Goal: Task Accomplishment & Management: Complete application form

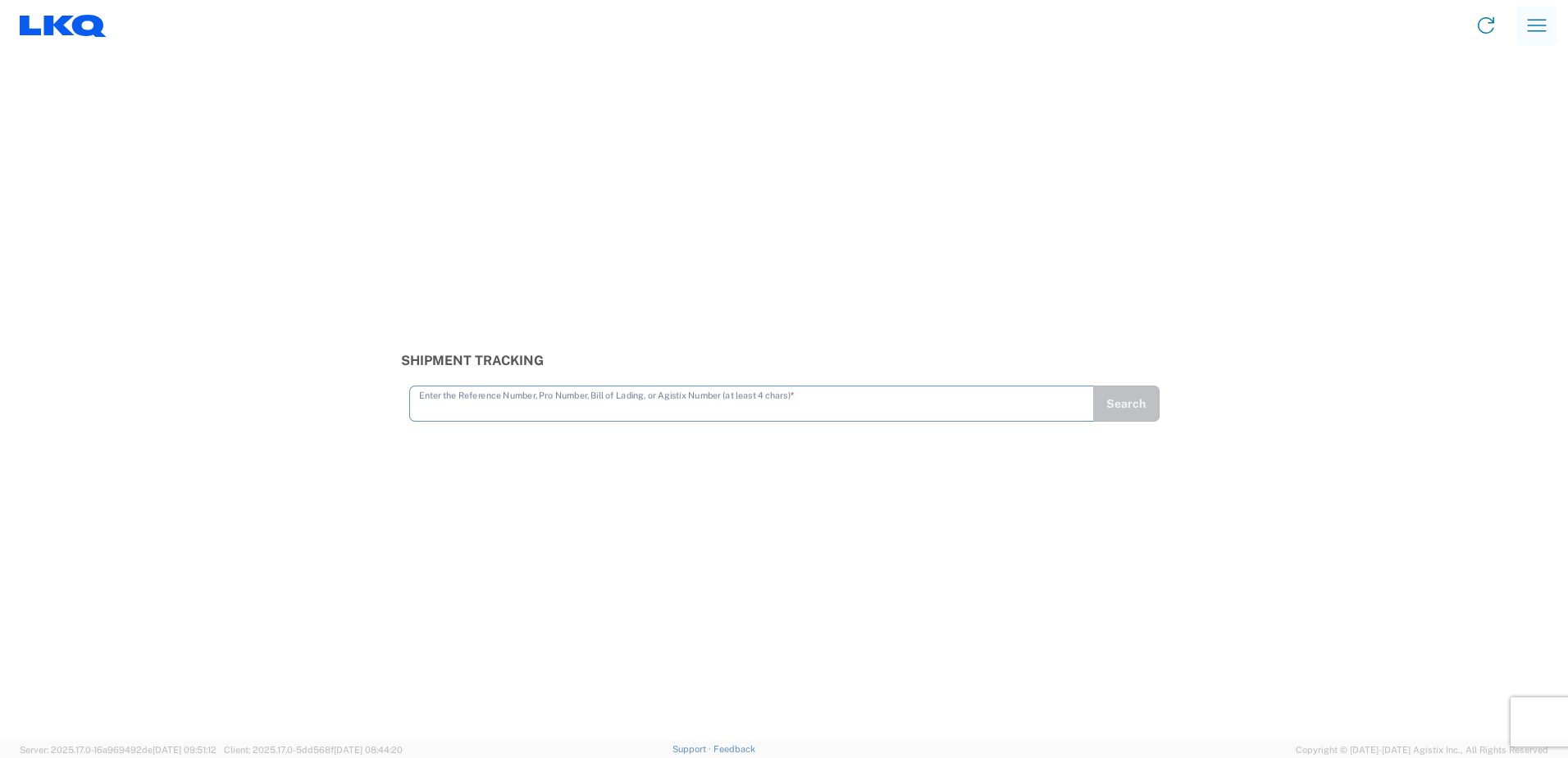
click at [1531, 33] on icon "button" at bounding box center [1538, 25] width 26 height 26
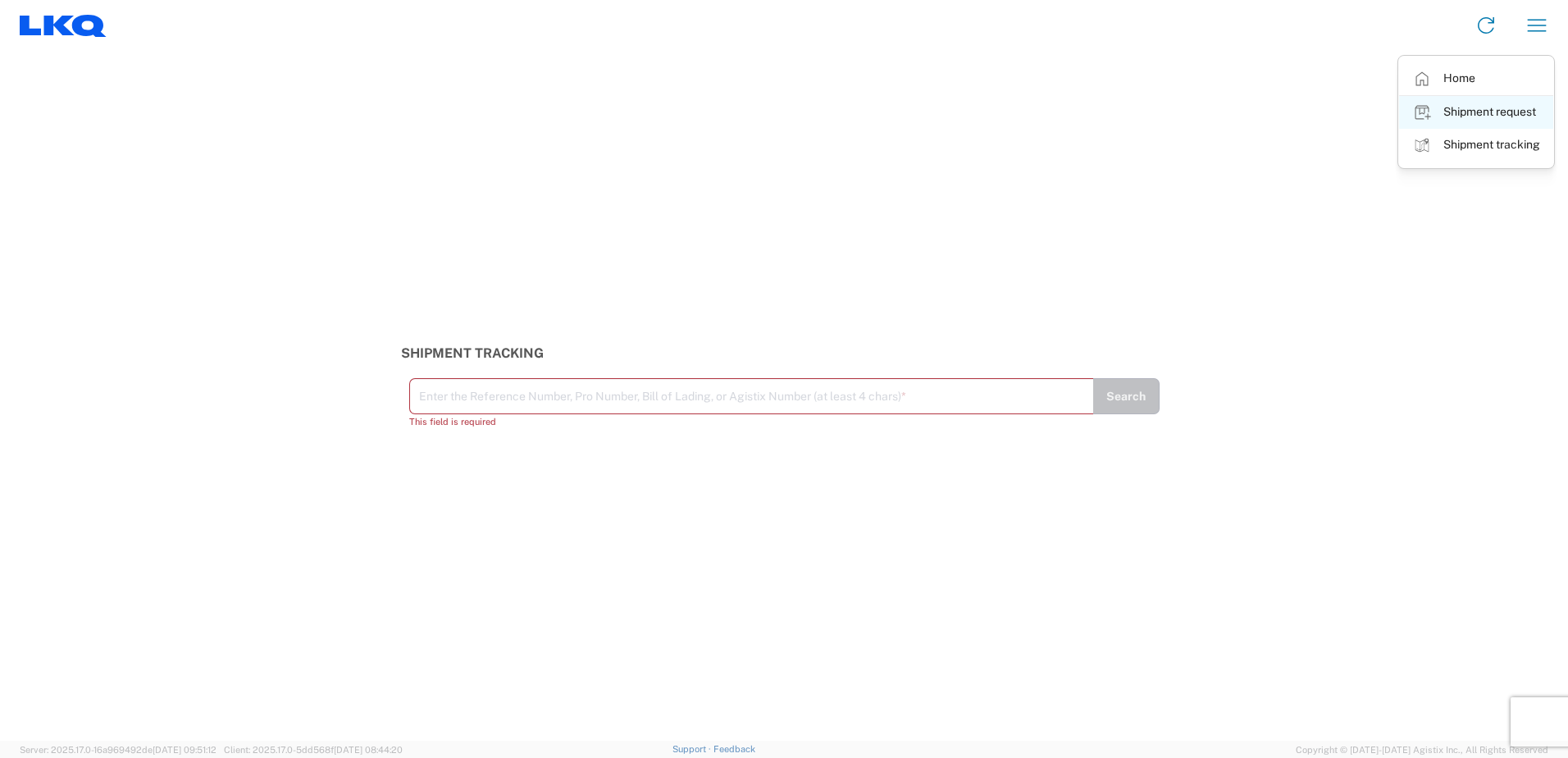
click at [1499, 112] on link "Shipment request" at bounding box center [1476, 112] width 154 height 33
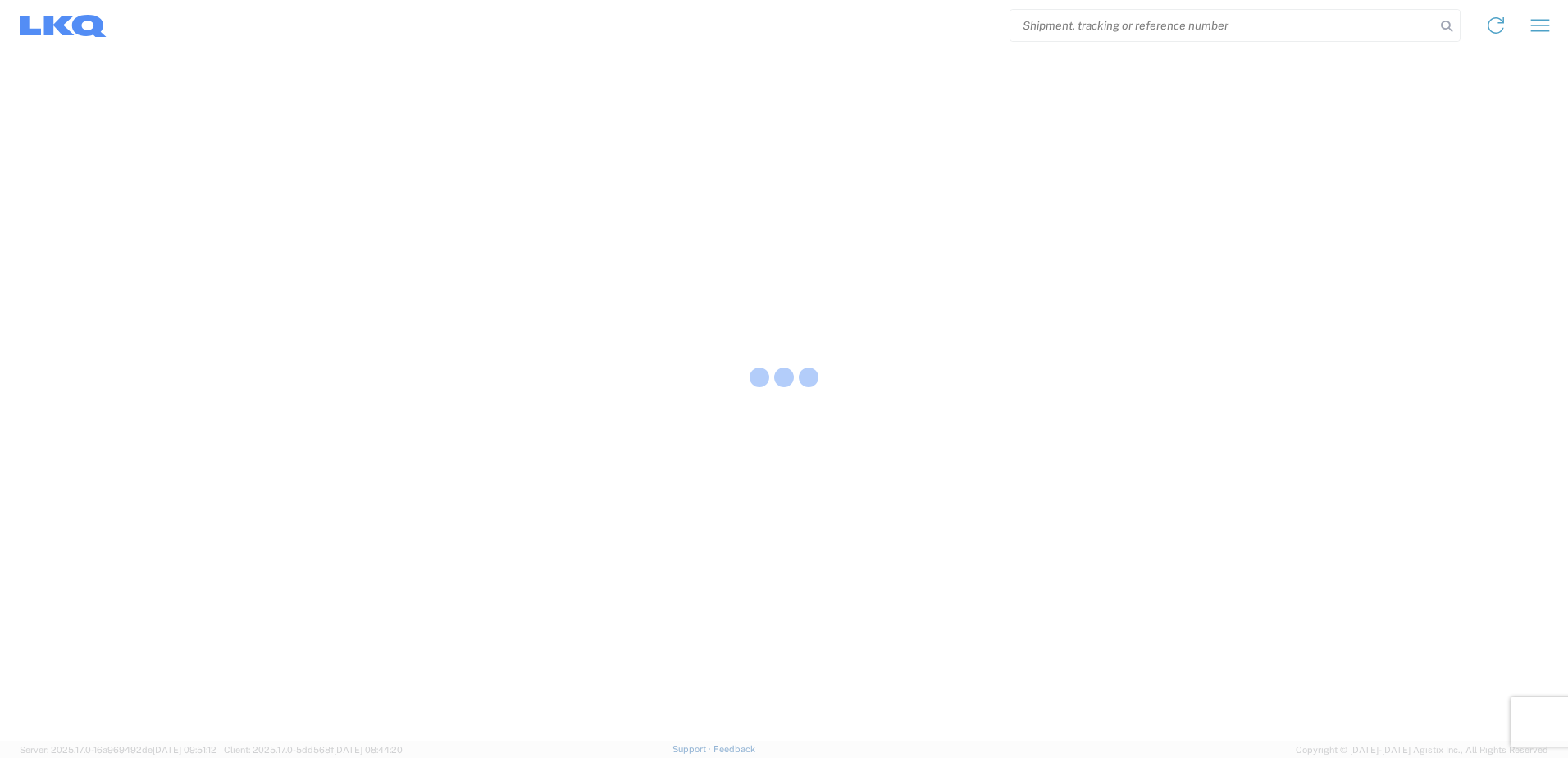
select select "FULL"
select select "LBS"
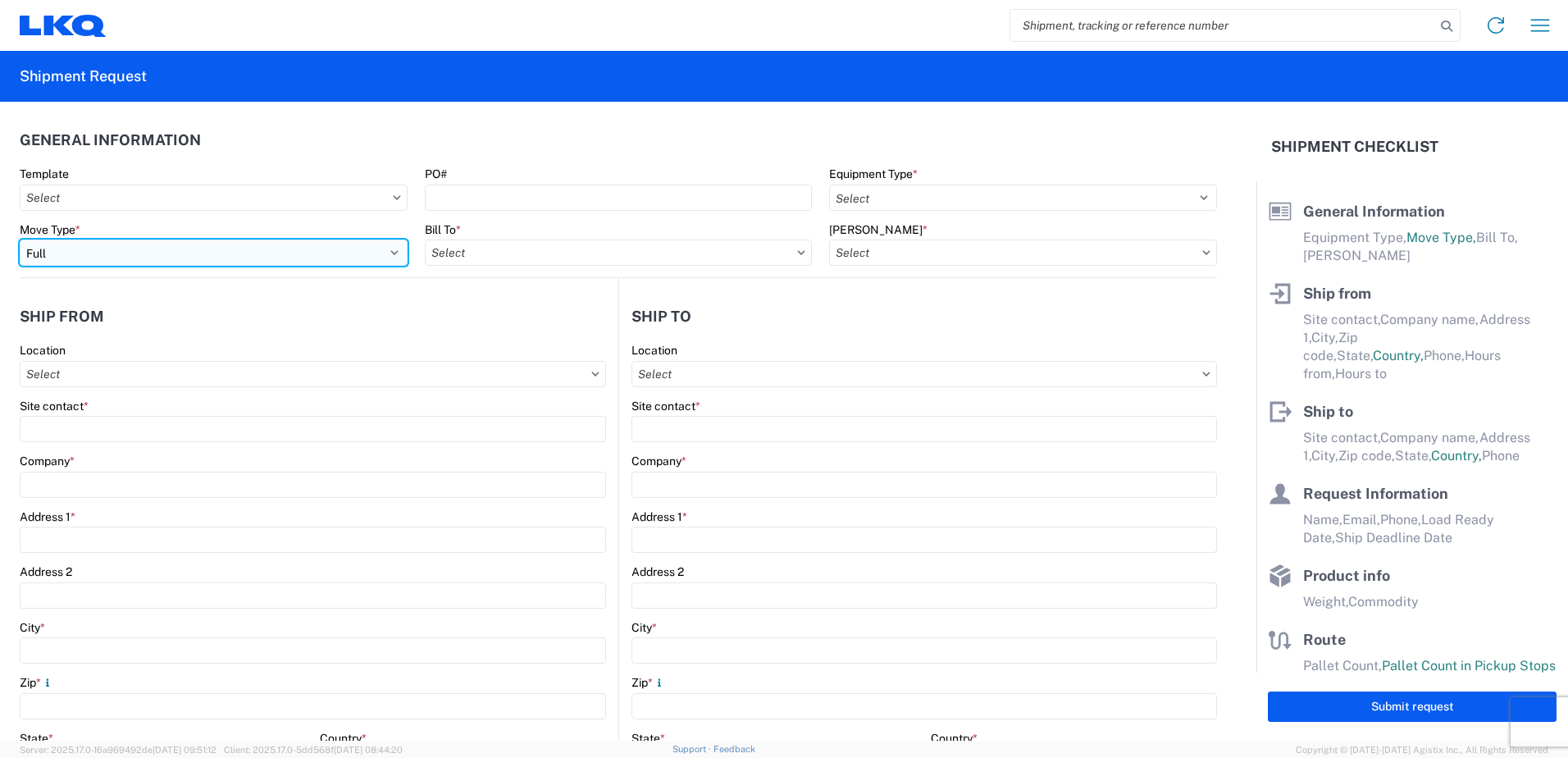
click at [153, 252] on select "Select Full Partial TL" at bounding box center [213, 253] width 388 height 26
select select "PARTIAL_TL"
click at [20, 240] on select "Select Full Partial TL" at bounding box center [213, 253] width 388 height 26
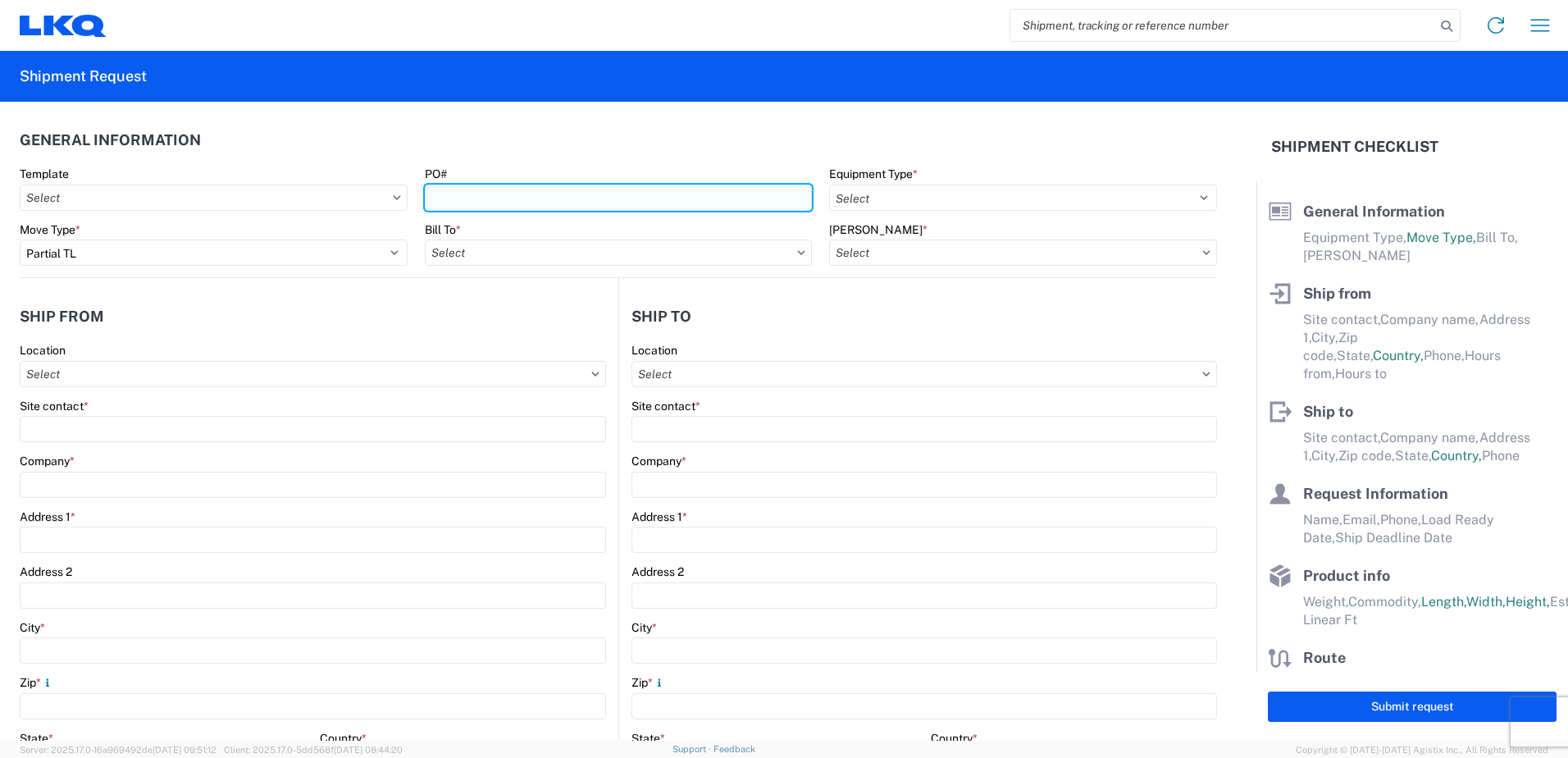
click at [482, 198] on input "PO#" at bounding box center [618, 198] width 388 height 26
type input "48637518-1"
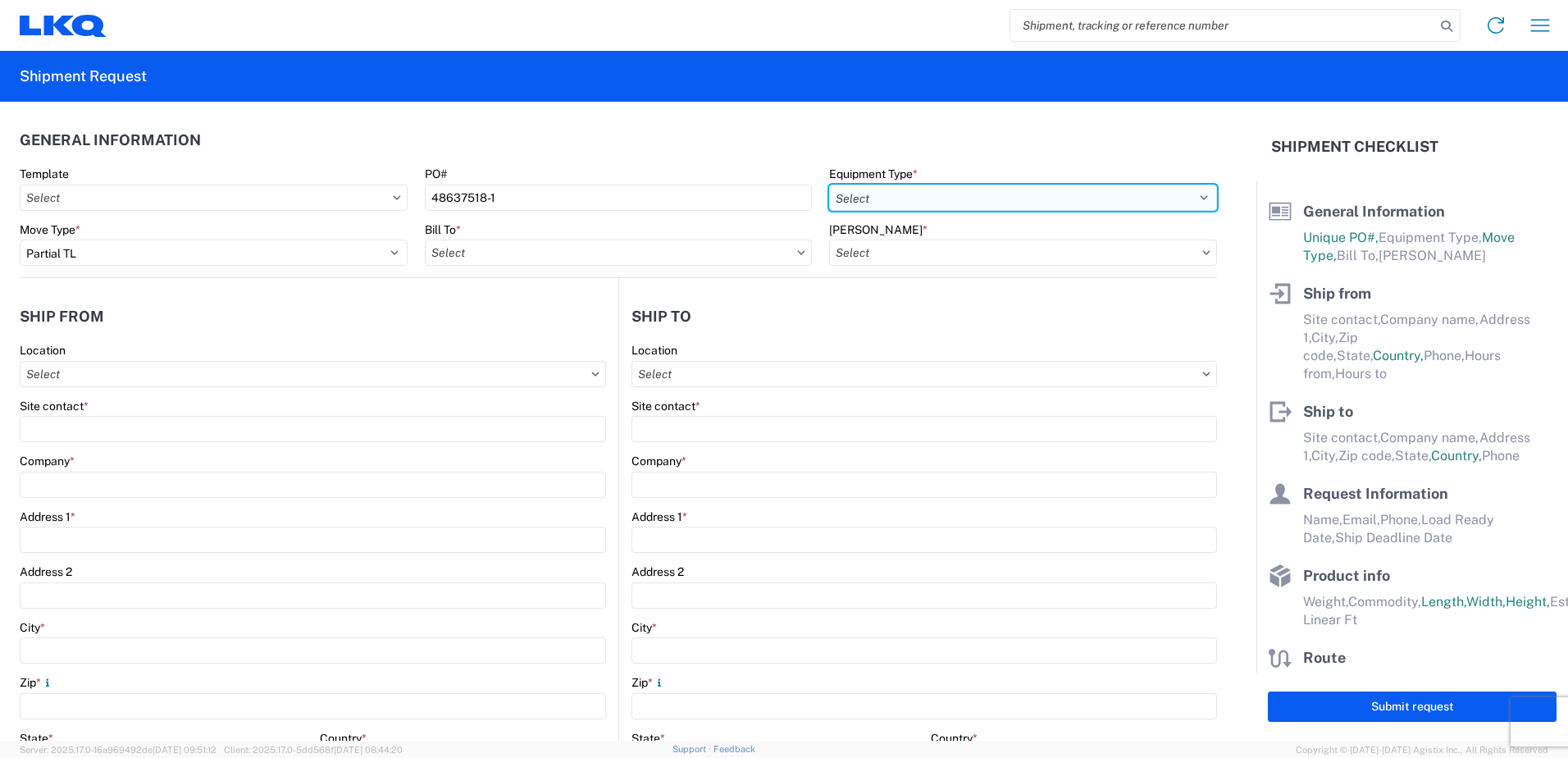
click at [955, 205] on select "Select 53’ Dry Van Flatbed Dropdeck (van) Lowboy (flatbed) Rail" at bounding box center [1023, 198] width 388 height 26
select select "STDV"
click at [829, 185] on select "Select 53’ Dry Van Flatbed Dropdeck (van) Lowboy (flatbed) Rail" at bounding box center [1023, 198] width 388 height 26
click at [730, 249] on input "Bill To *" at bounding box center [618, 253] width 388 height 26
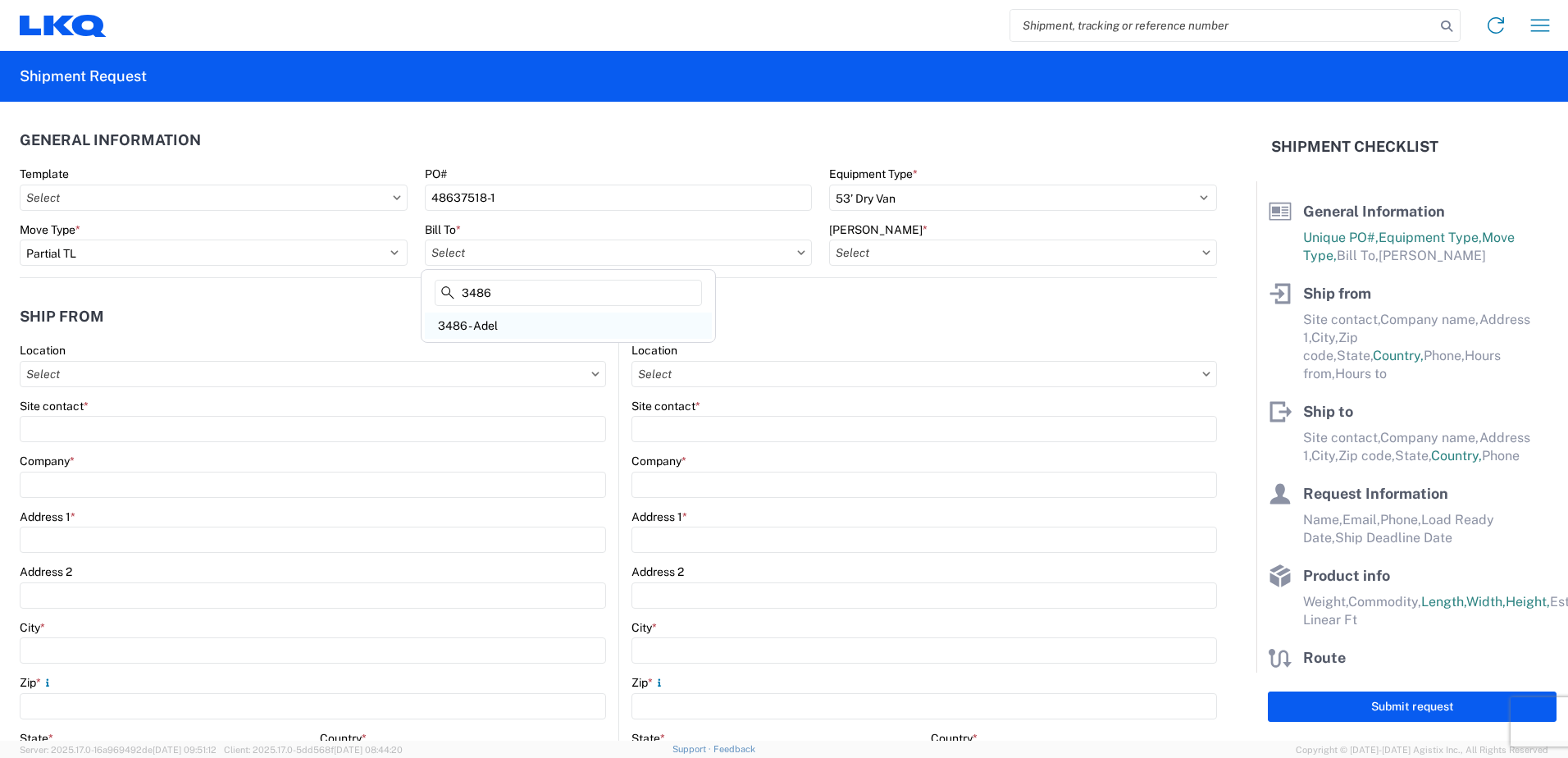
type input "3486"
click at [548, 329] on div "3486 - Adel" at bounding box center [568, 326] width 287 height 26
type input "3486 - Adel"
click at [952, 256] on input "[PERSON_NAME] *" at bounding box center [1023, 253] width 388 height 26
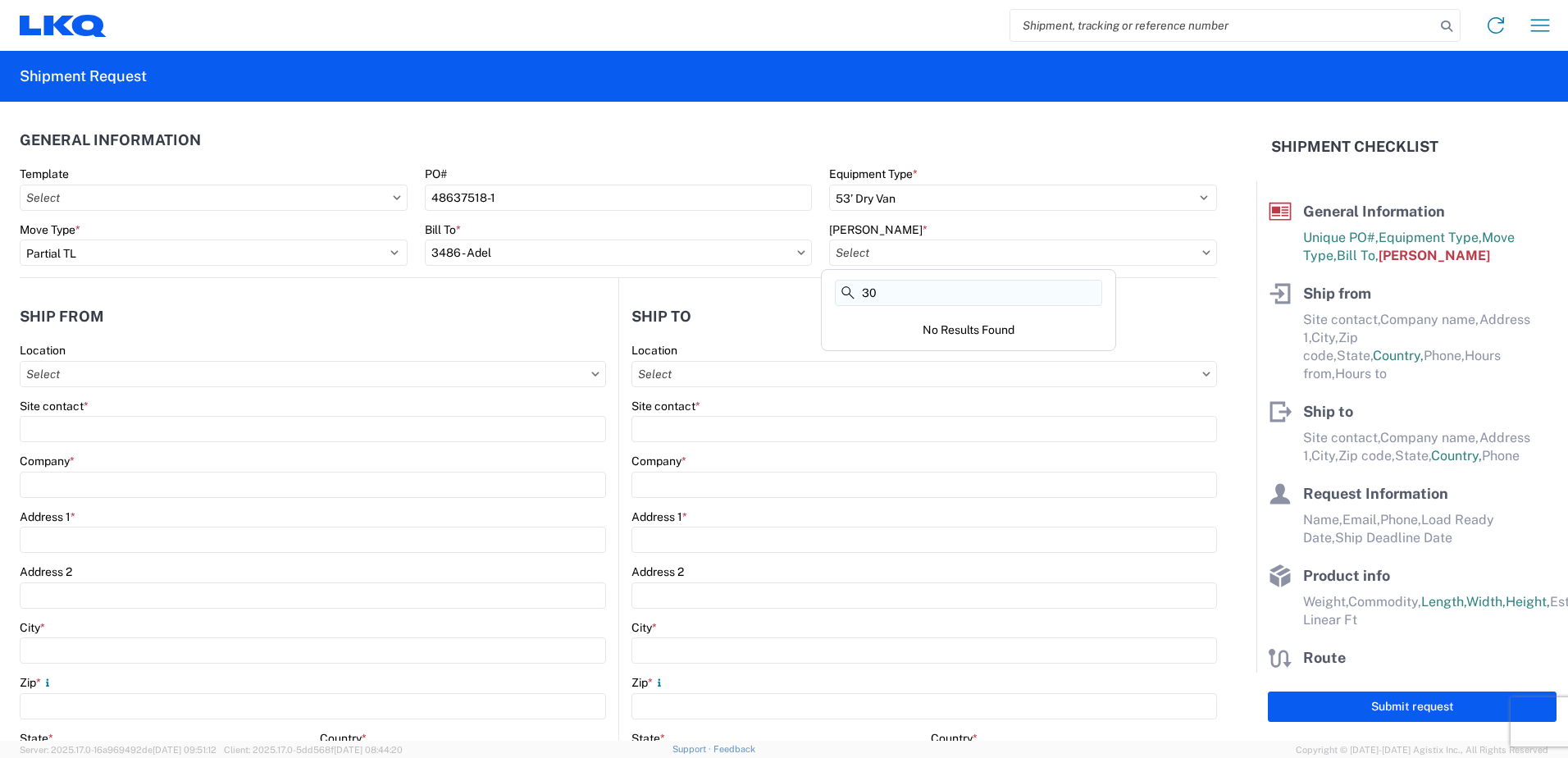
type input "3"
type input "3486"
click at [922, 361] on div "3486-6300-66000-0000 - 3486 Freight Out" at bounding box center [969, 352] width 287 height 26
type input "3486-6300-66000-0000 - 3486 Freight Out"
click at [505, 333] on header "Ship from" at bounding box center [319, 316] width 599 height 37
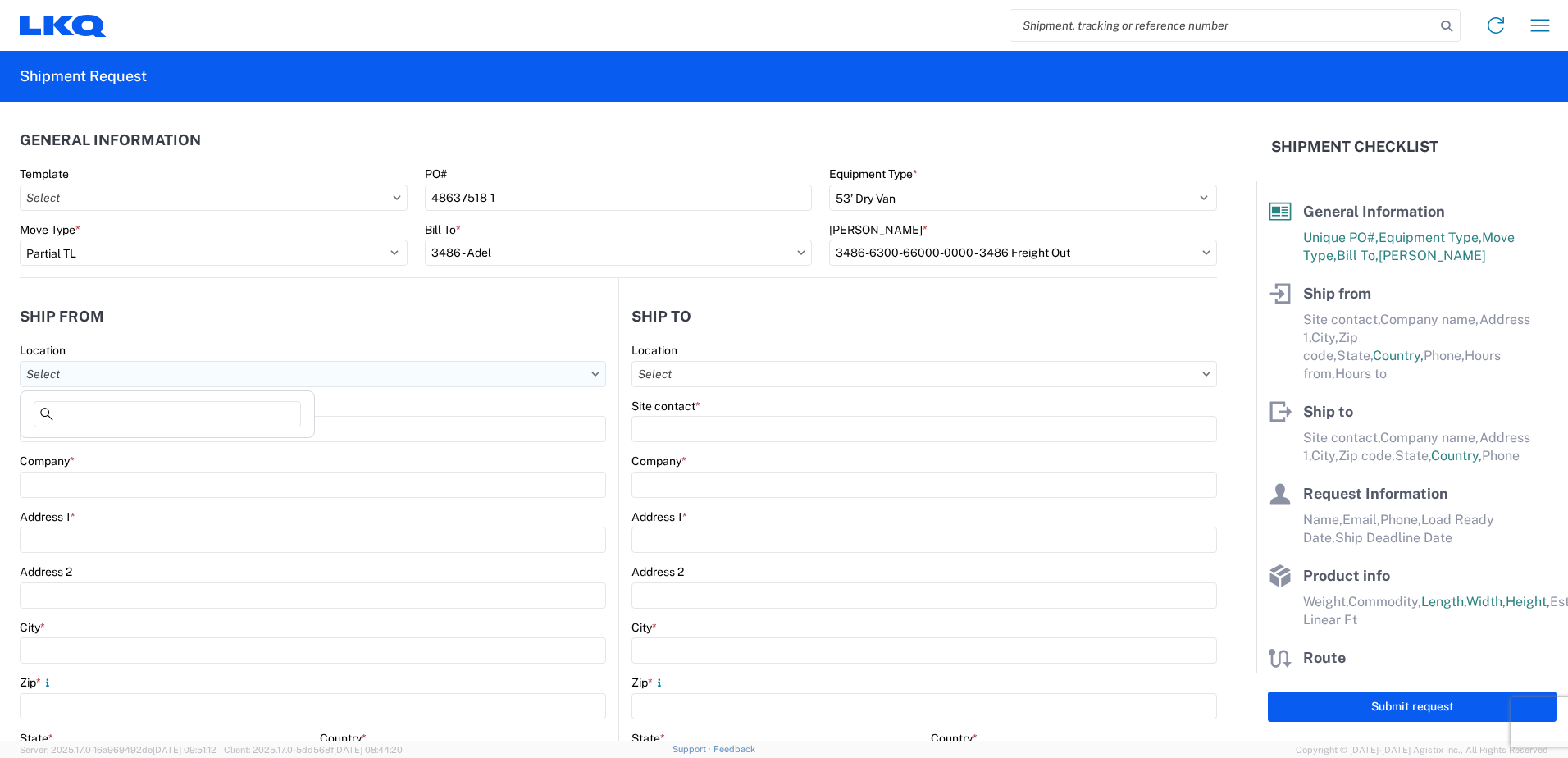
click at [123, 376] on input "Location" at bounding box center [313, 375] width 587 height 26
type input "3486"
click at [116, 445] on div "3486 - Adel" at bounding box center [167, 447] width 287 height 26
type input "3486 - Adel"
type input "FinishMaster Adel"
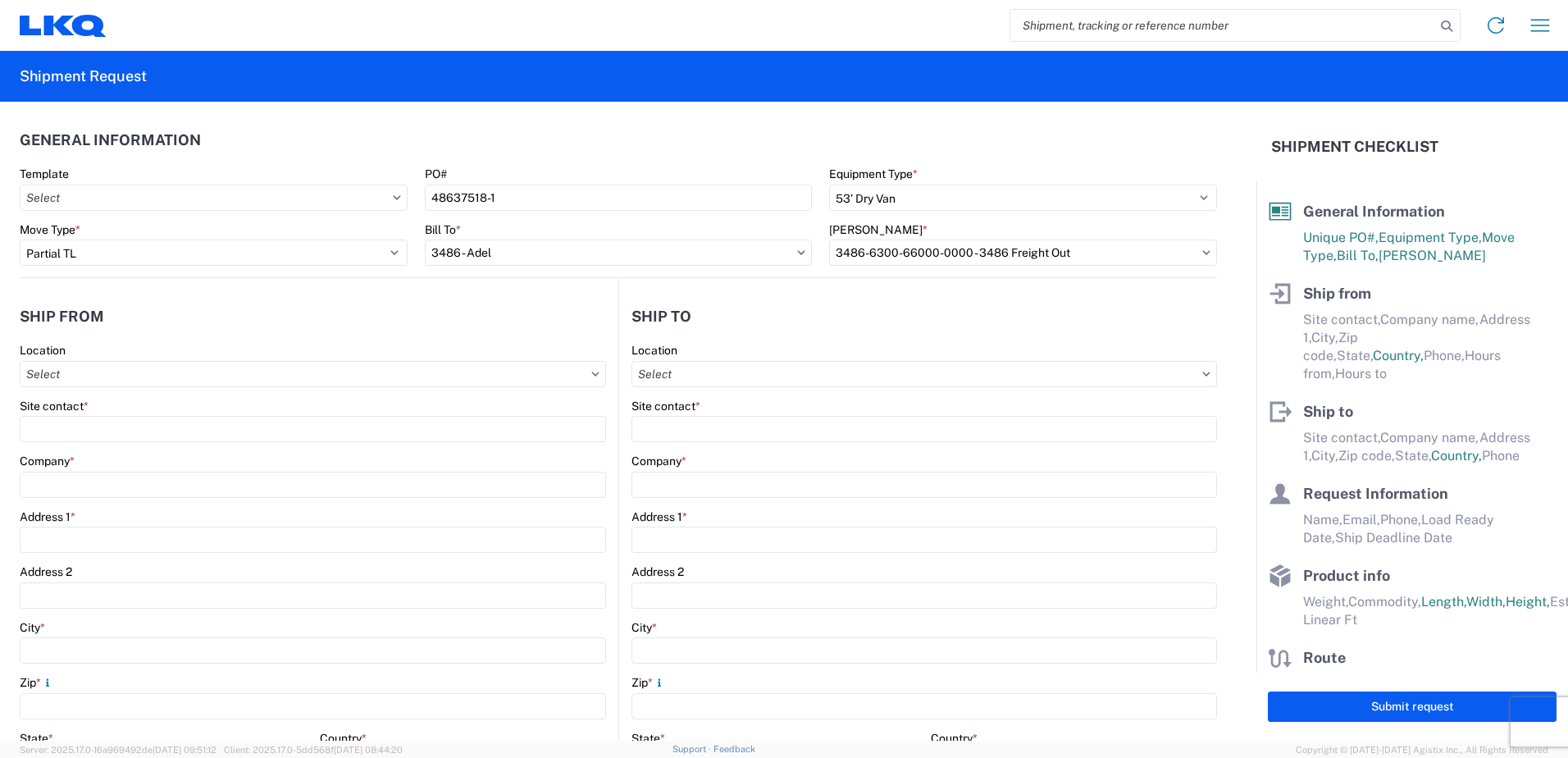
type input "[STREET_ADDRESS]"
type input "Adel"
type input "31620"
select select "GA"
select select "US"
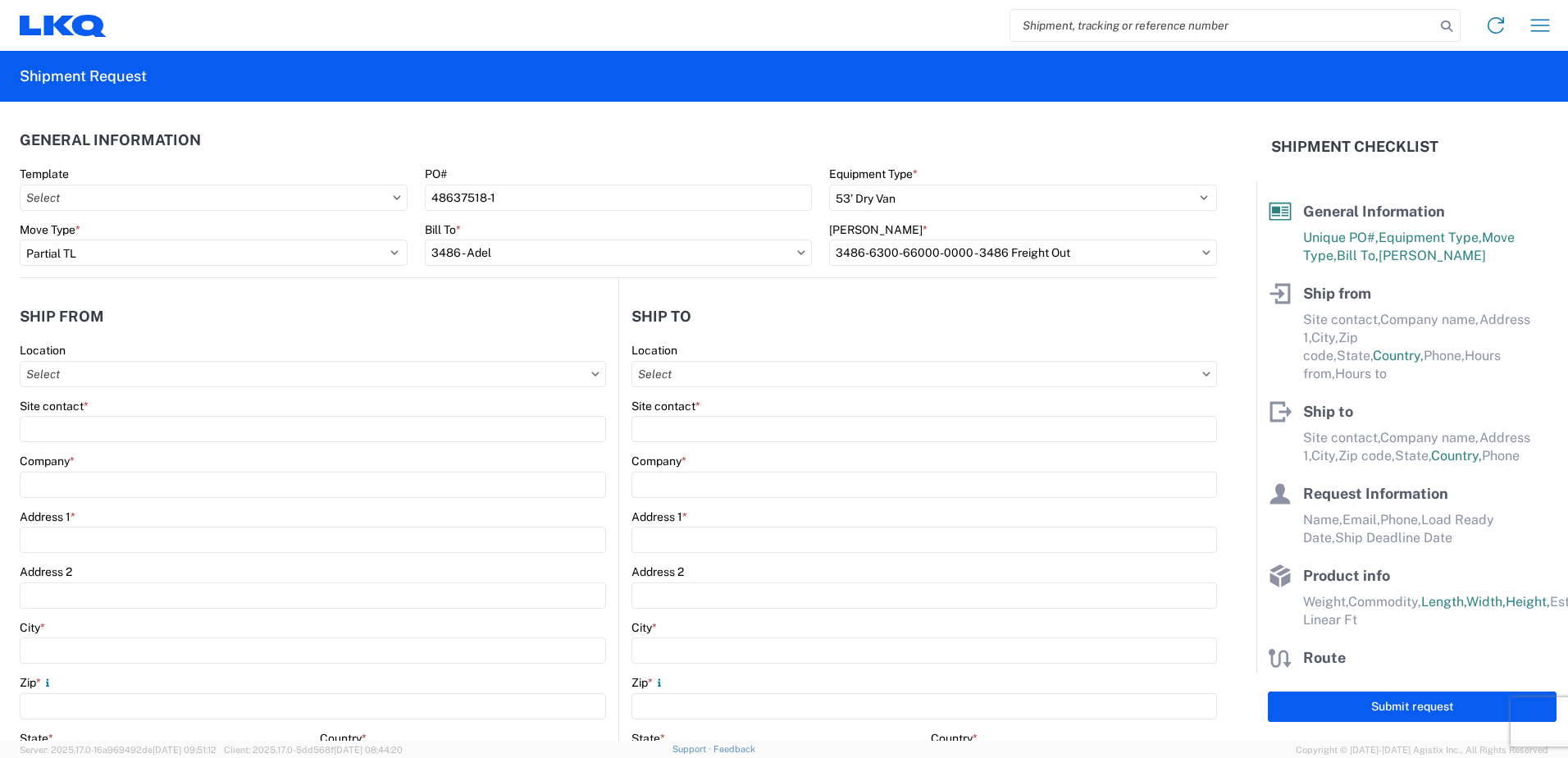
type input "00:00"
click at [776, 374] on input "Location" at bounding box center [925, 375] width 586 height 26
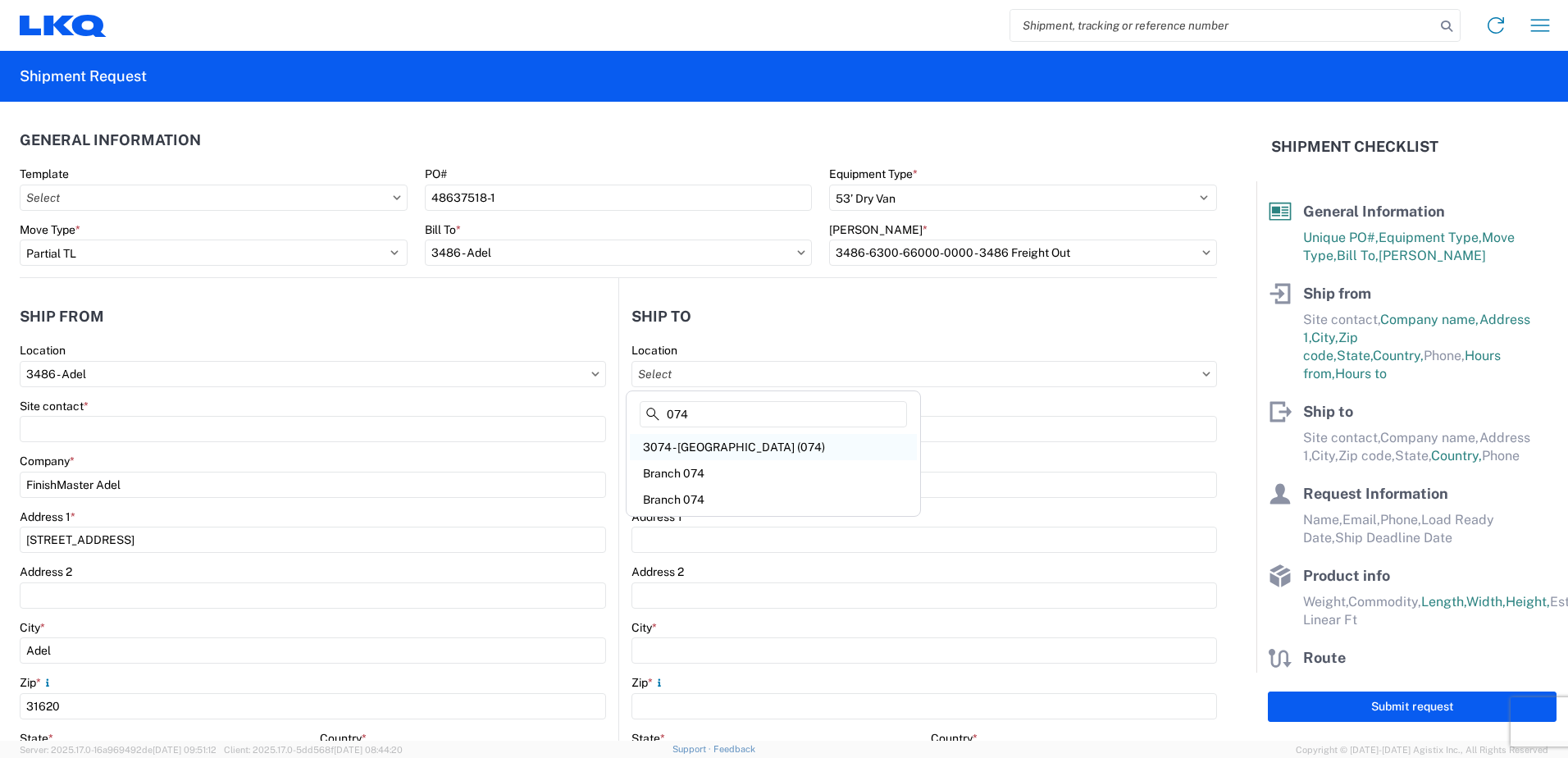
type input "074"
click at [726, 454] on div "3074 - [GEOGRAPHIC_DATA] (074)" at bounding box center [774, 447] width 287 height 26
type input "3074 - [GEOGRAPHIC_DATA] (074)"
type input "LKQ Corporation"
type input "[STREET_ADDRESS]"
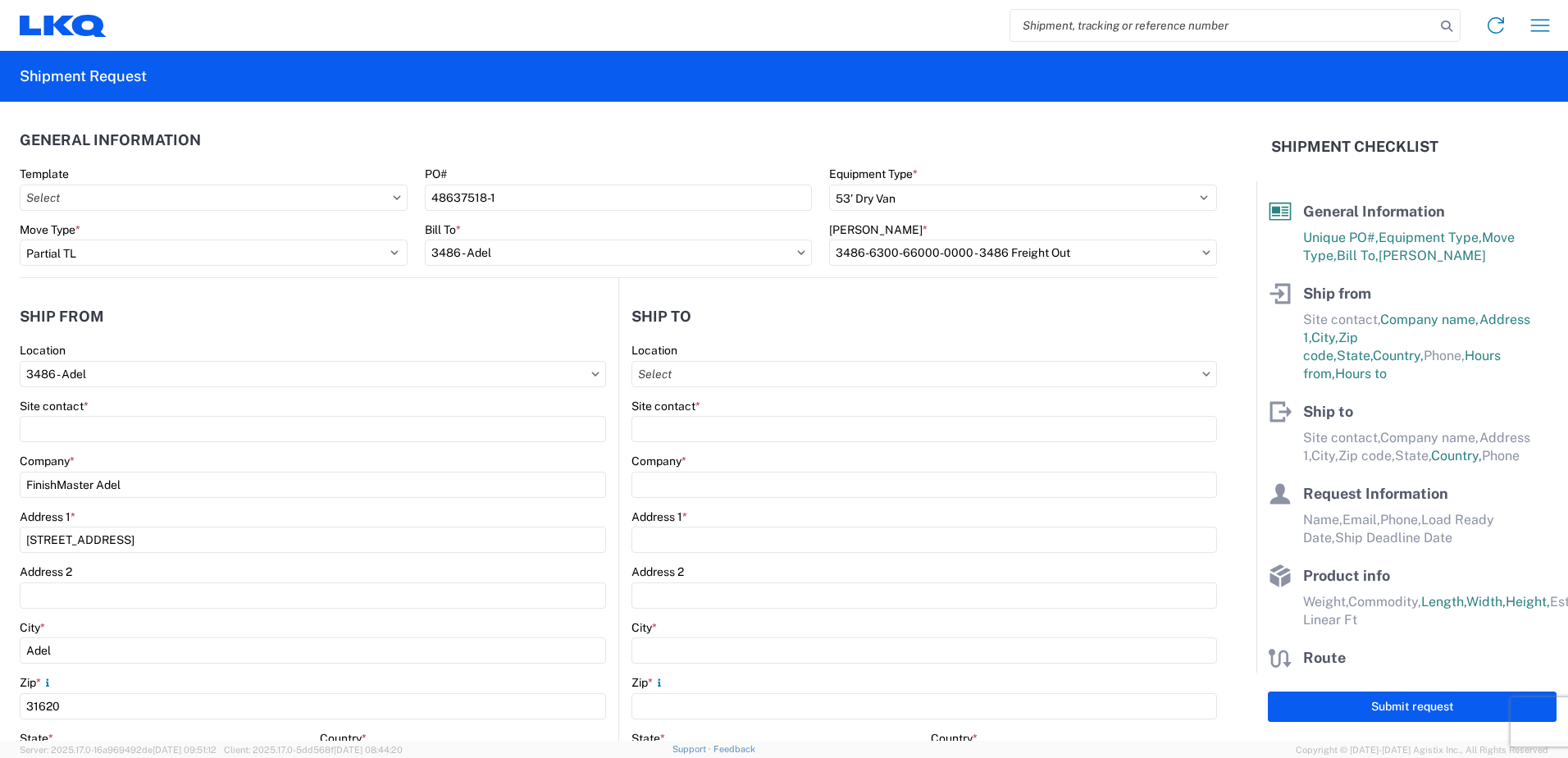
type input "[GEOGRAPHIC_DATA]"
type input "14611"
select select "US"
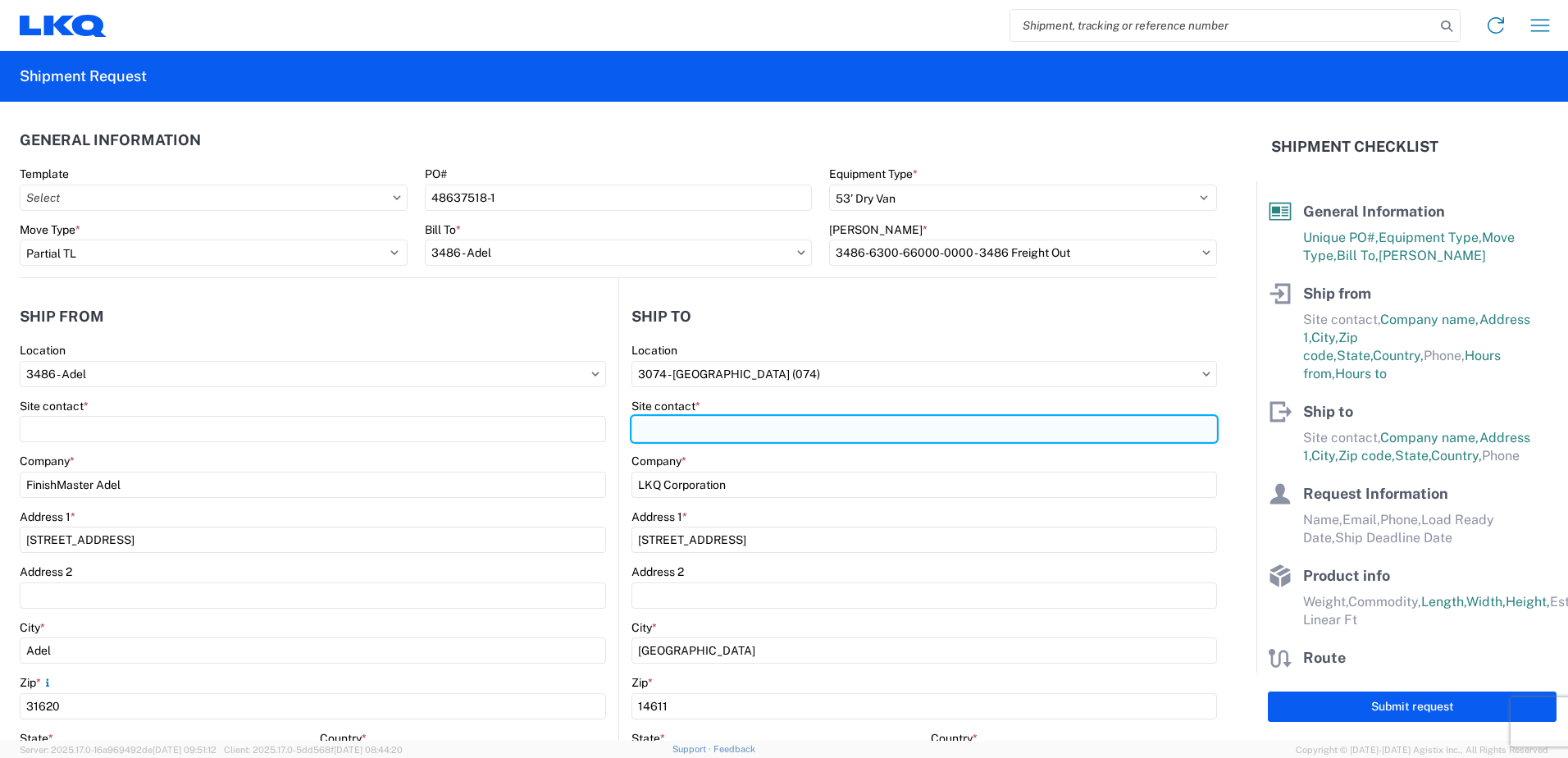
click at [607, 421] on input "Site contact *" at bounding box center [313, 430] width 587 height 26
type input "m"
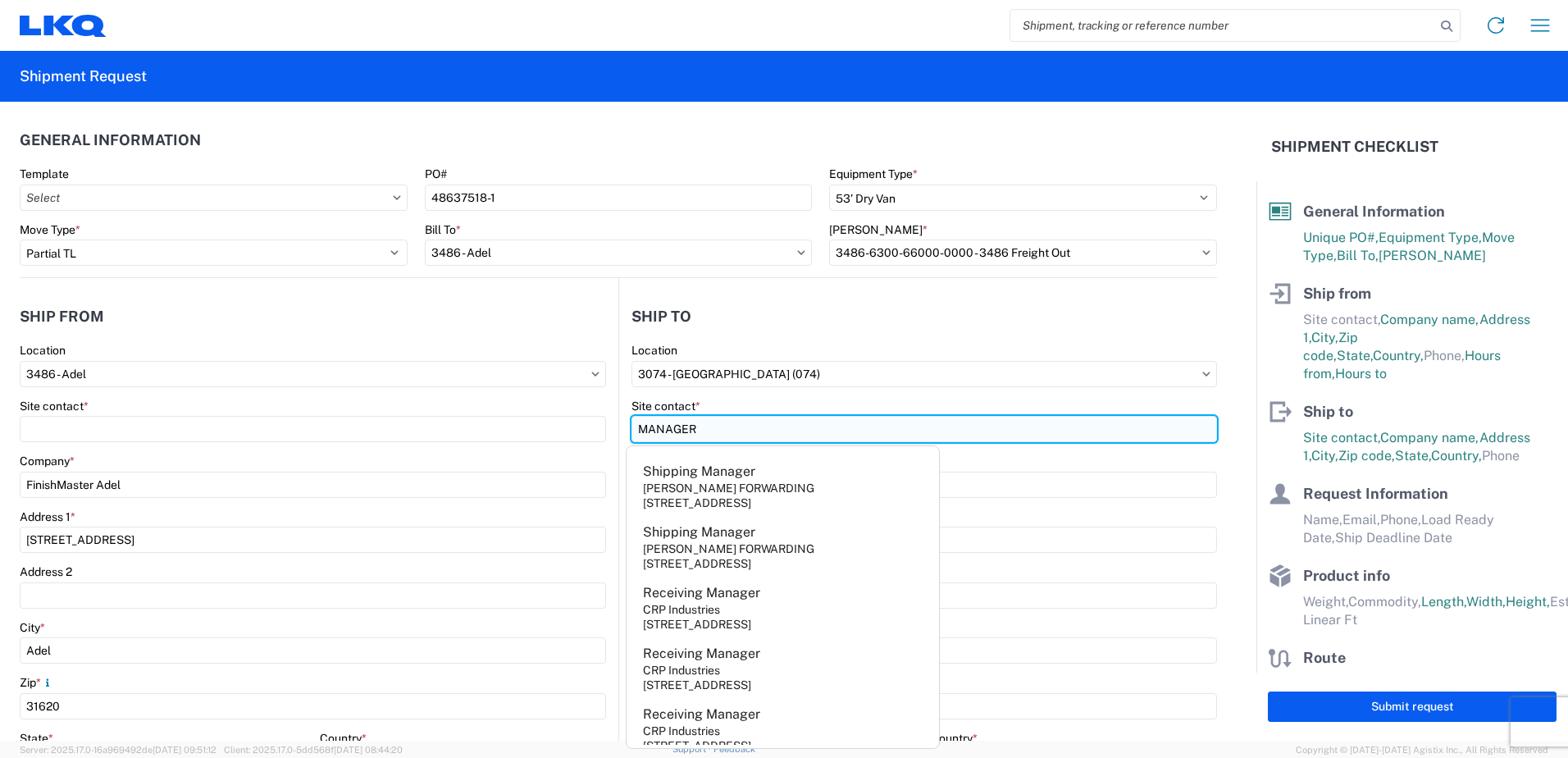
click at [678, 425] on input "MANAGER" at bounding box center [925, 430] width 586 height 26
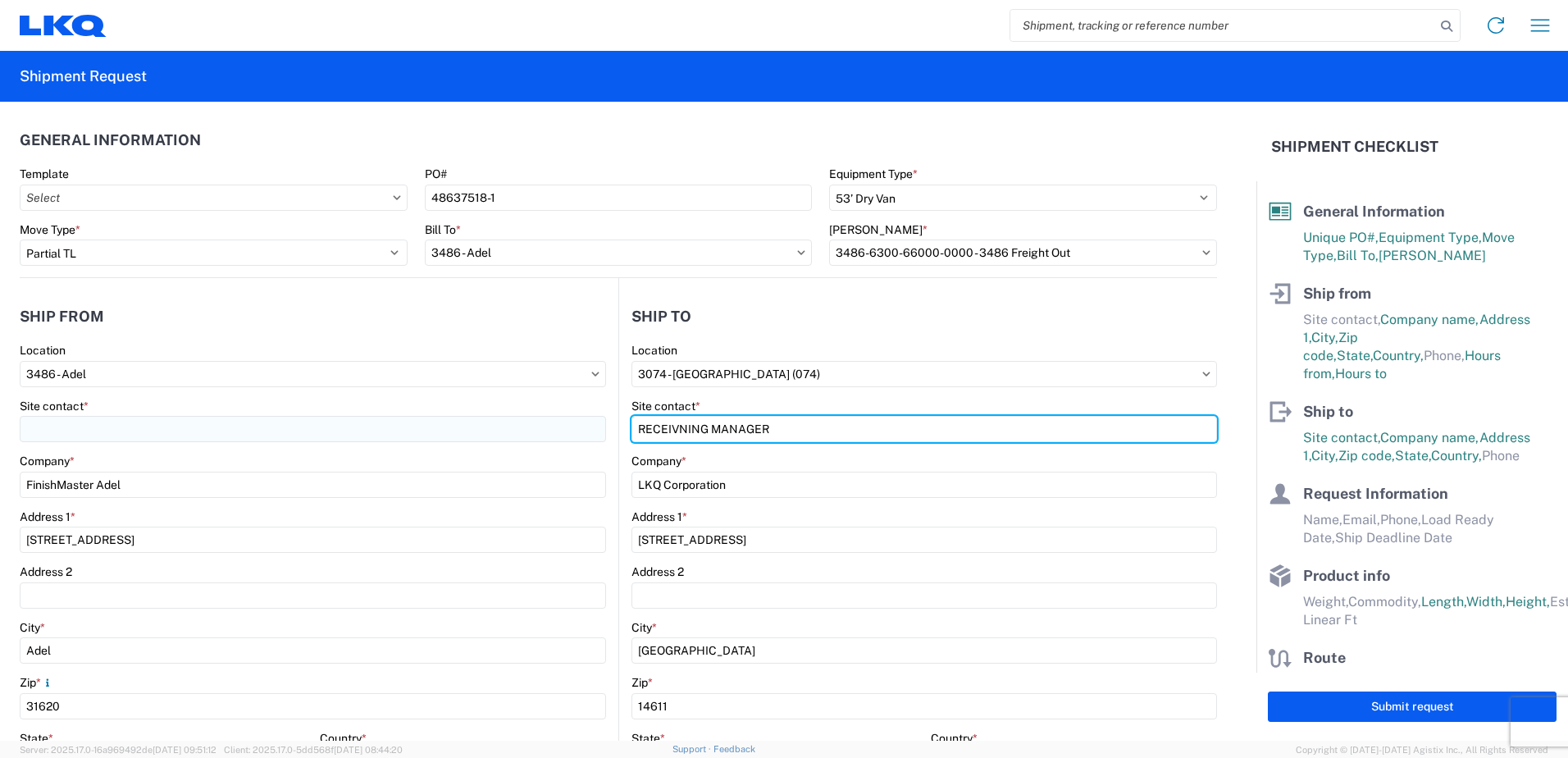
type input "RECEIVNING MANAGER"
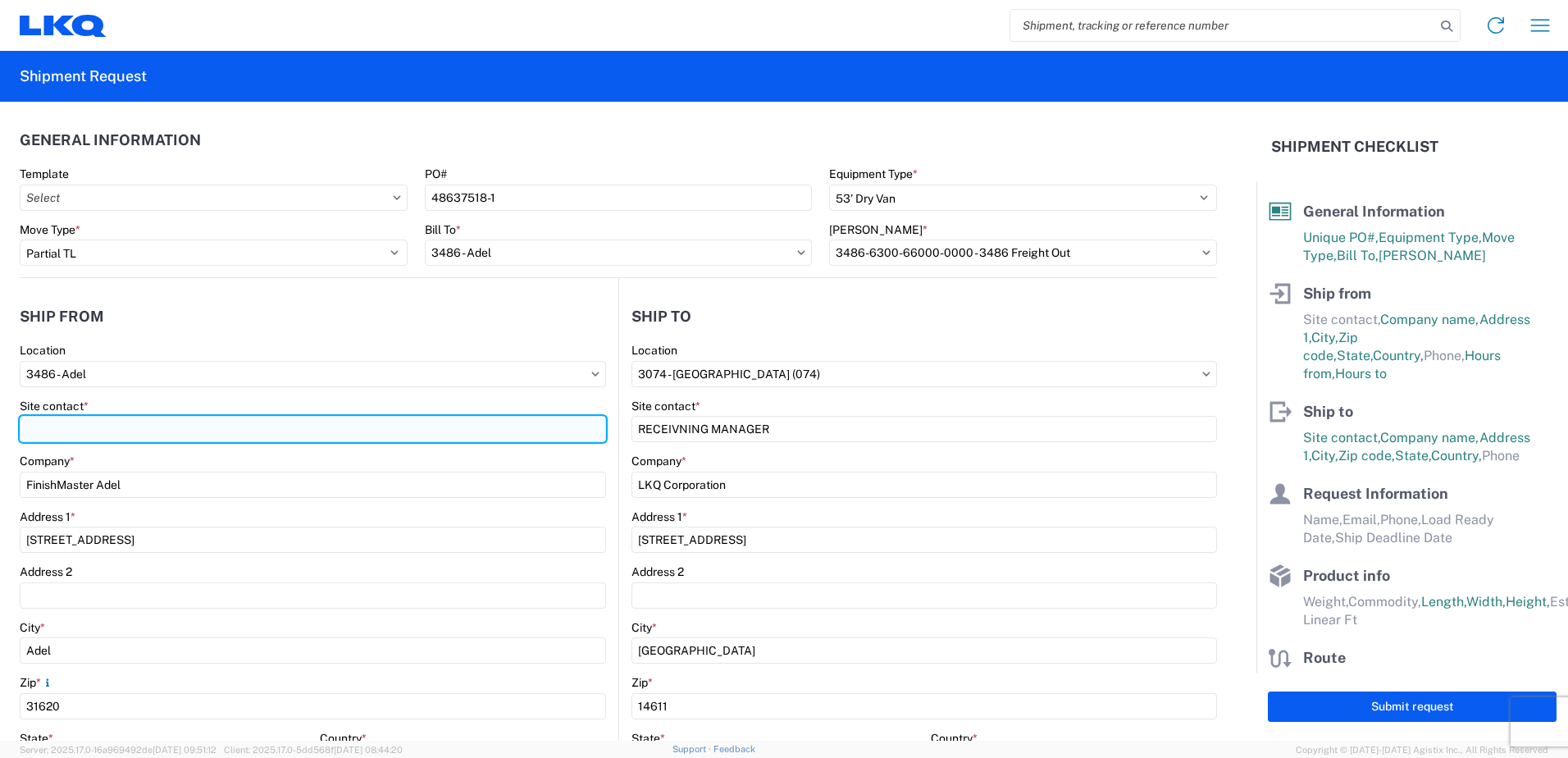
click at [240, 431] on input "Site contact *" at bounding box center [313, 430] width 587 height 26
type input "[PERSON_NAME]"
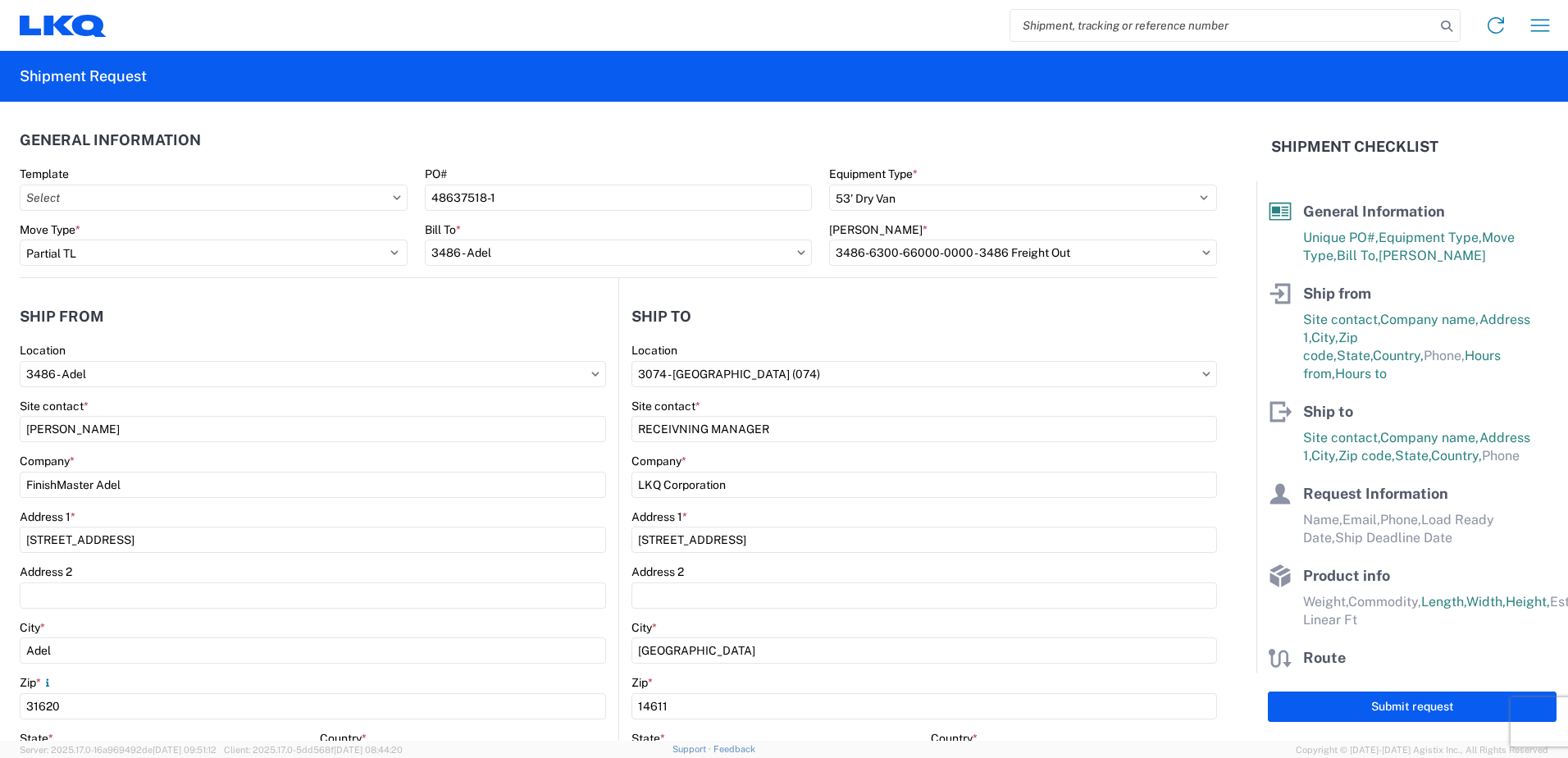
click at [309, 466] on div "Company *" at bounding box center [313, 462] width 587 height 15
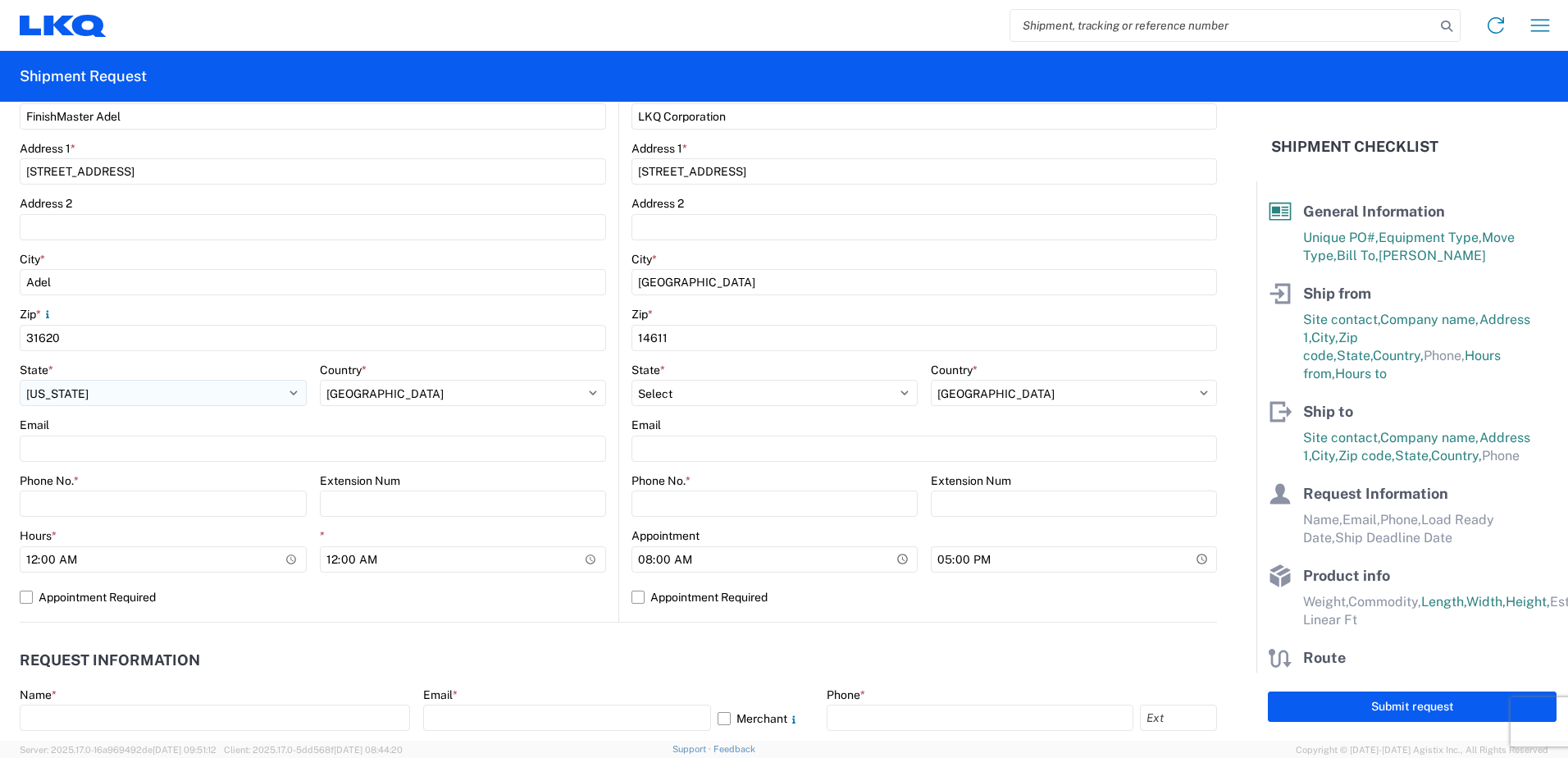
scroll to position [493, 0]
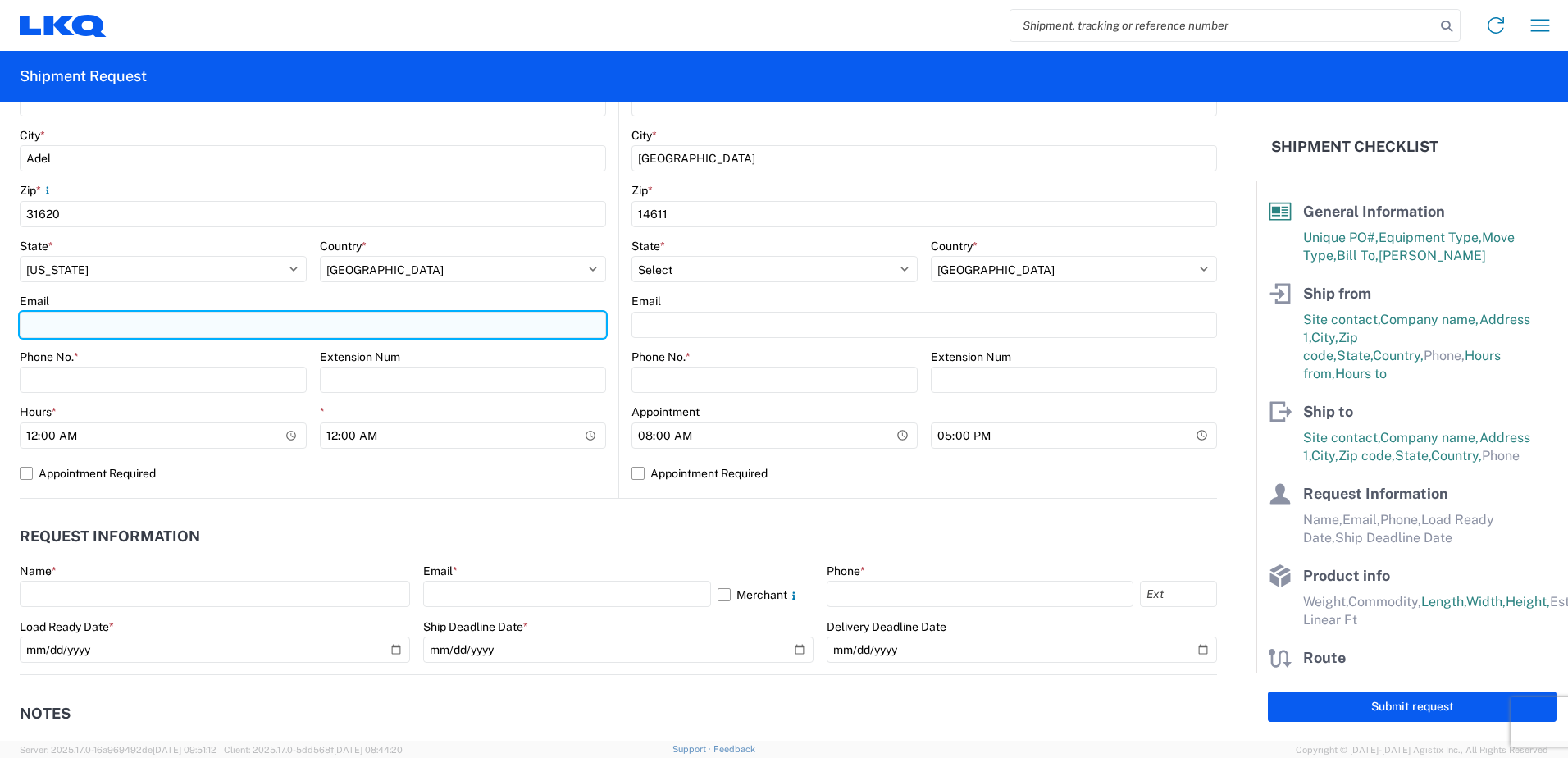
click at [128, 333] on input "Email" at bounding box center [313, 325] width 587 height 26
type input "[EMAIL_ADDRESS][DOMAIN_NAME]"
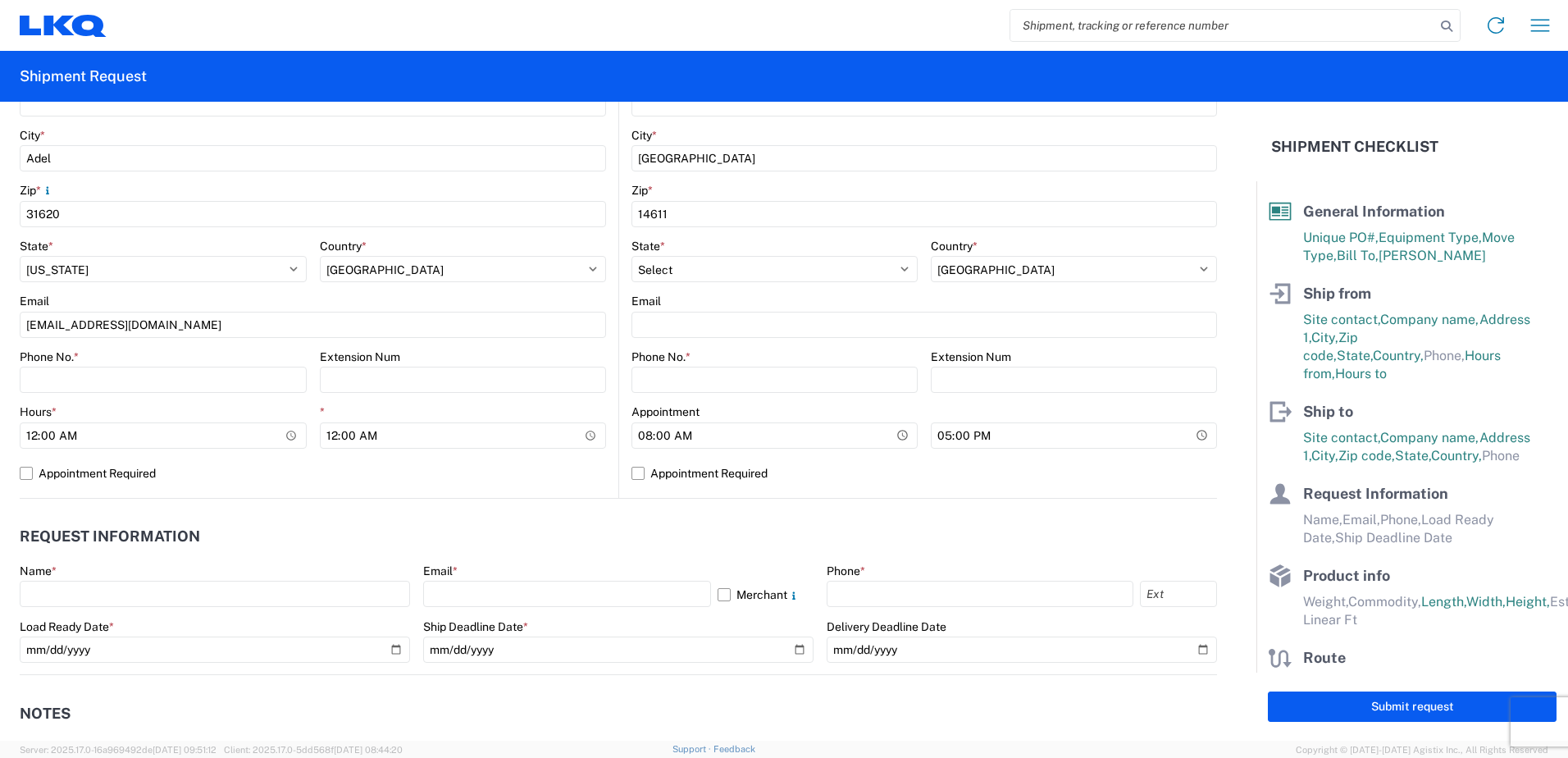
click at [216, 286] on agx-form-control-wrapper-v2 "State * Select [US_STATE] [US_STATE] [US_STATE] [US_STATE] Armed Forces America…" at bounding box center [163, 266] width 287 height 56
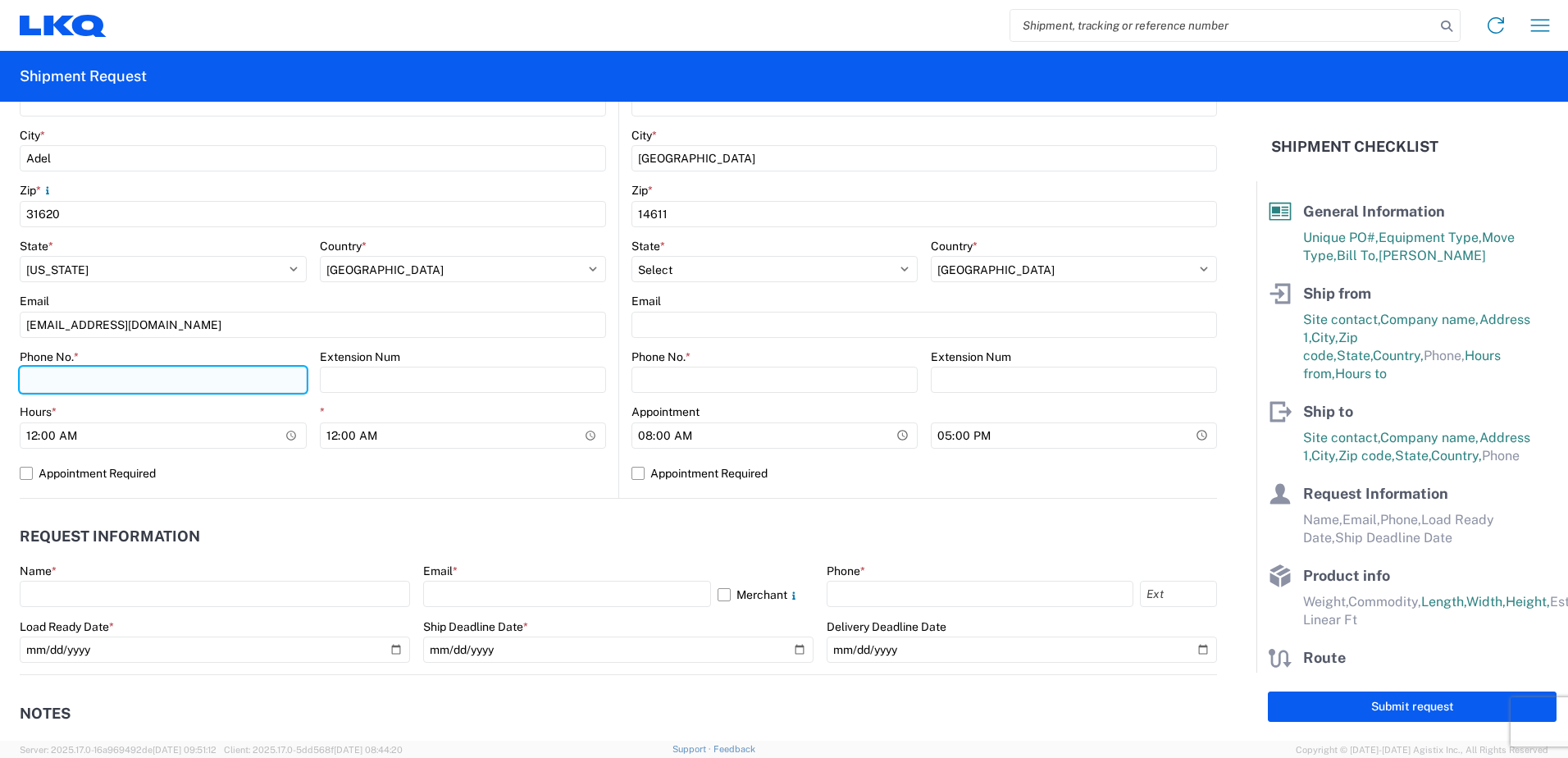
click at [139, 375] on input "Phone No. *" at bounding box center [163, 380] width 287 height 26
type input "3374232388"
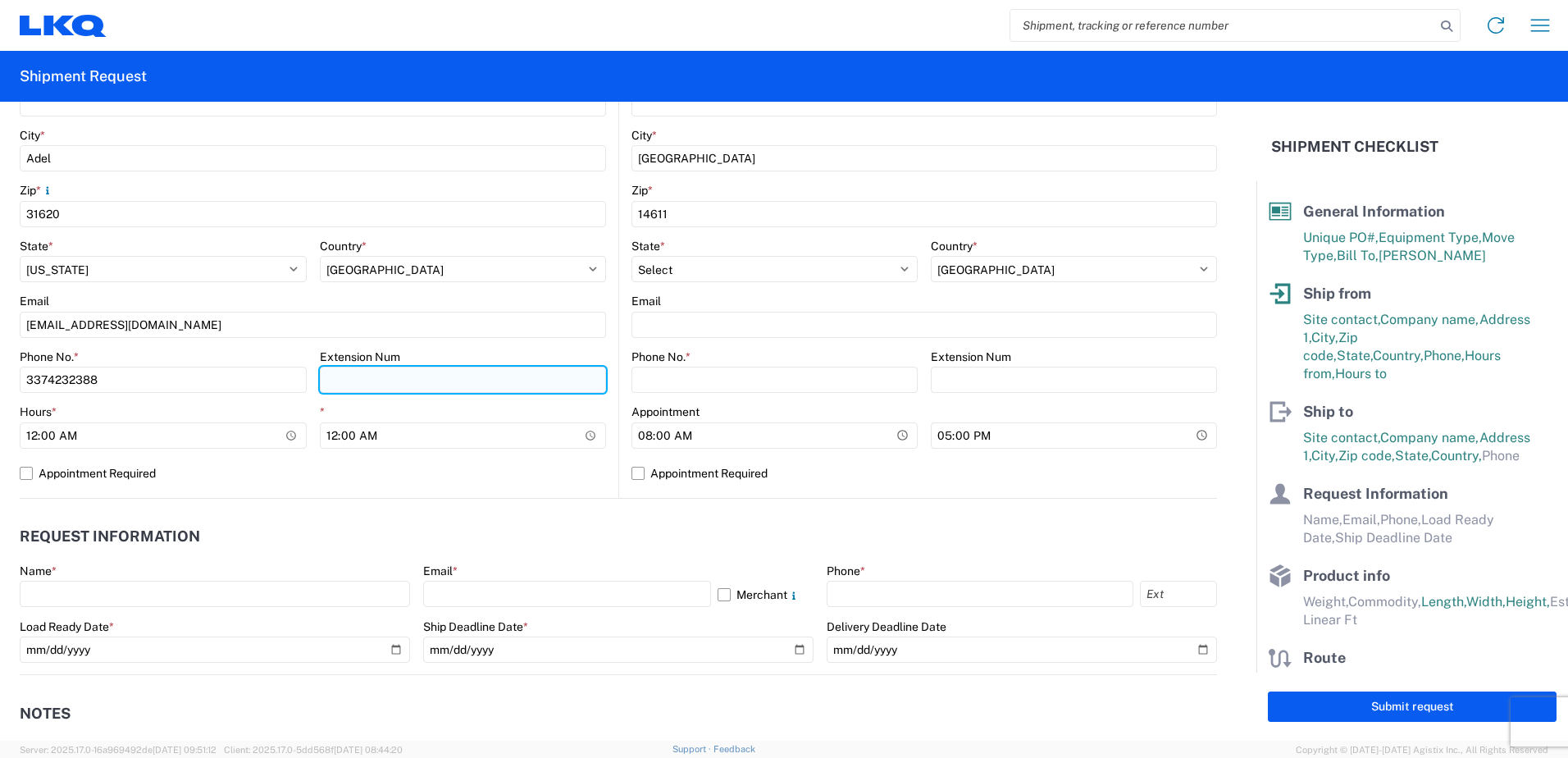
click at [392, 380] on input "Extension Num" at bounding box center [463, 380] width 287 height 26
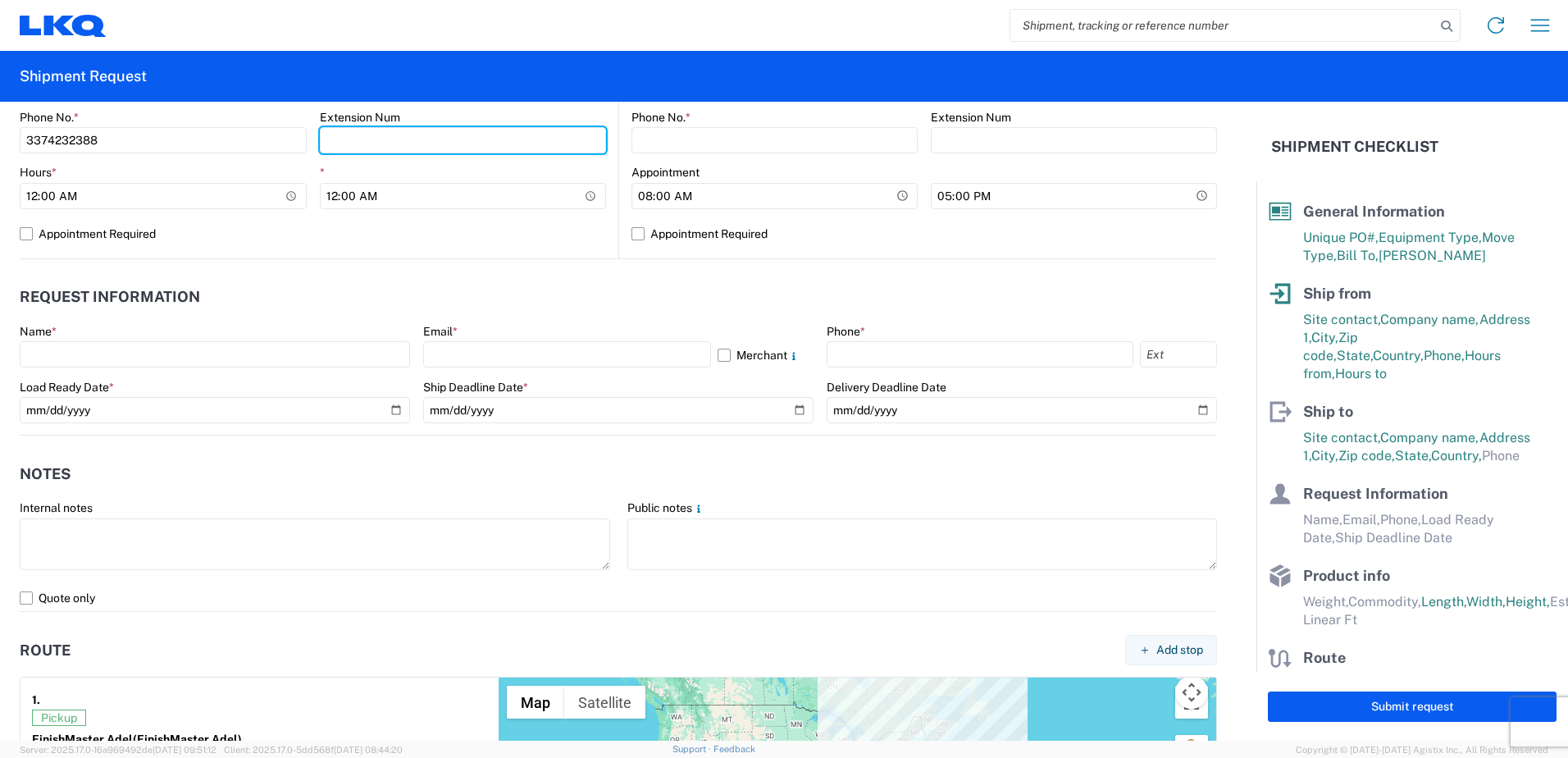
scroll to position [739, 0]
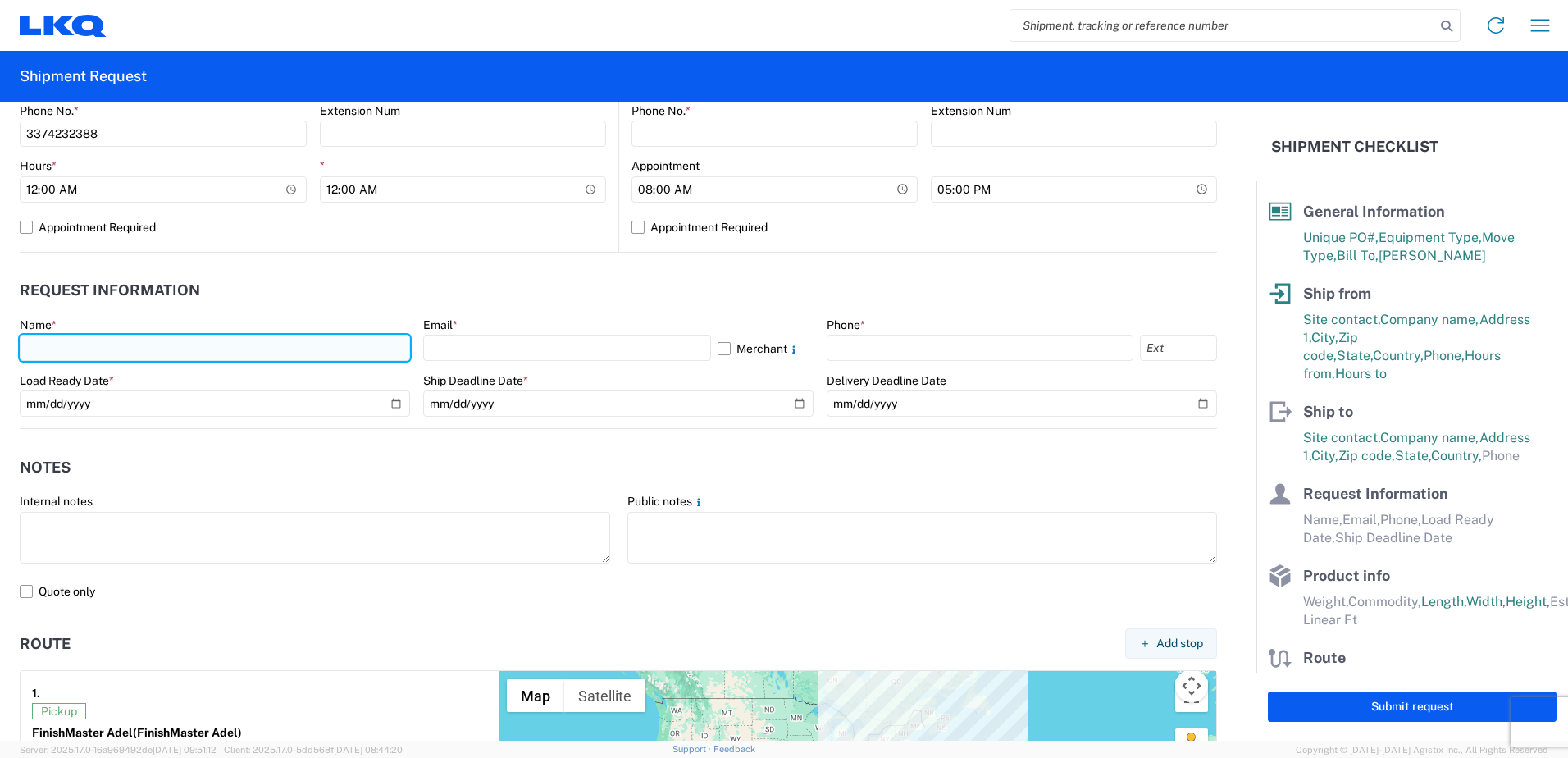
click at [47, 357] on input "text" at bounding box center [215, 348] width 391 height 26
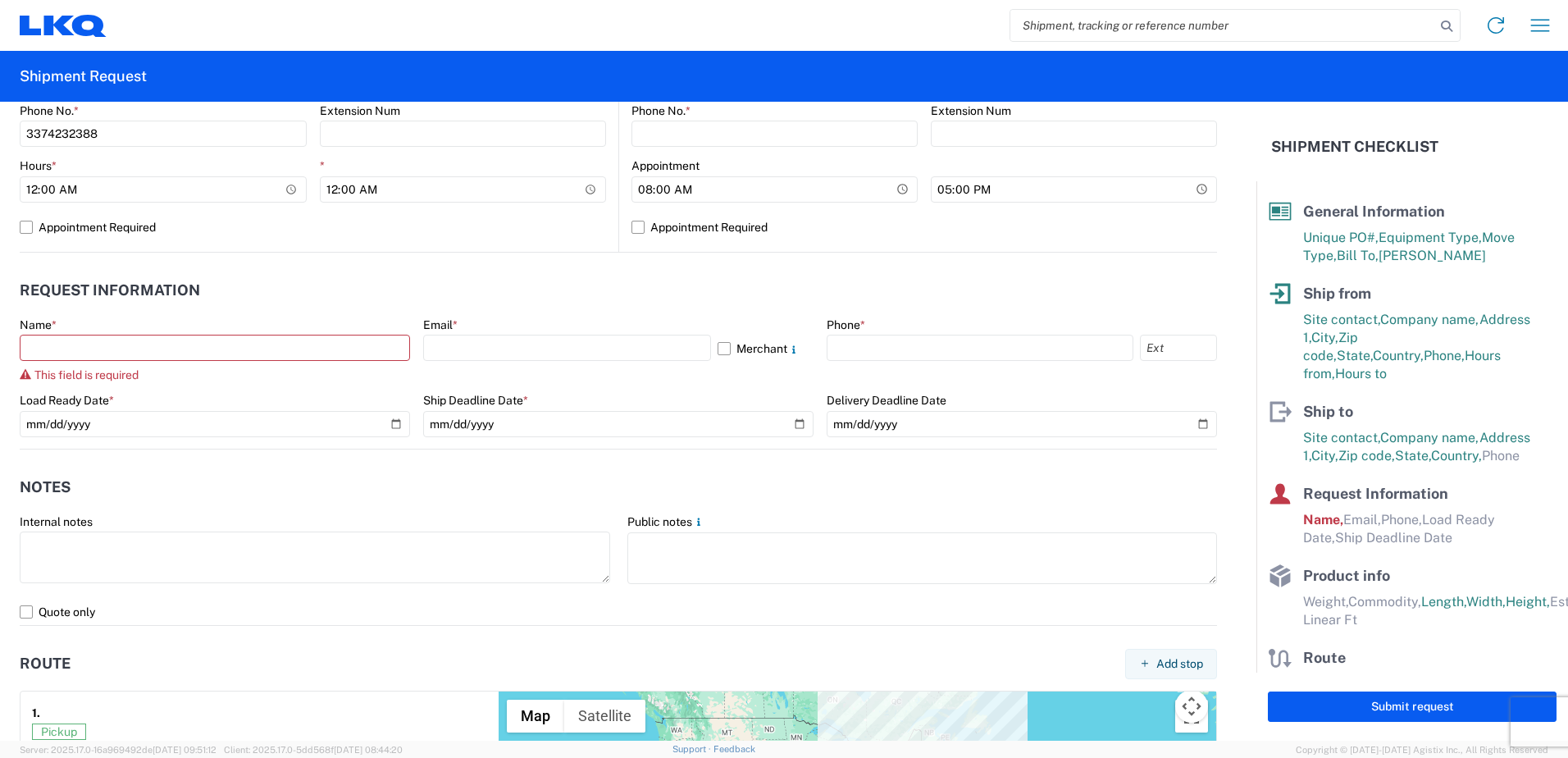
click at [683, 279] on header "Request Information" at bounding box center [618, 291] width 1197 height 37
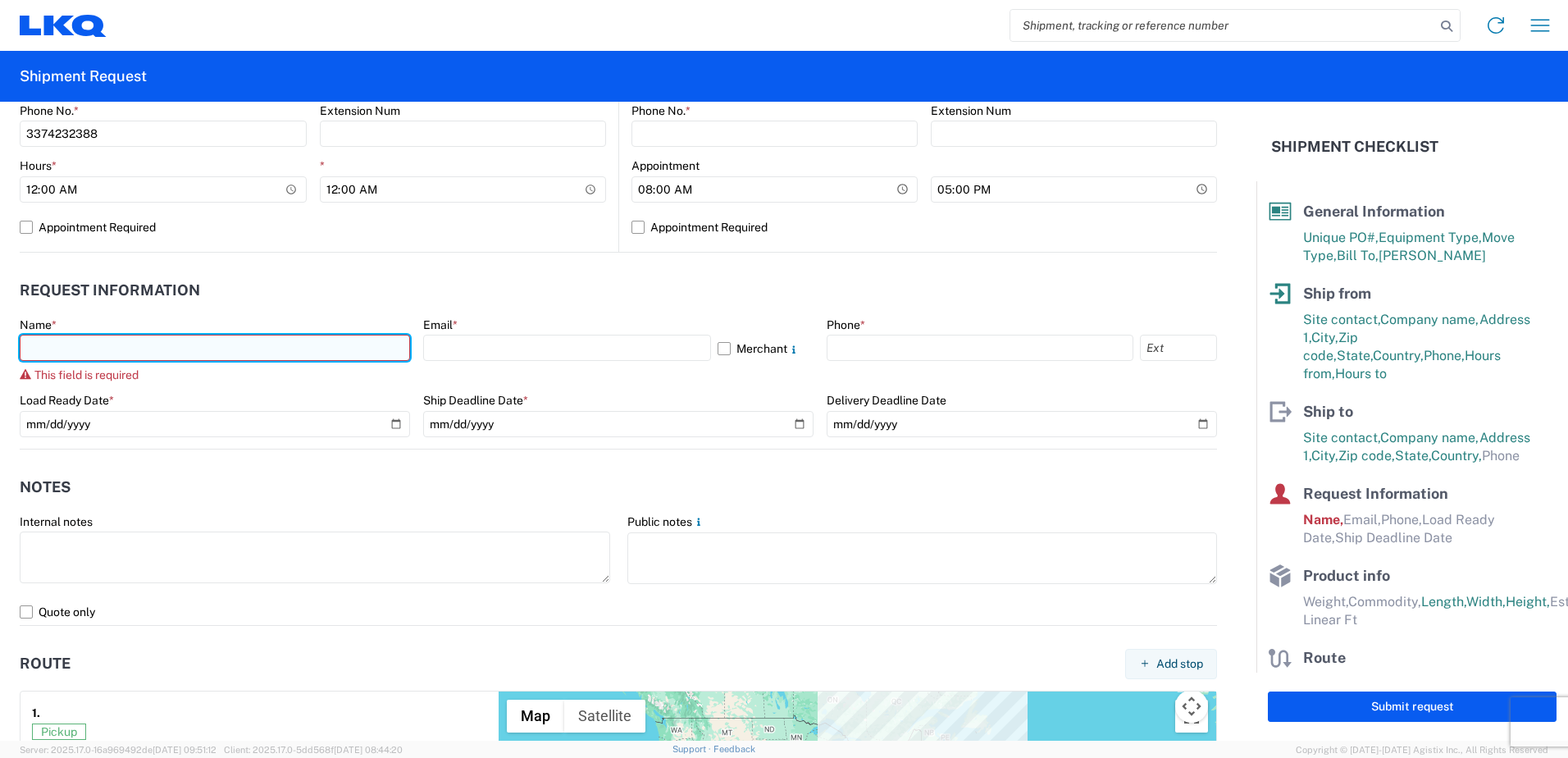
click at [210, 354] on input "text" at bounding box center [215, 348] width 391 height 26
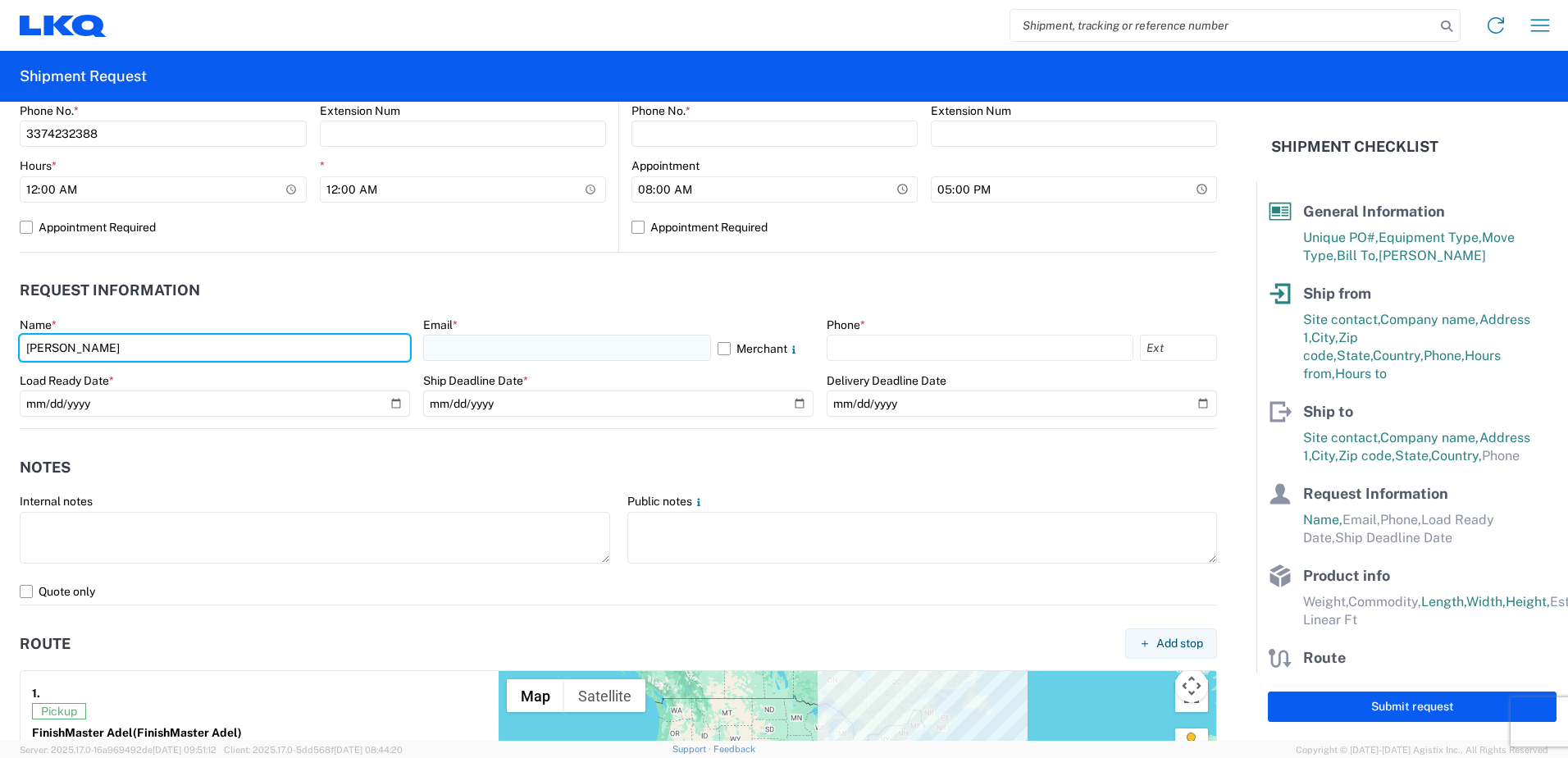
type input "[PERSON_NAME]"
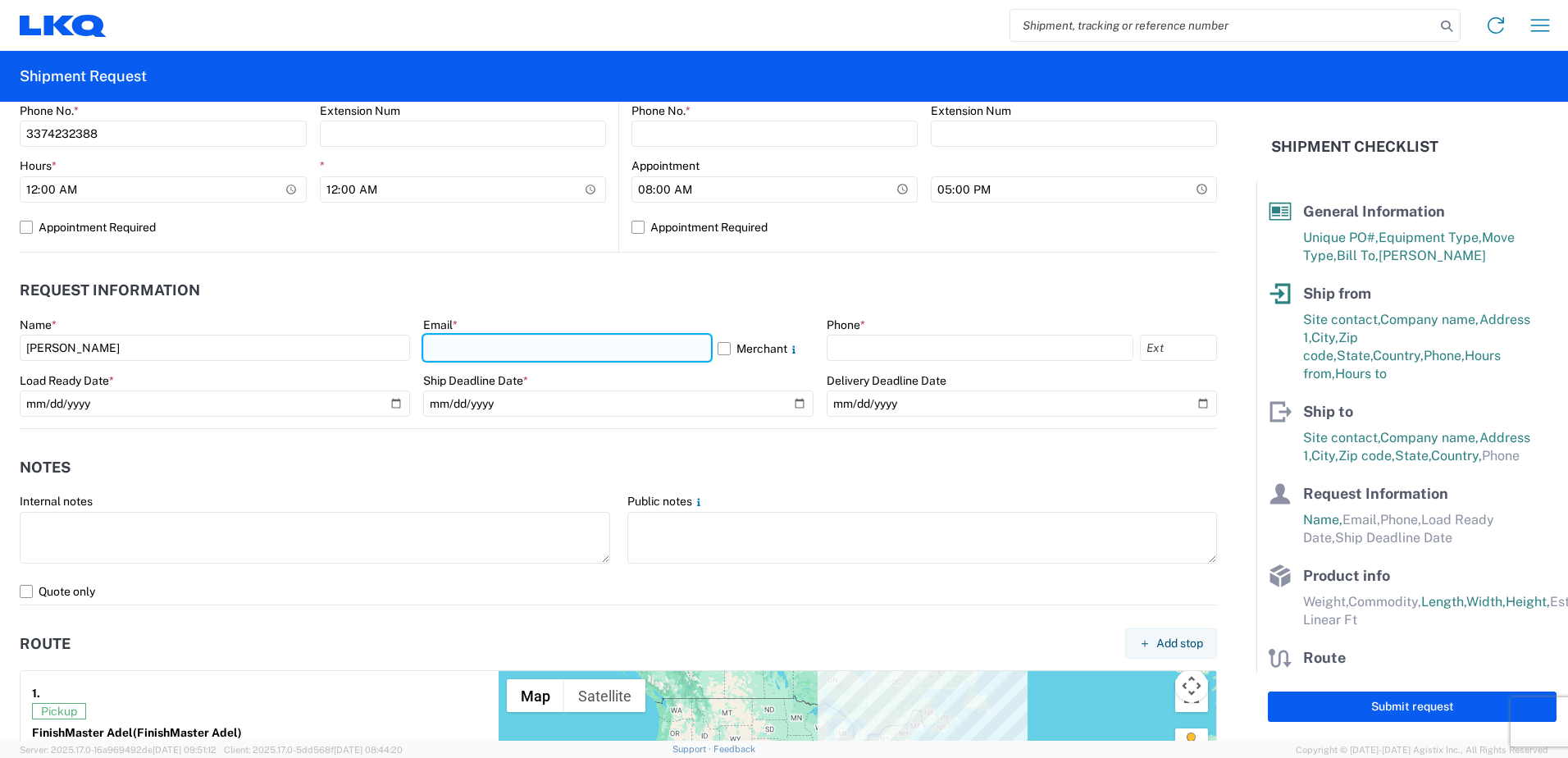
click at [471, 348] on input "text" at bounding box center [567, 348] width 288 height 26
type input "[EMAIL_ADDRESS][DOMAIN_NAME]"
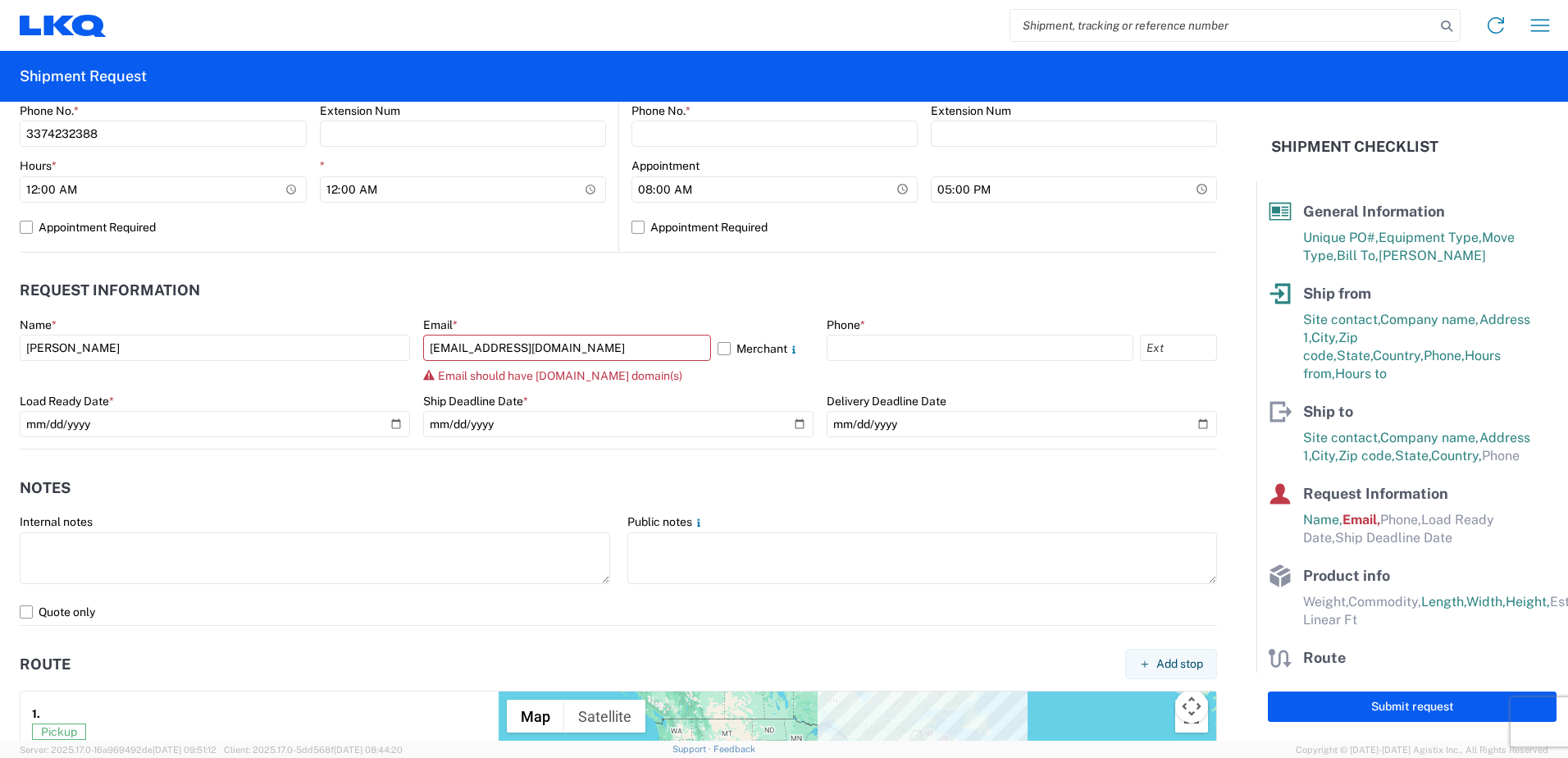
click at [752, 305] on header "Request Information" at bounding box center [618, 291] width 1197 height 37
click at [886, 349] on input "text" at bounding box center [979, 348] width 307 height 26
type input "2293000915"
click at [624, 362] on div "Email * [EMAIL_ADDRESS][DOMAIN_NAME] Merchant Email should have [DOMAIN_NAME] d…" at bounding box center [619, 349] width 391 height 65
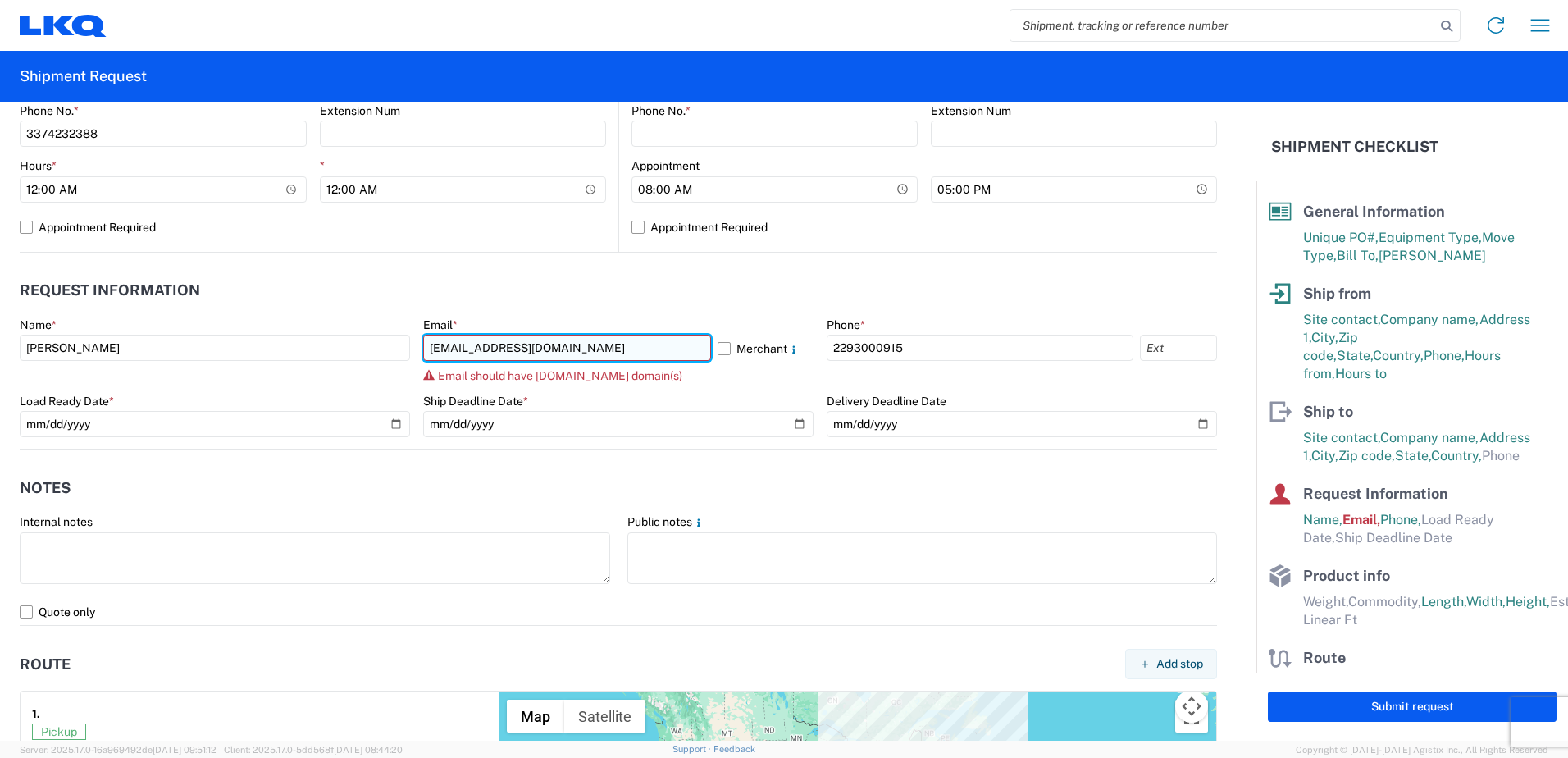
drag, startPoint x: 550, startPoint y: 344, endPoint x: 502, endPoint y: 345, distance: 48.0
click at [502, 345] on input "[EMAIL_ADDRESS][DOMAIN_NAME]" at bounding box center [567, 348] width 288 height 26
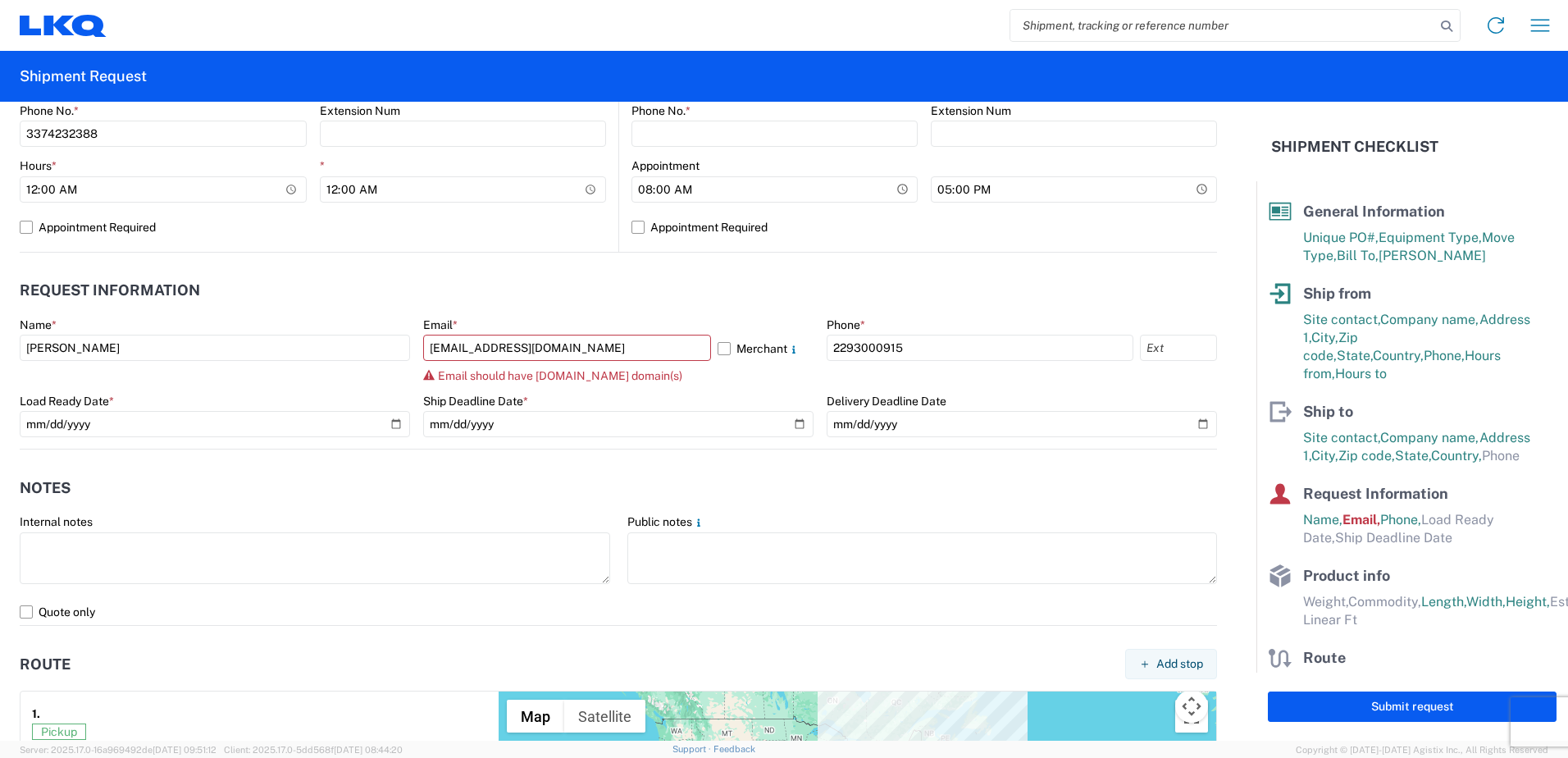
click at [676, 403] on div "Ship Deadline Date *" at bounding box center [619, 401] width 391 height 15
click at [762, 379] on div "Email should have [DOMAIN_NAME] domain(s)" at bounding box center [619, 376] width 391 height 13
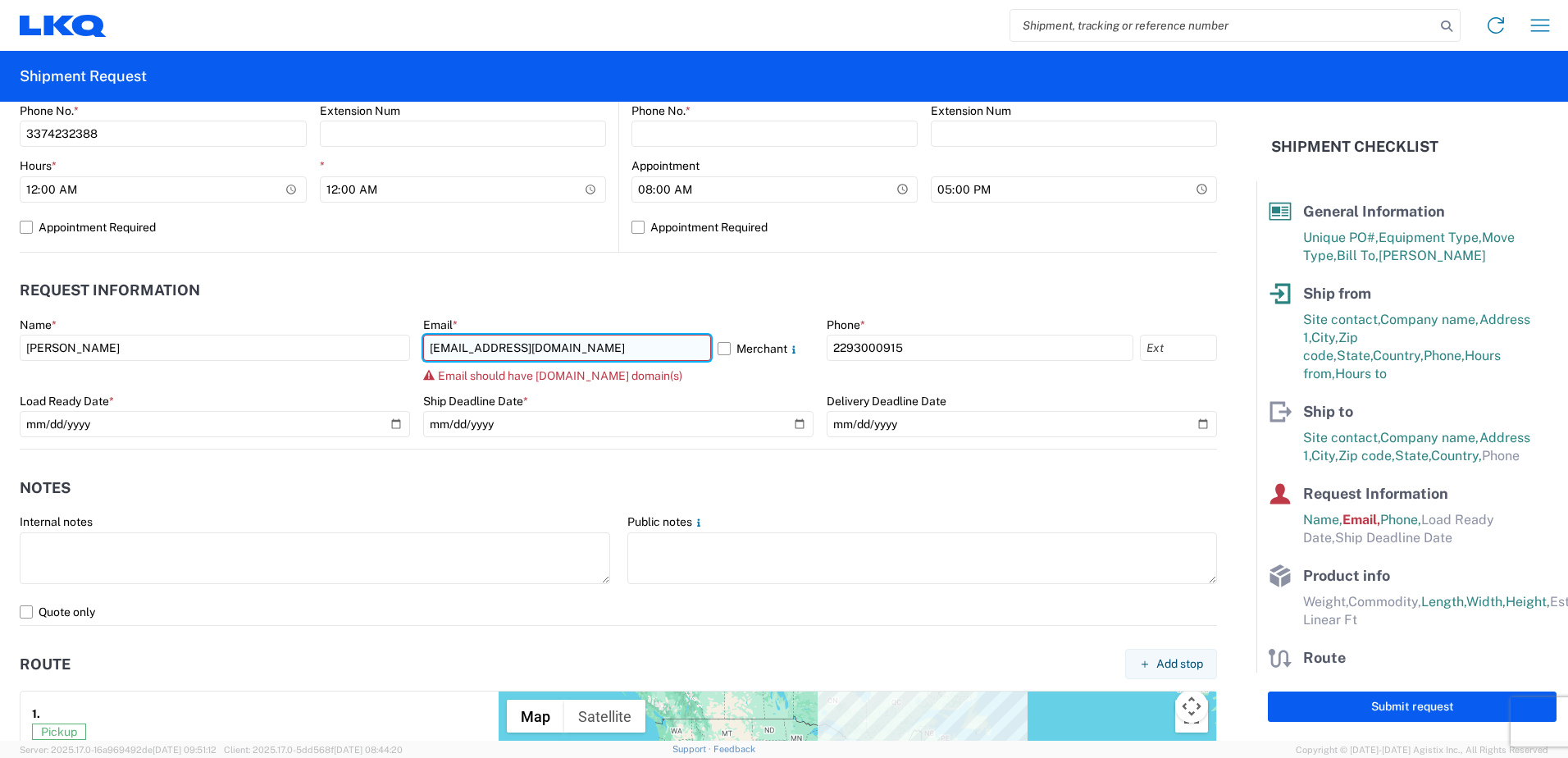
drag, startPoint x: 591, startPoint y: 342, endPoint x: 542, endPoint y: 349, distance: 49.5
click at [542, 349] on input "[EMAIL_ADDRESS][DOMAIN_NAME]" at bounding box center [567, 348] width 288 height 26
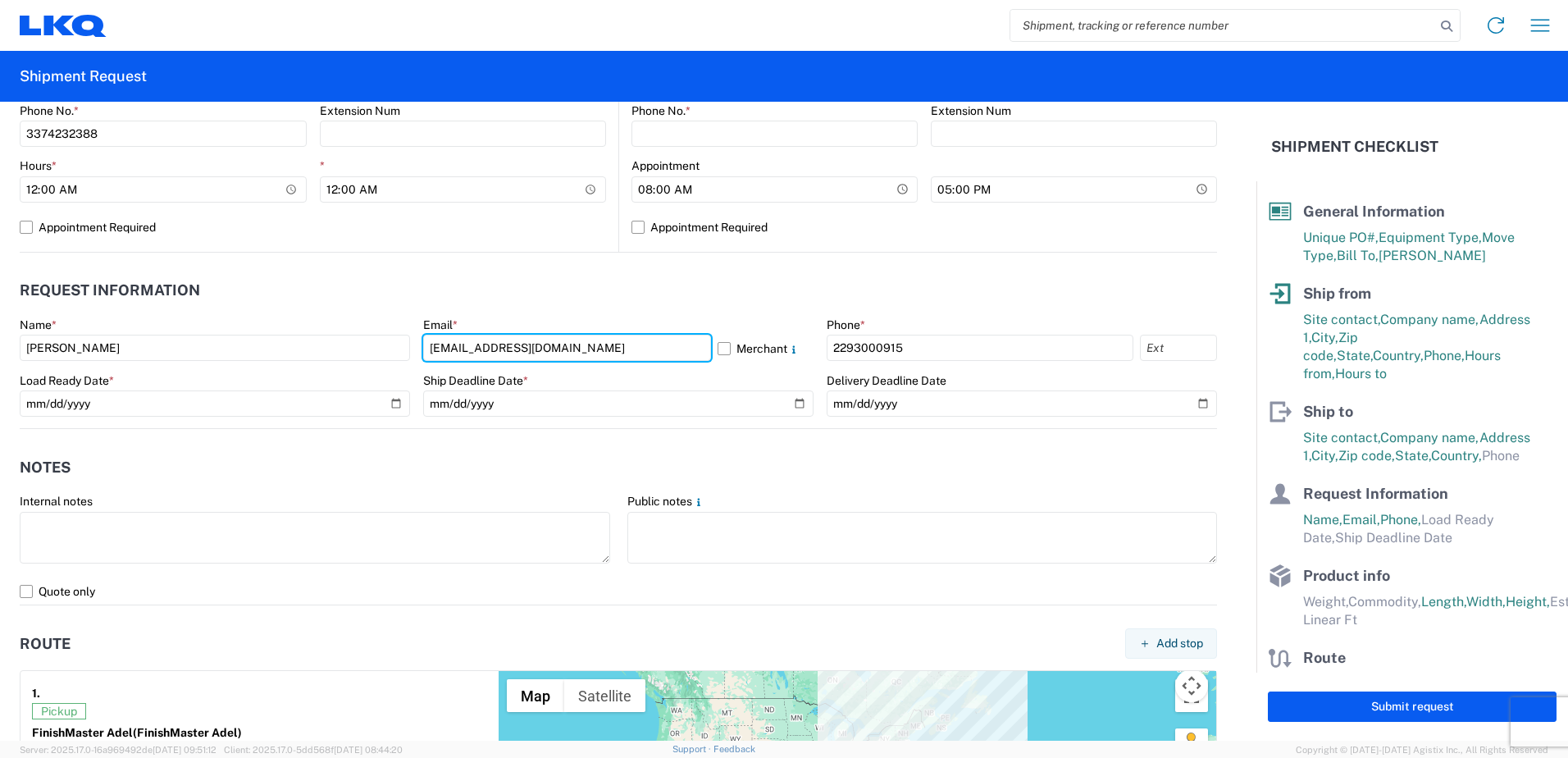
type input "[EMAIL_ADDRESS][DOMAIN_NAME]"
click at [688, 289] on header "Request Information" at bounding box center [618, 291] width 1197 height 37
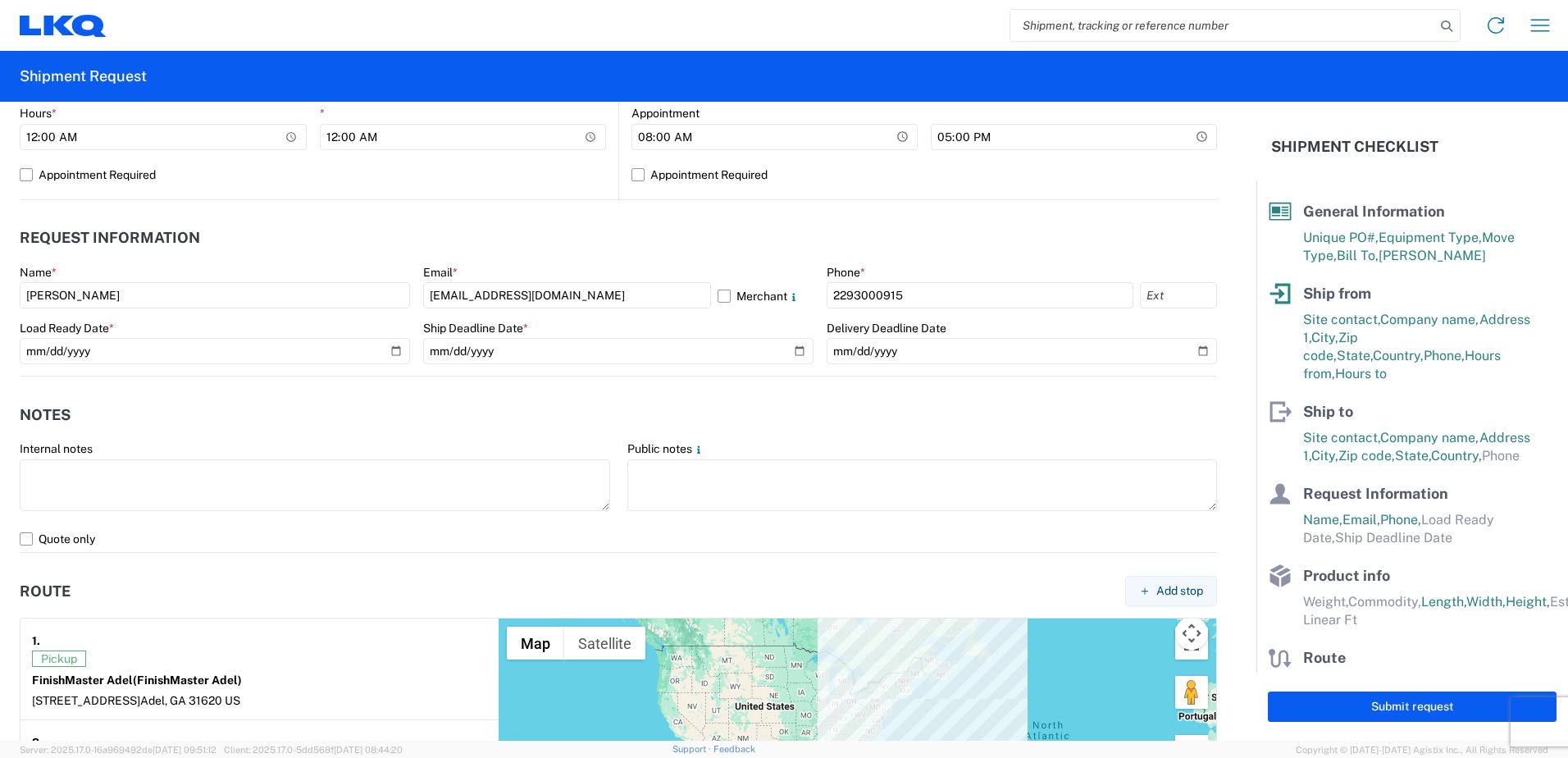
scroll to position [820, 0]
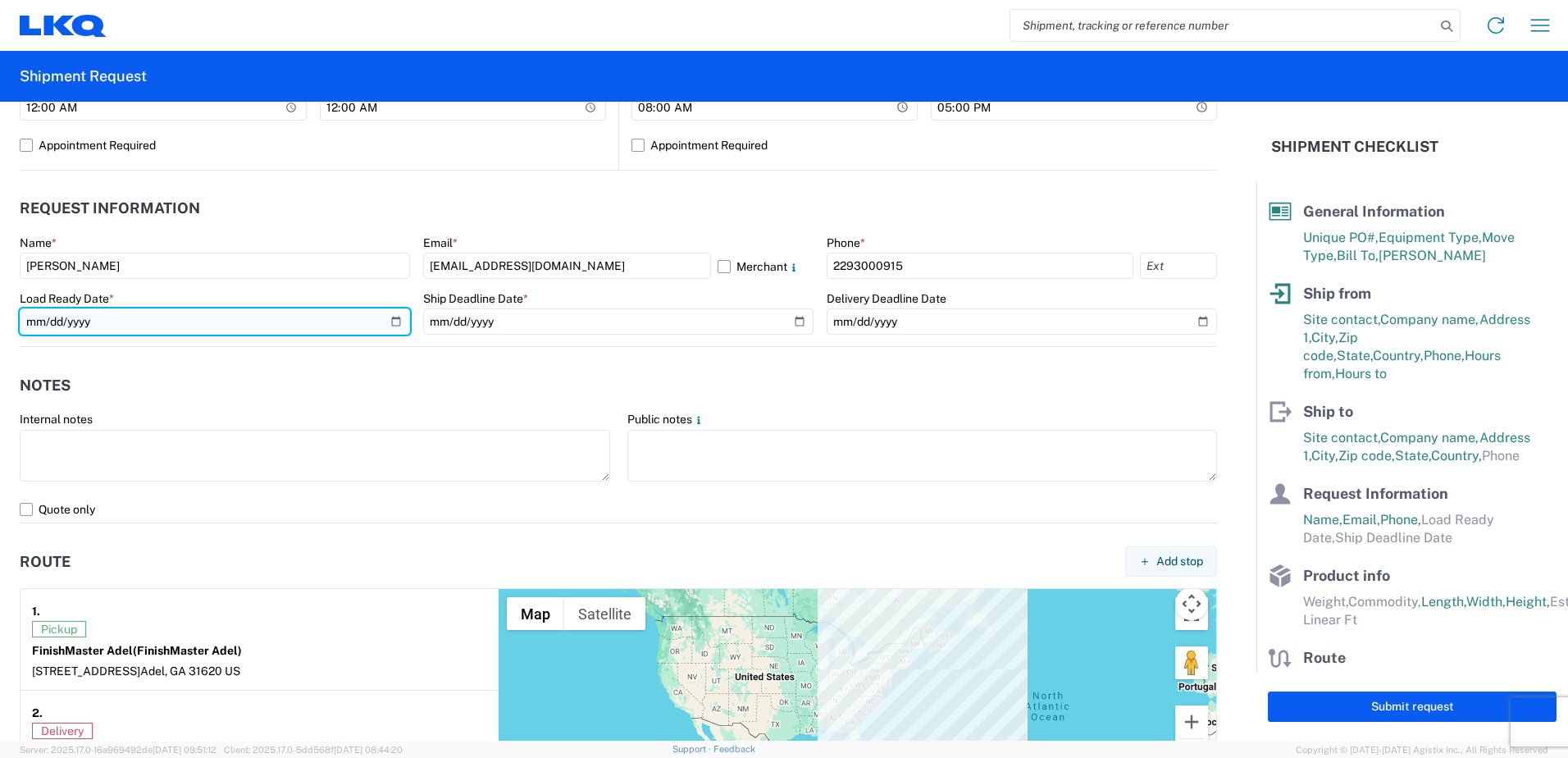
click at [391, 320] on input "date" at bounding box center [215, 322] width 391 height 26
type input "[DATE]"
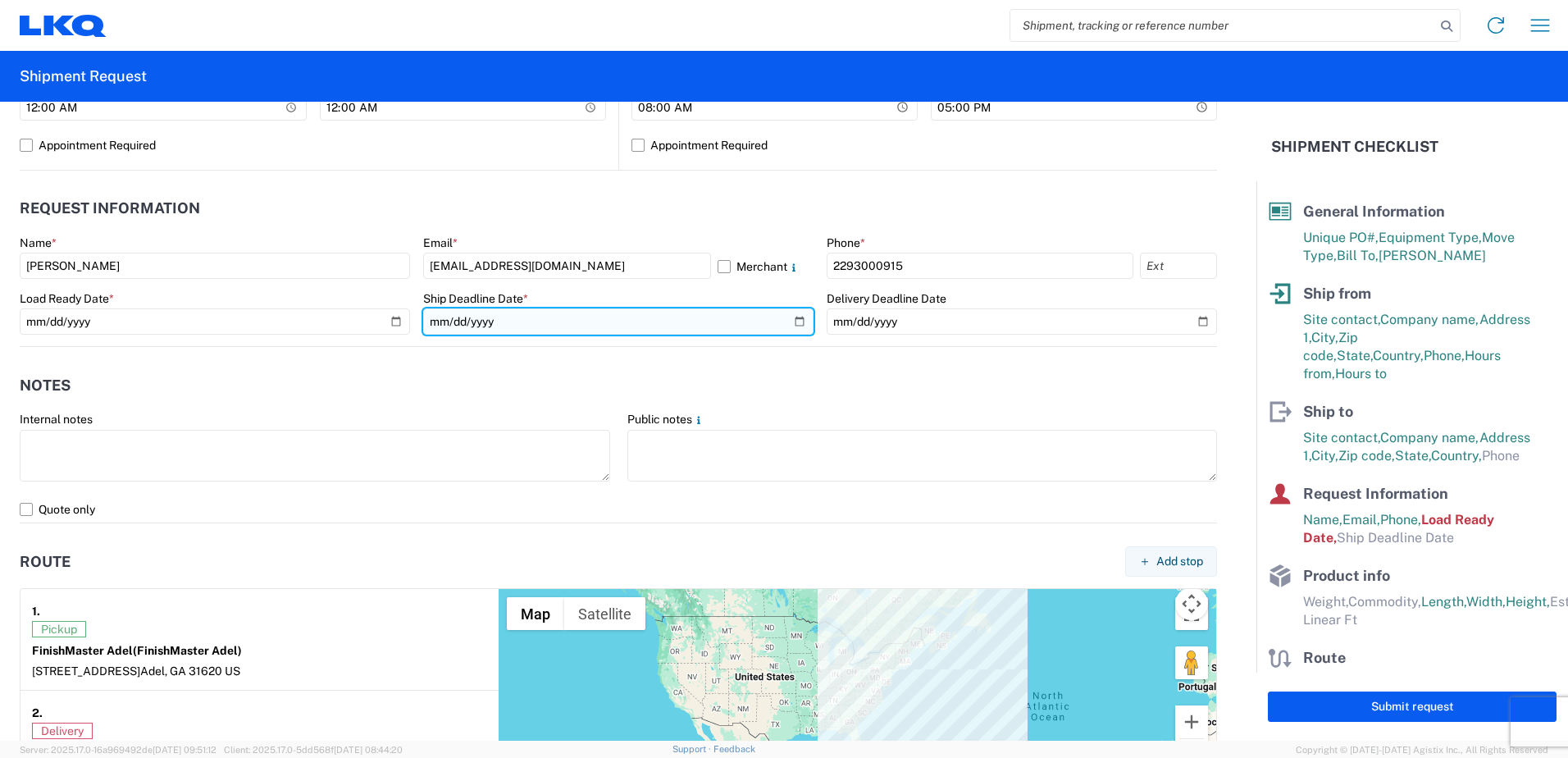
click at [792, 324] on input "date" at bounding box center [619, 322] width 391 height 26
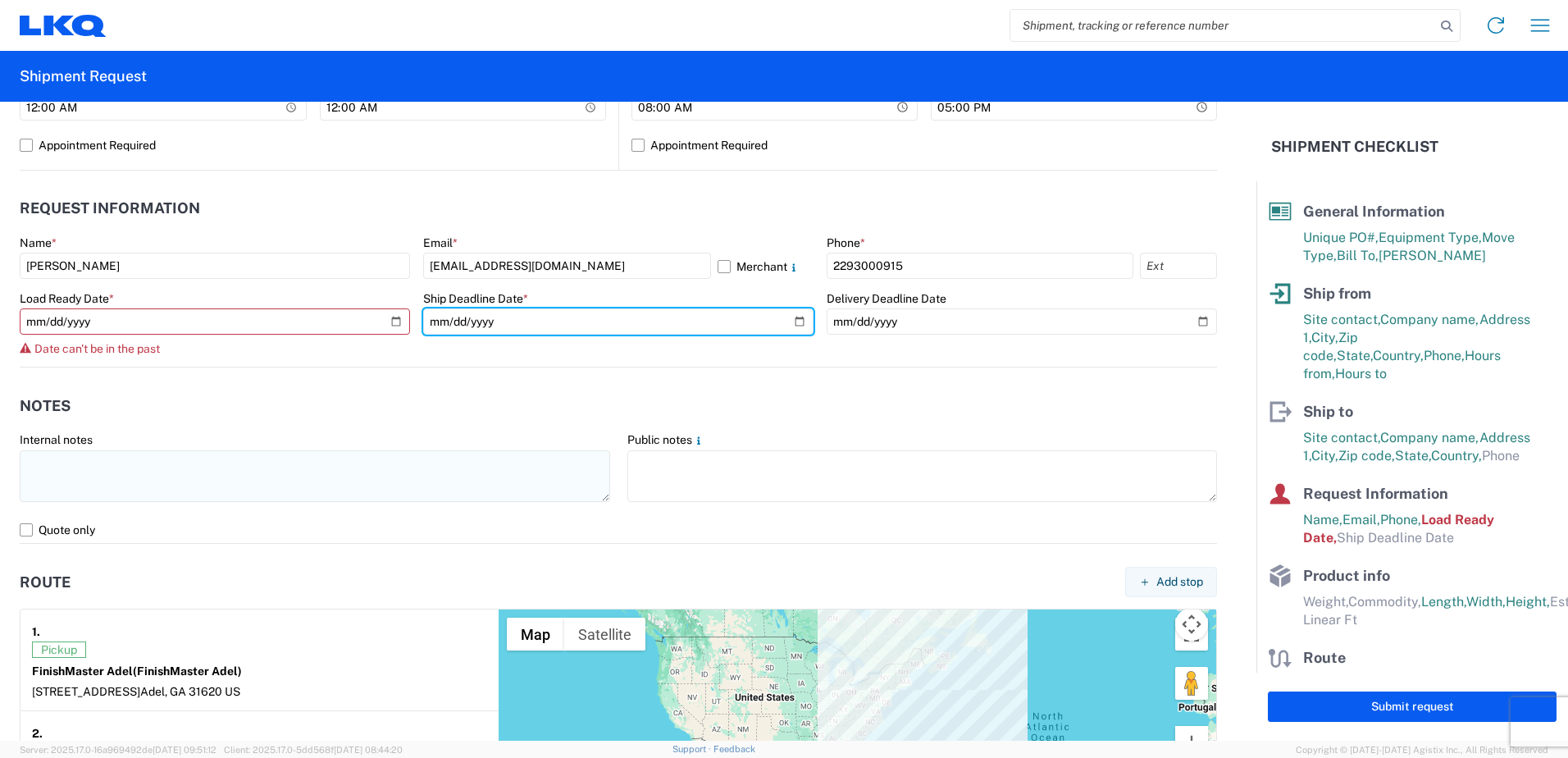
type input "[DATE]"
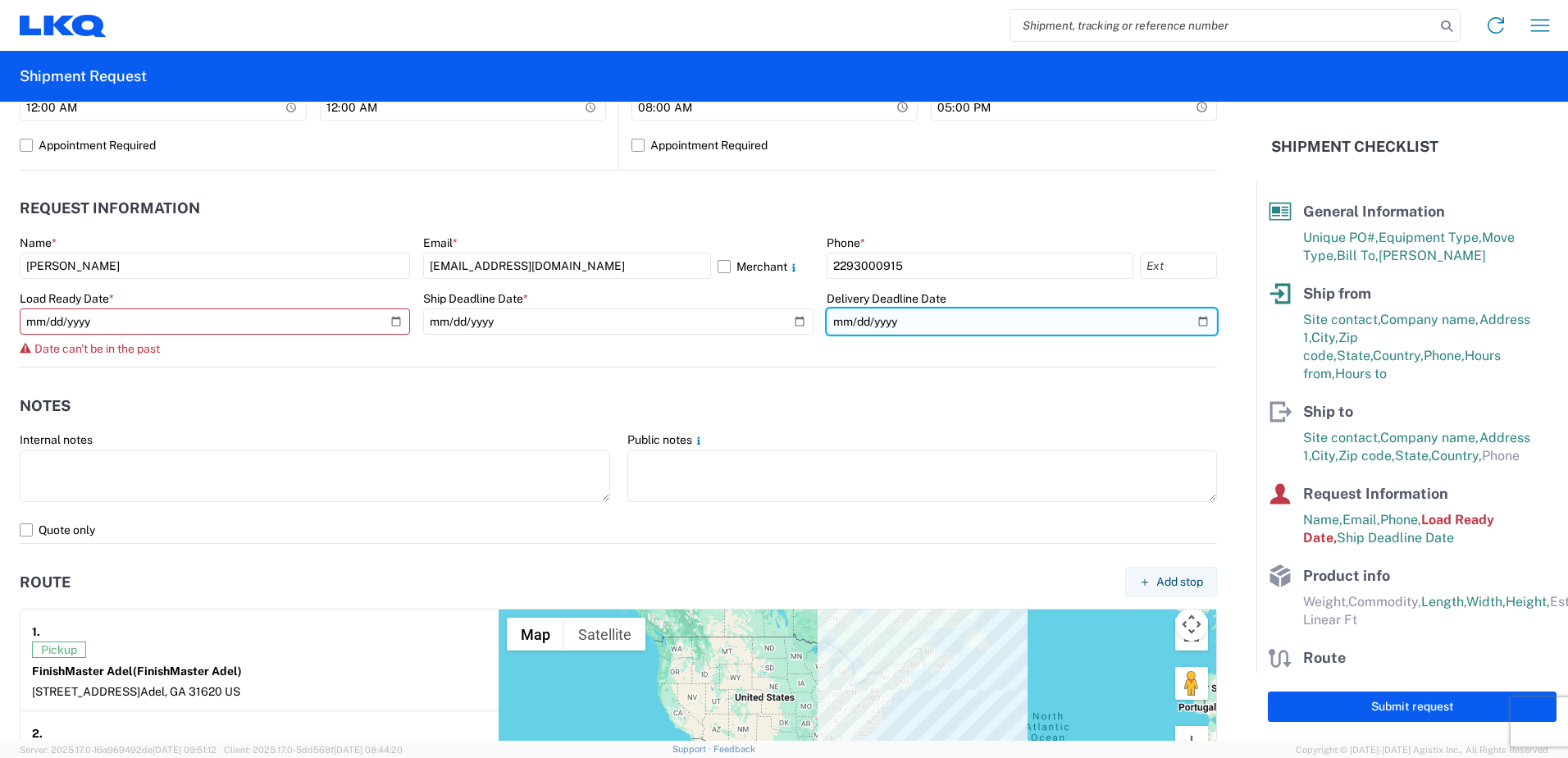
click at [1185, 323] on input "date" at bounding box center [1022, 322] width 391 height 26
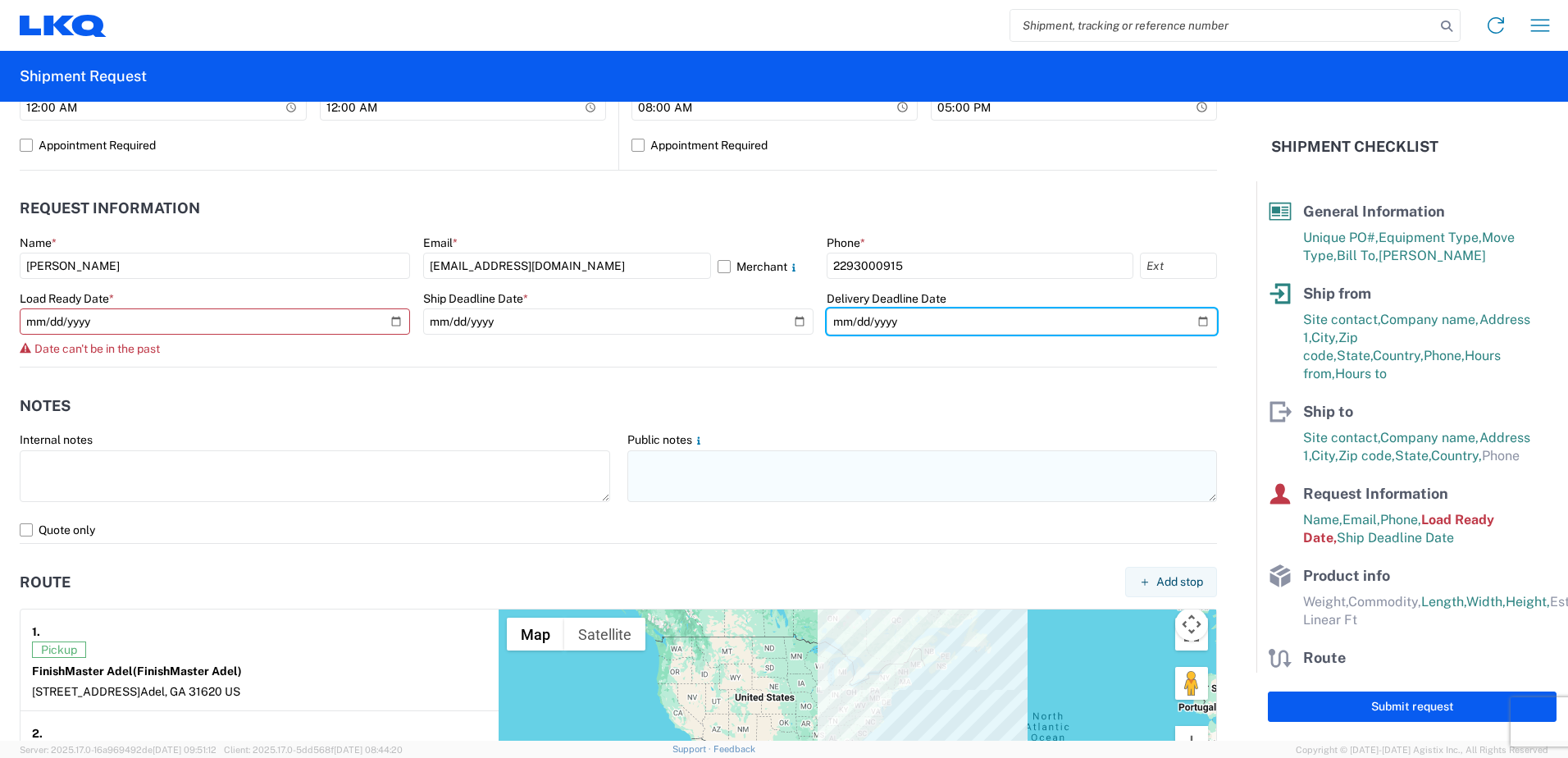
type input "[DATE]"
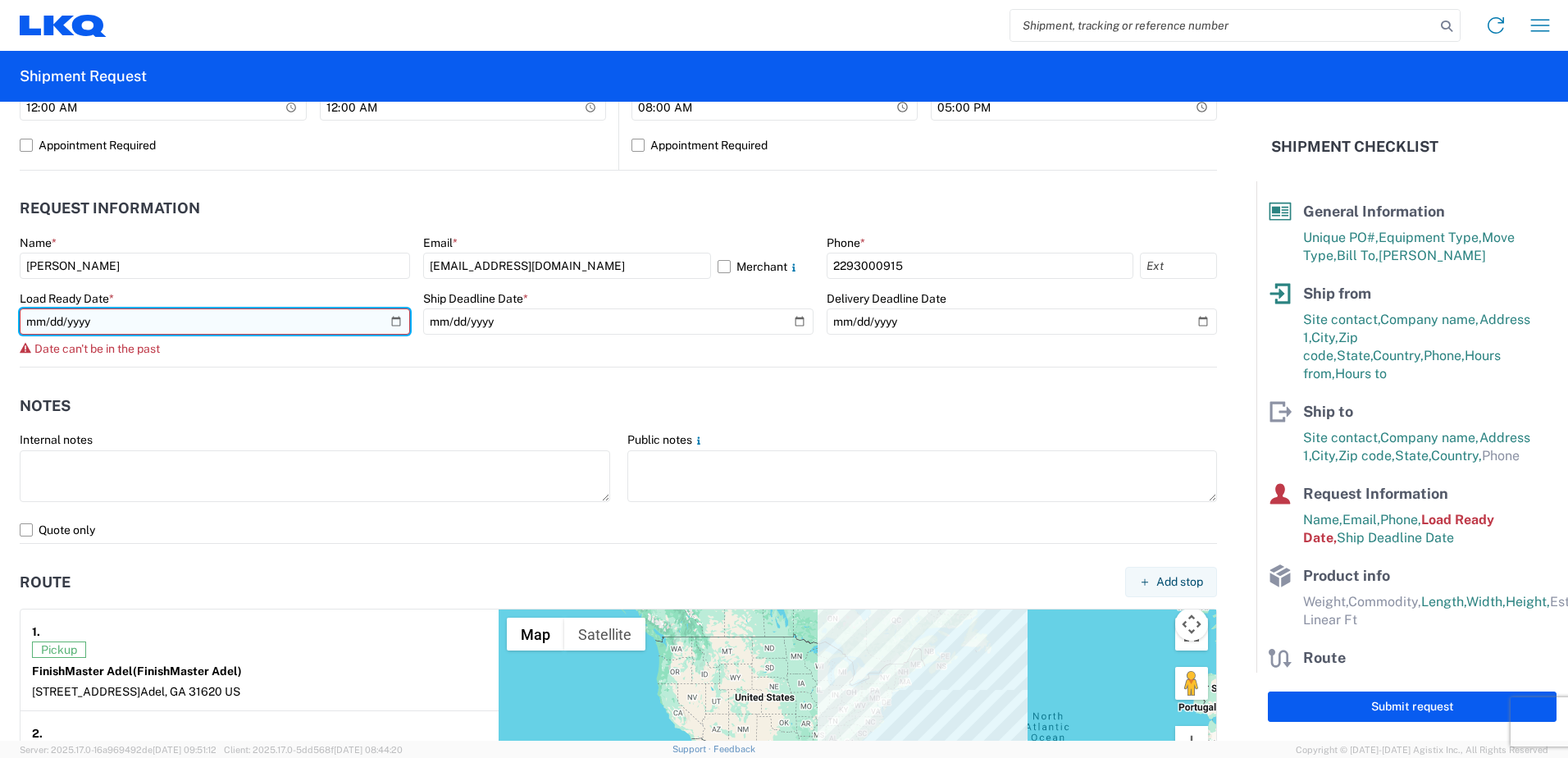
click at [383, 323] on input "[DATE]" at bounding box center [215, 322] width 391 height 26
click at [392, 324] on input "[DATE]" at bounding box center [215, 322] width 391 height 26
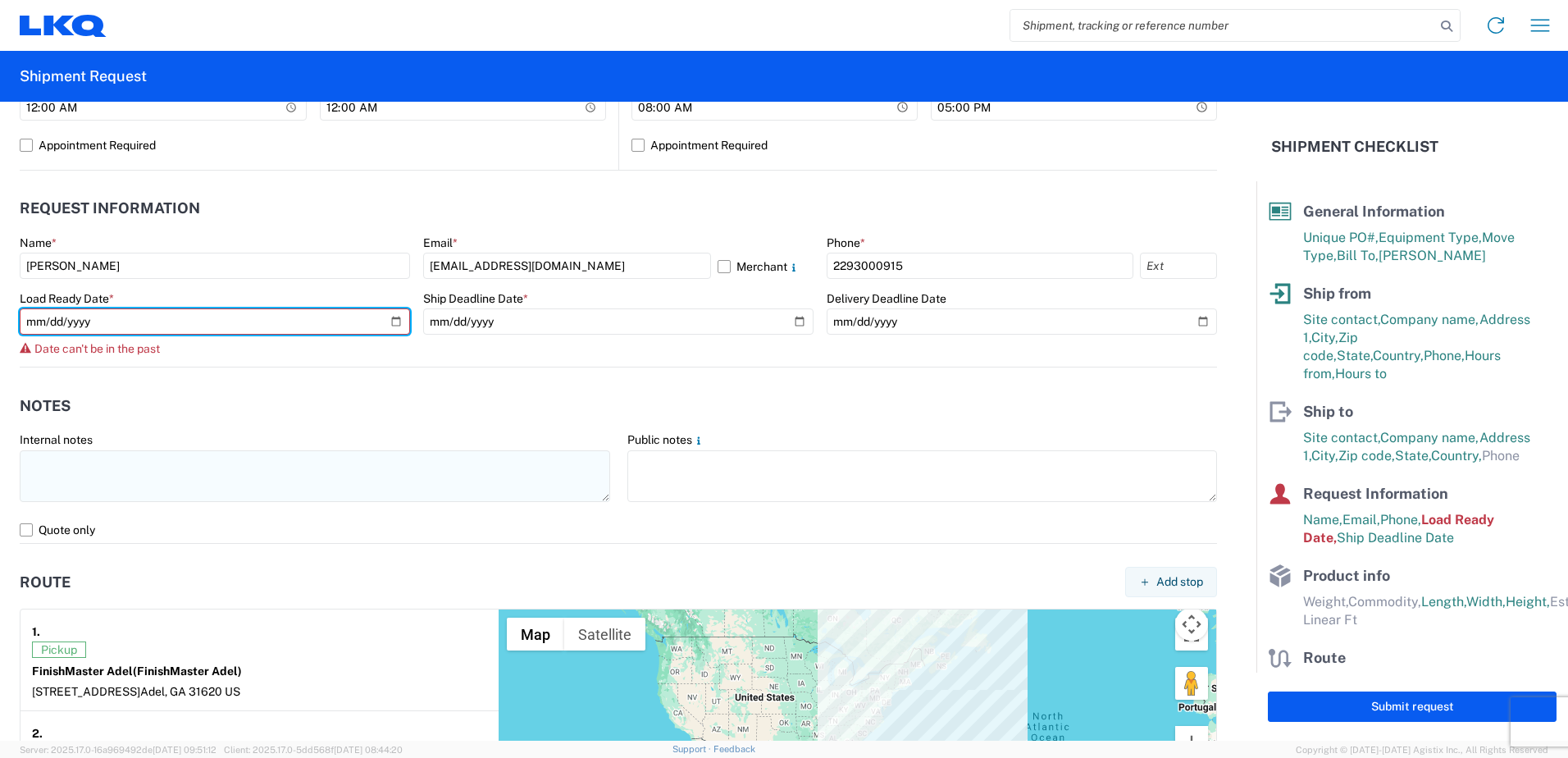
type input "[DATE]"
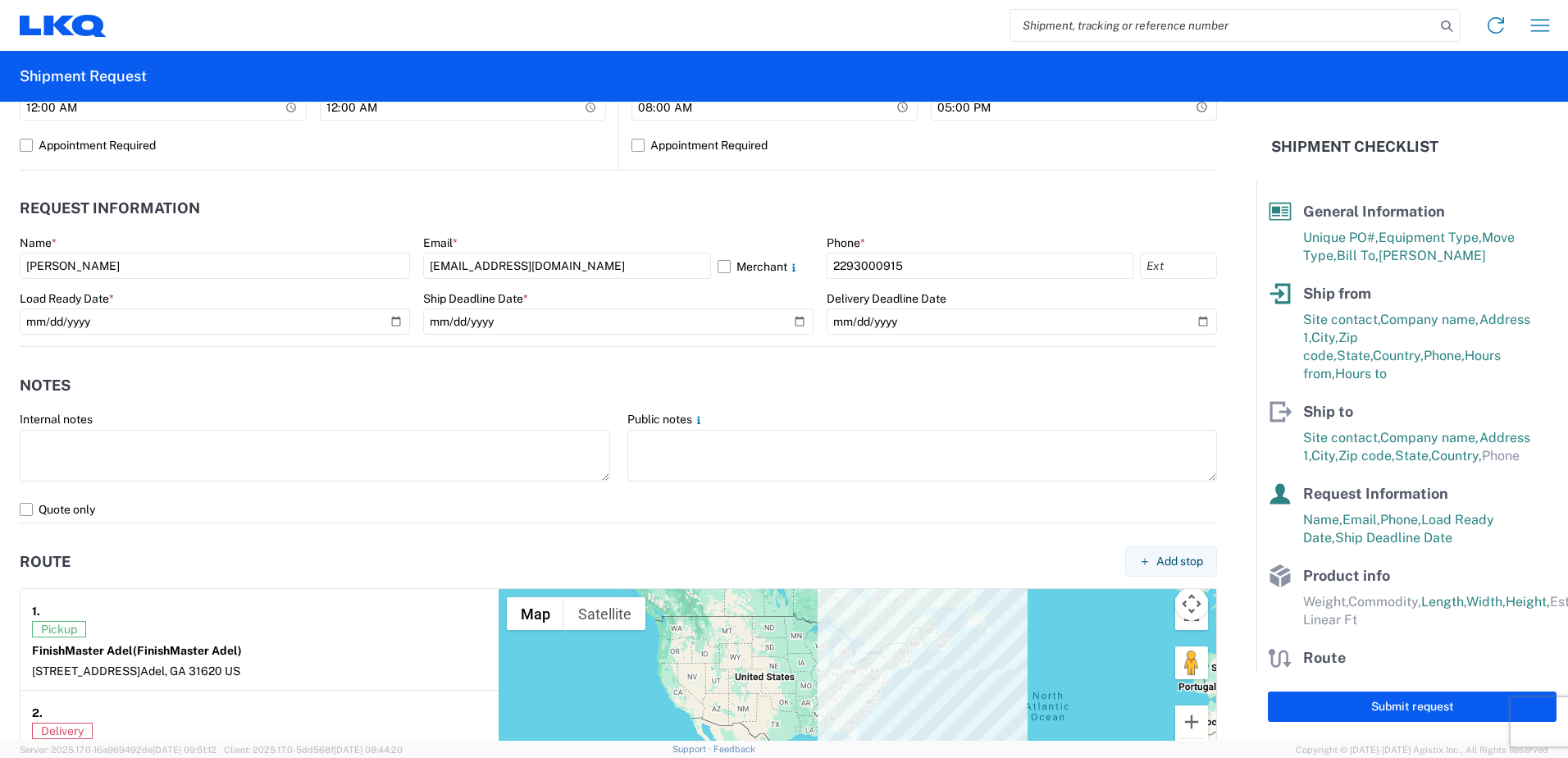
click at [399, 382] on header "Notes" at bounding box center [618, 385] width 1197 height 37
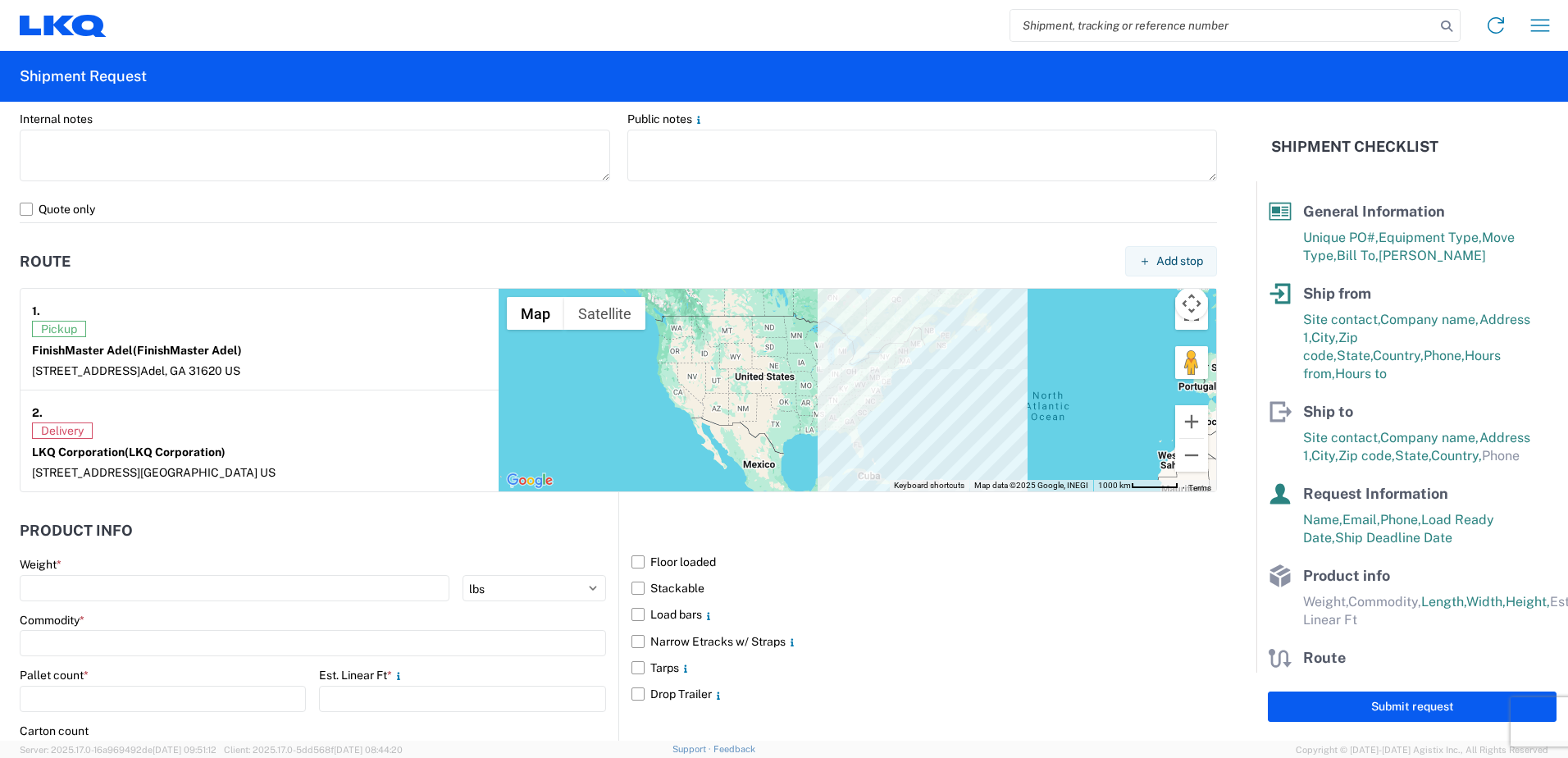
scroll to position [1330, 0]
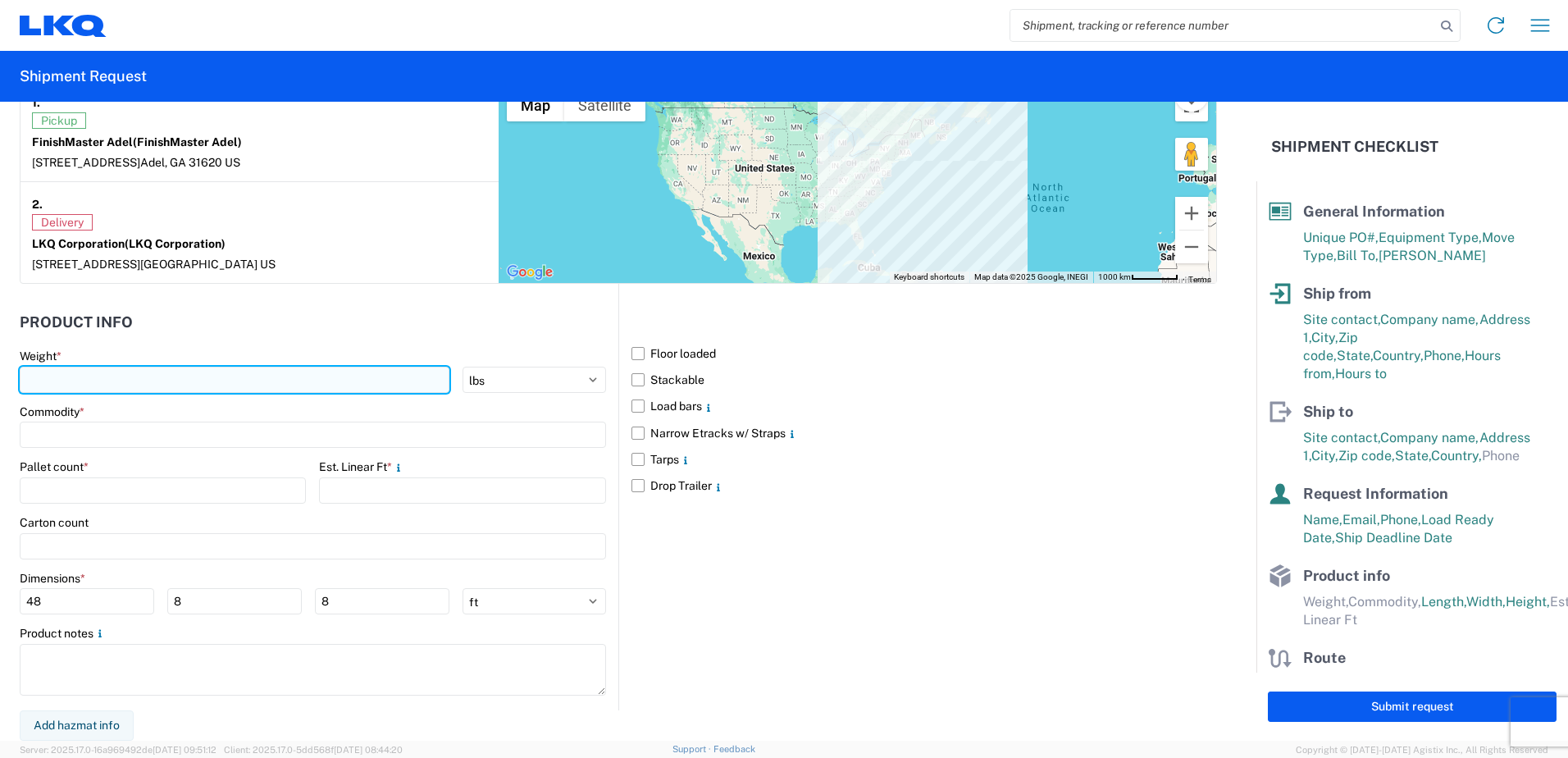
click at [104, 379] on input "number" at bounding box center [235, 380] width 430 height 26
type input "7500"
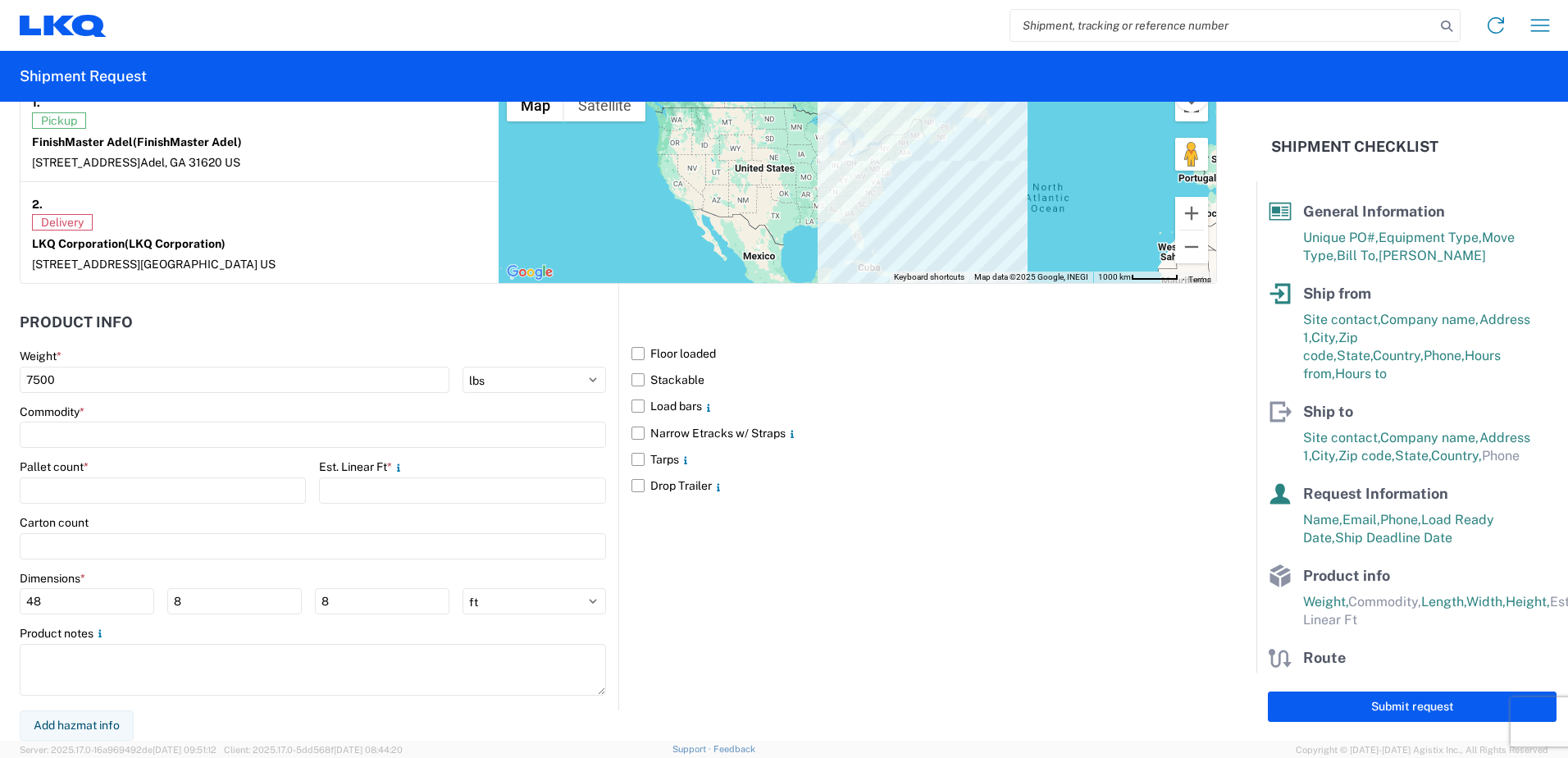
click at [179, 340] on header "Product Info" at bounding box center [319, 322] width 599 height 37
click at [85, 486] on input "number" at bounding box center [162, 491] width 286 height 26
type input "13"
click at [97, 431] on input at bounding box center [313, 435] width 587 height 26
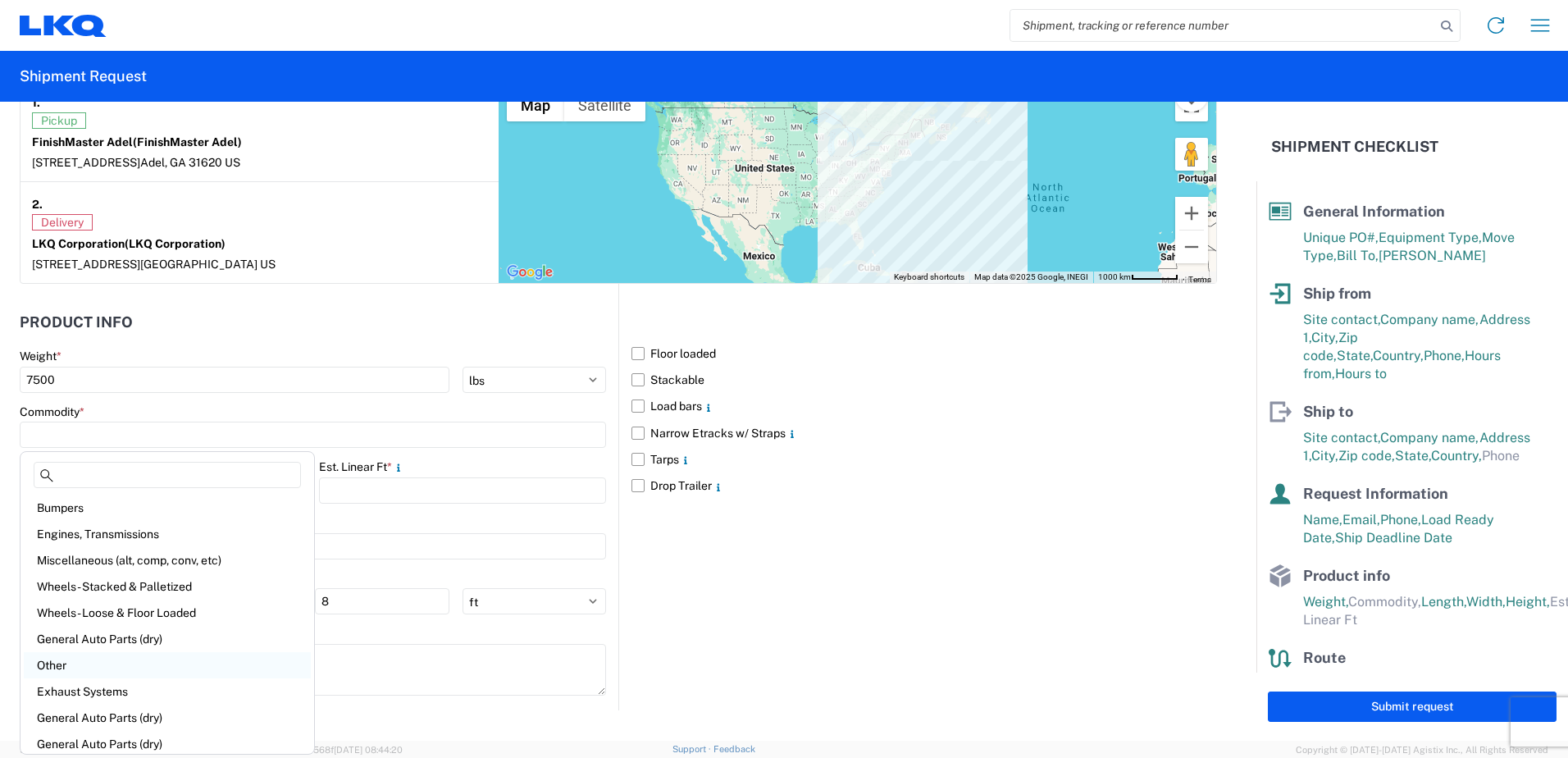
click at [142, 673] on div "Other" at bounding box center [167, 665] width 287 height 26
type input "Other"
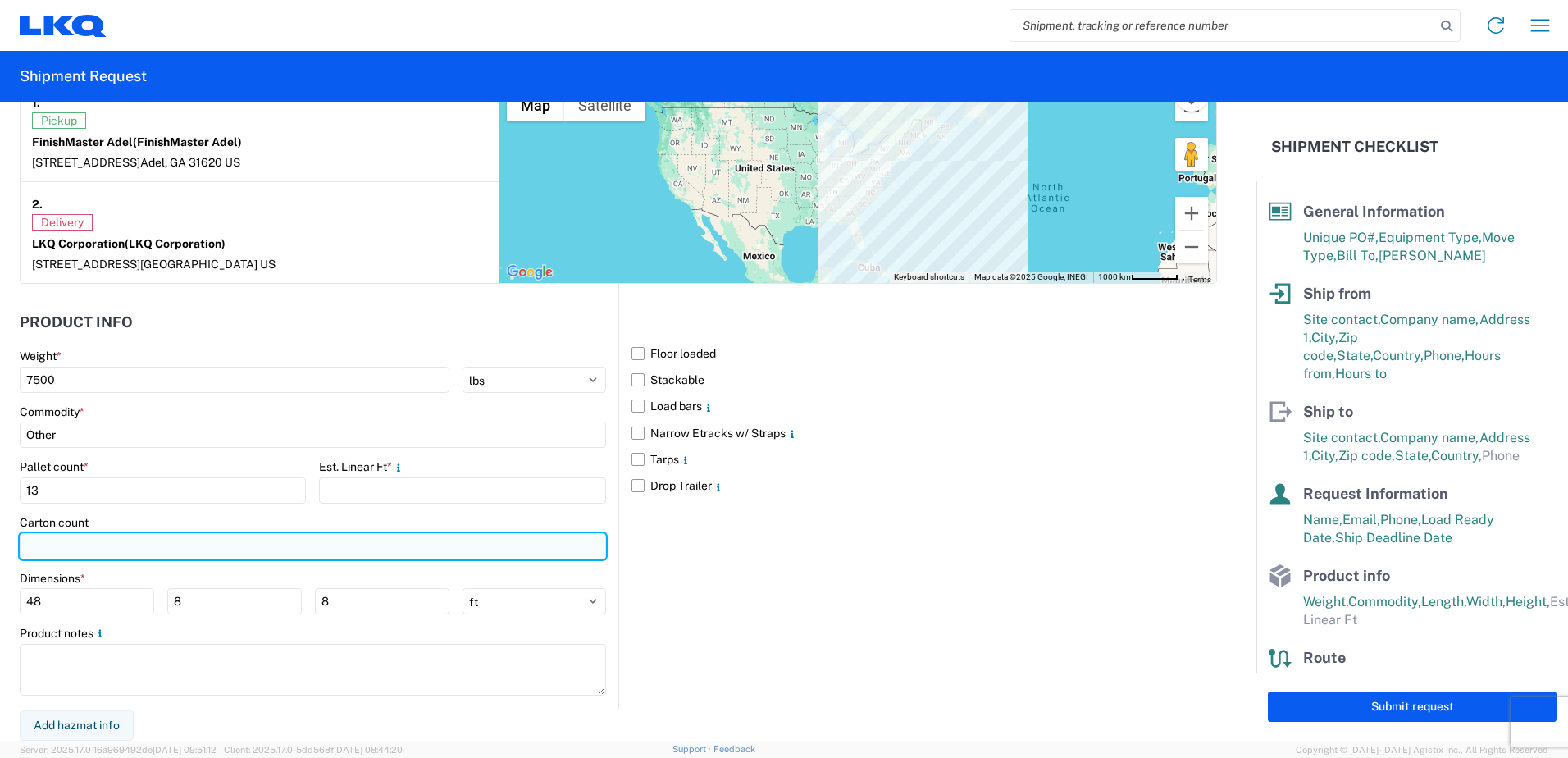
click at [42, 547] on input "number" at bounding box center [313, 547] width 587 height 26
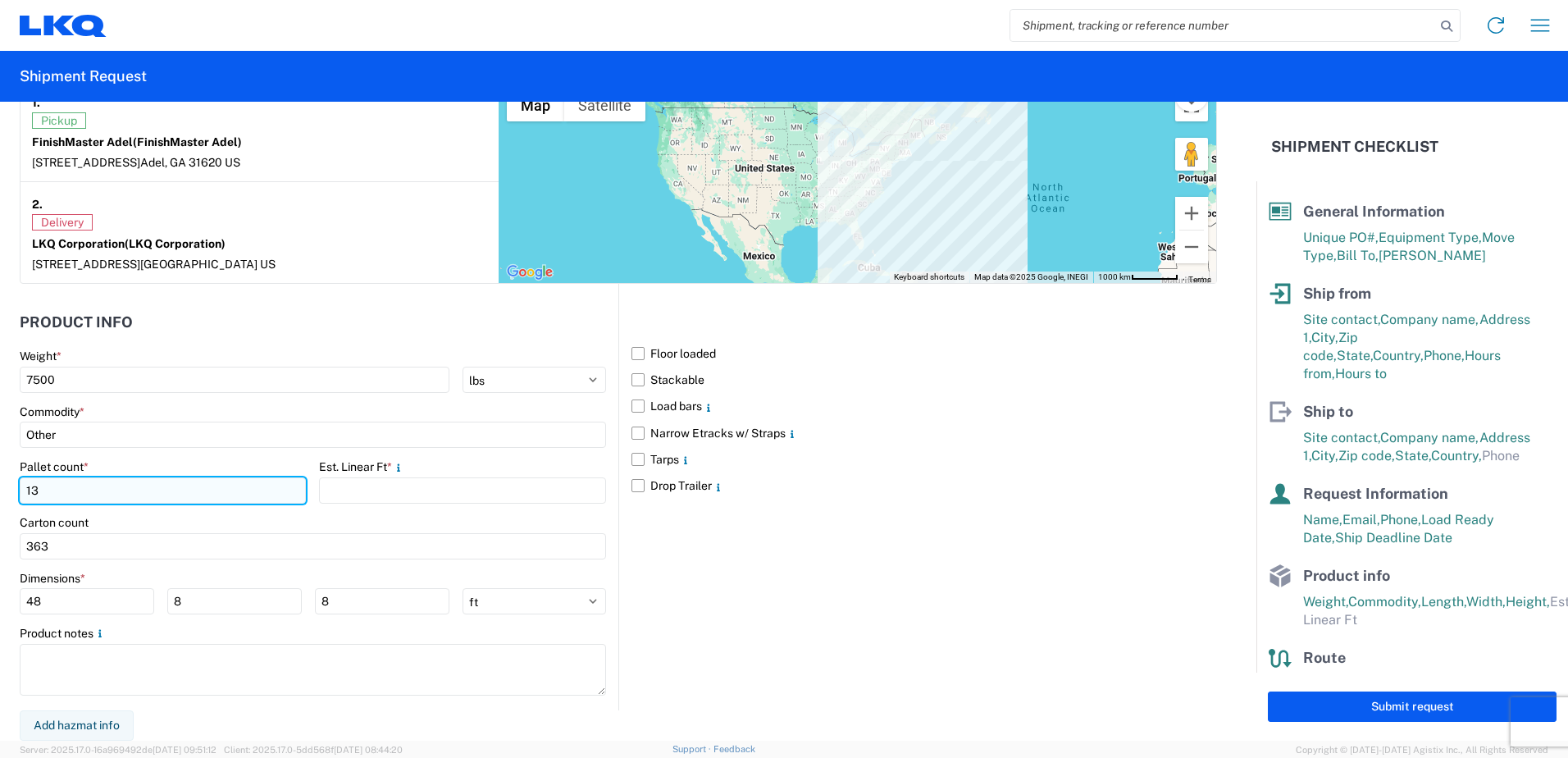
click at [161, 500] on input "13" at bounding box center [162, 491] width 286 height 26
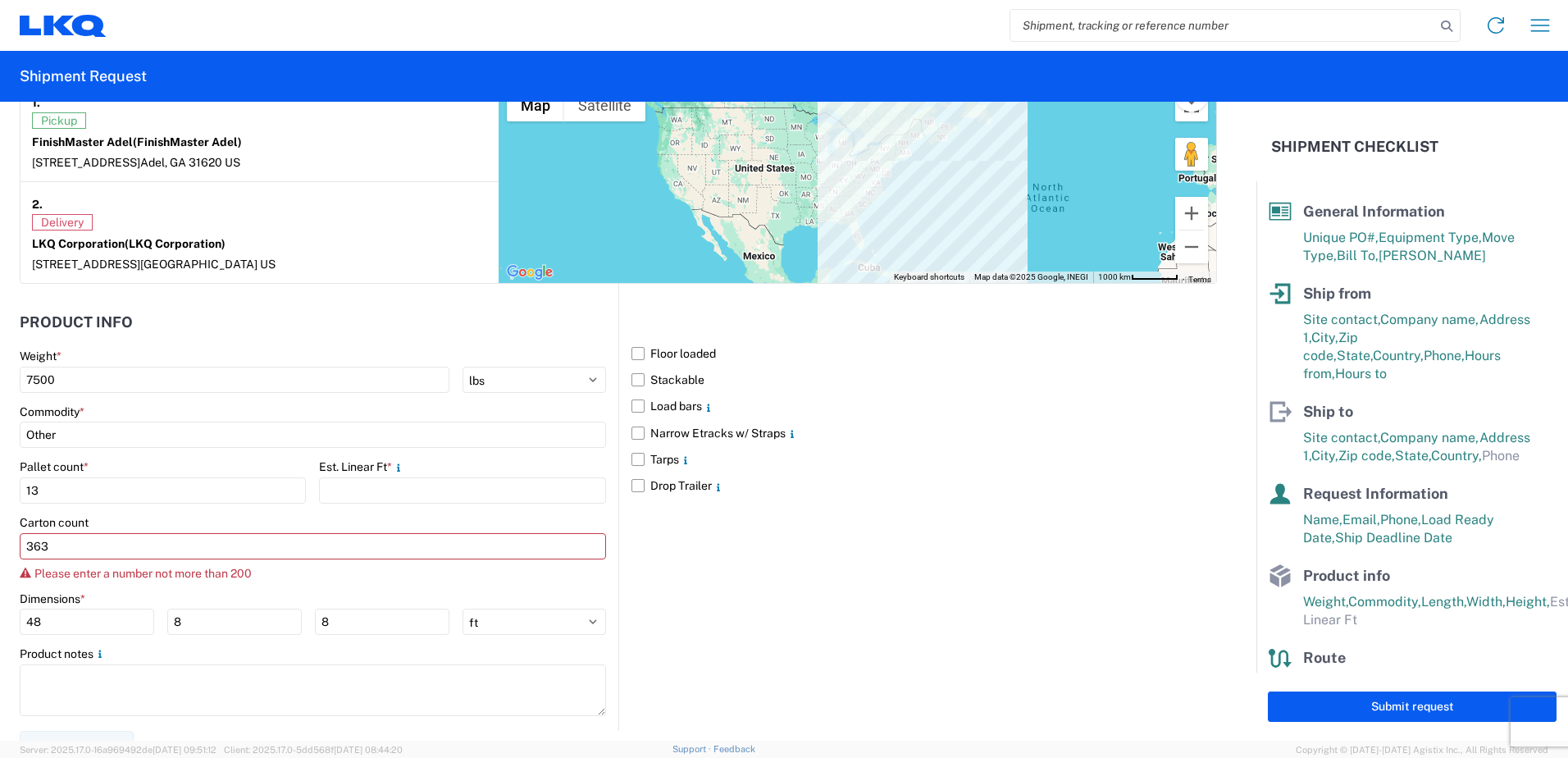
click at [52, 526] on label "Carton count" at bounding box center [54, 523] width 69 height 15
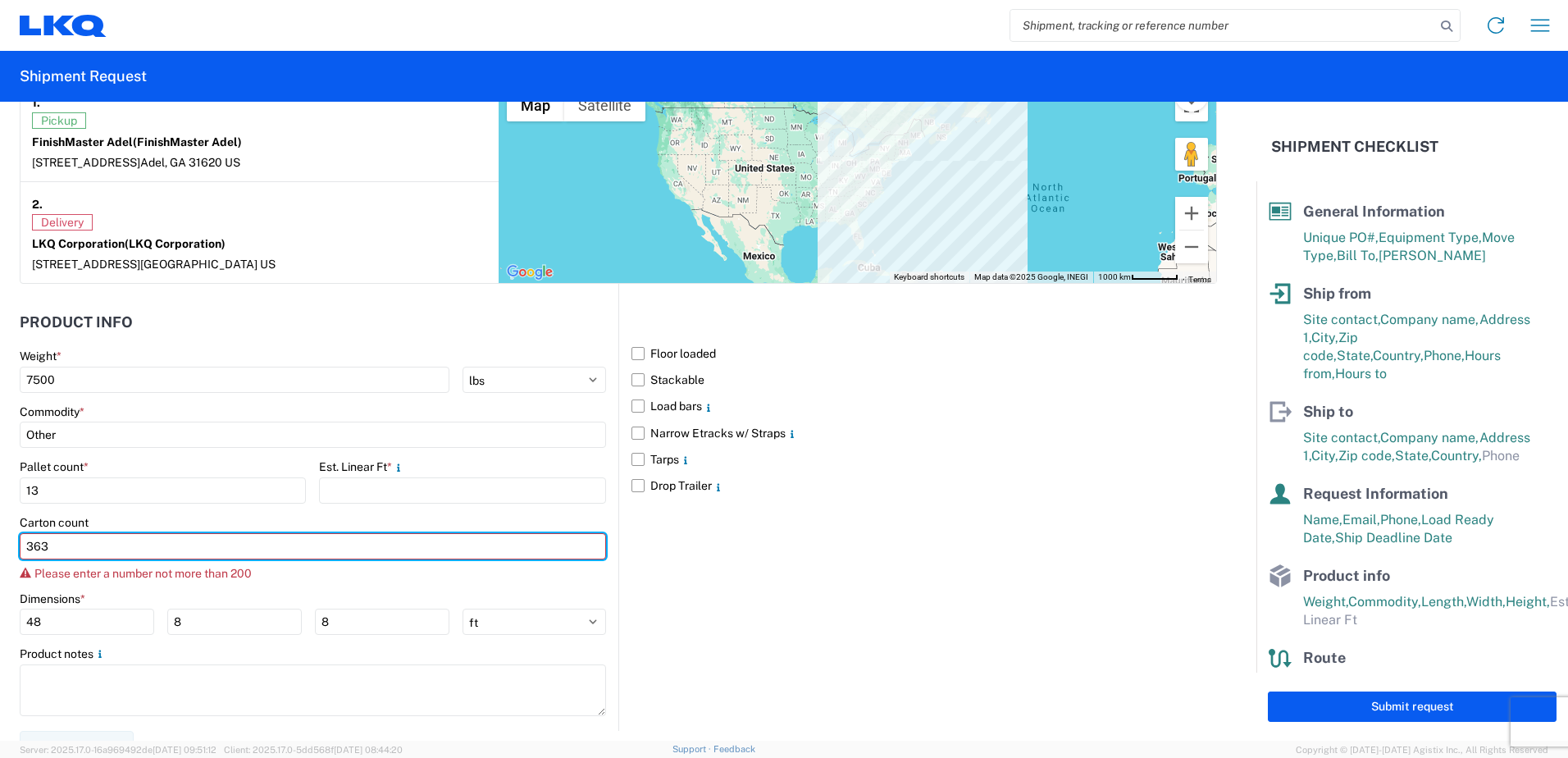
drag, startPoint x: 64, startPoint y: 544, endPoint x: -8, endPoint y: 545, distance: 72.0
click at [0, 545] on html "Home Shipment request Shipment tracking Shipment Request General Information Te…" at bounding box center [784, 379] width 1568 height 758
type input "200"
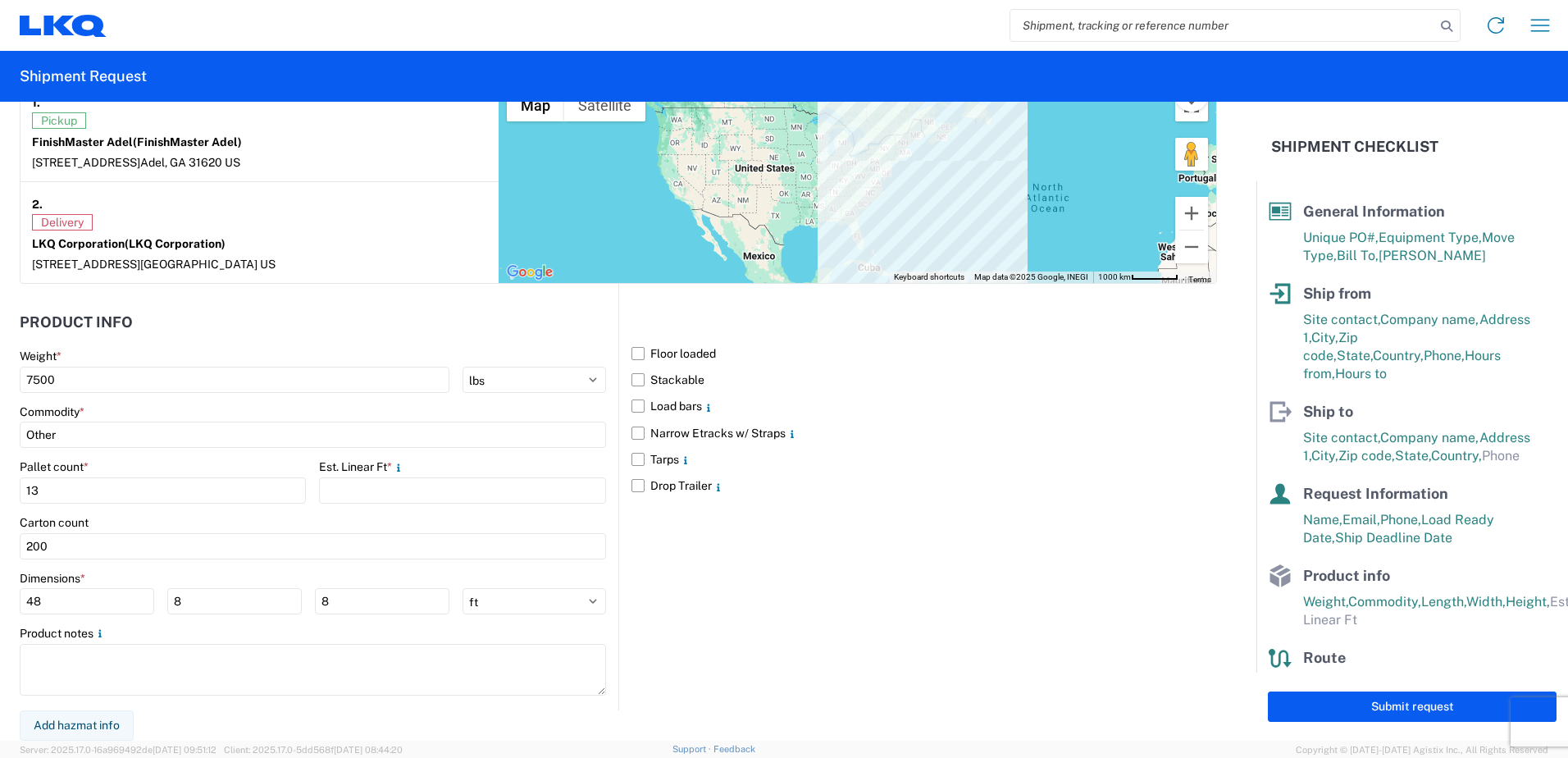
click at [220, 513] on agx-form-control-wrapper-v2 "Pallet count * 13" at bounding box center [162, 487] width 286 height 56
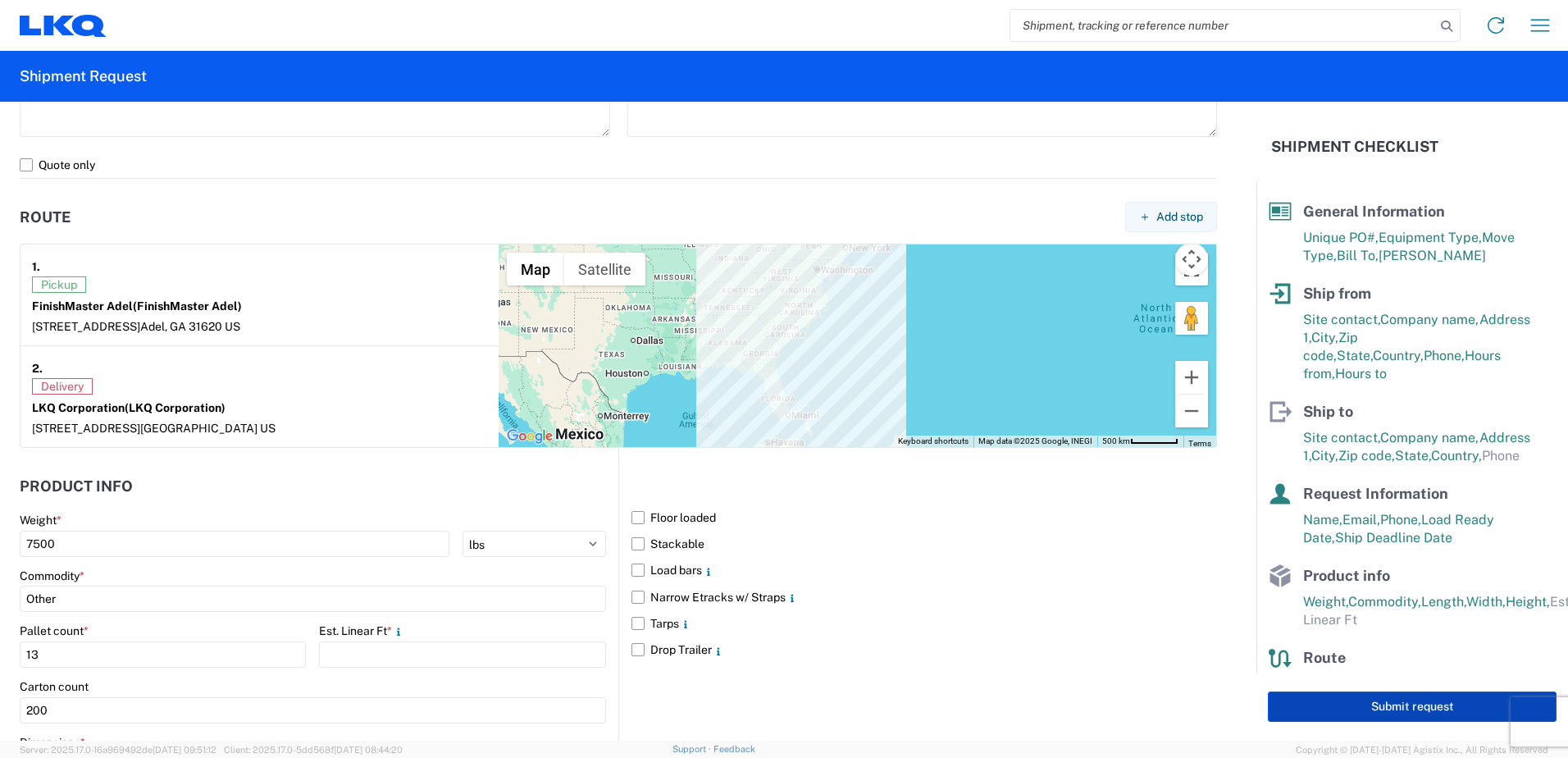
click at [1338, 709] on button "Submit request" at bounding box center [1412, 707] width 289 height 30
select select "US"
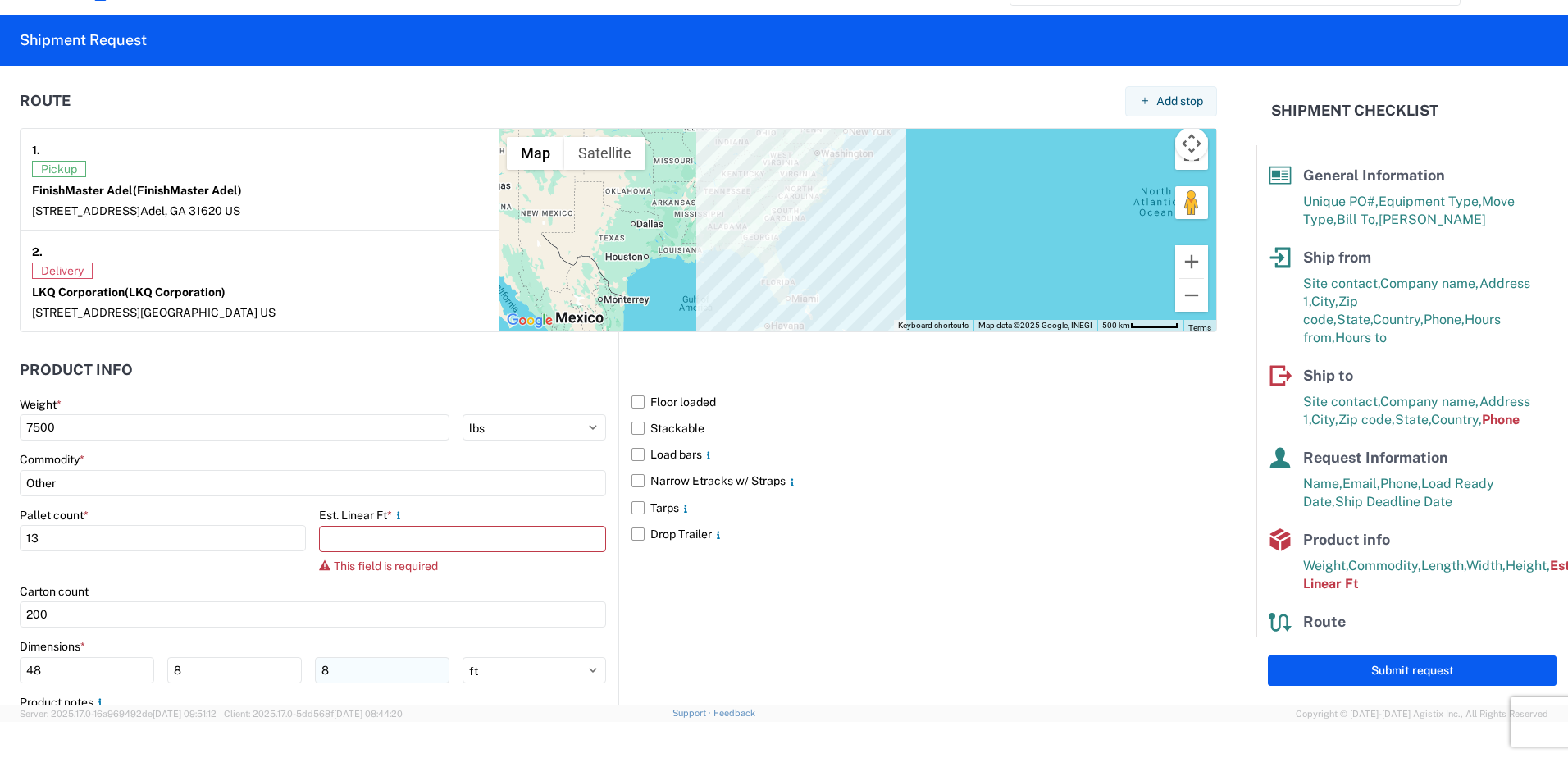
scroll to position [1371, 0]
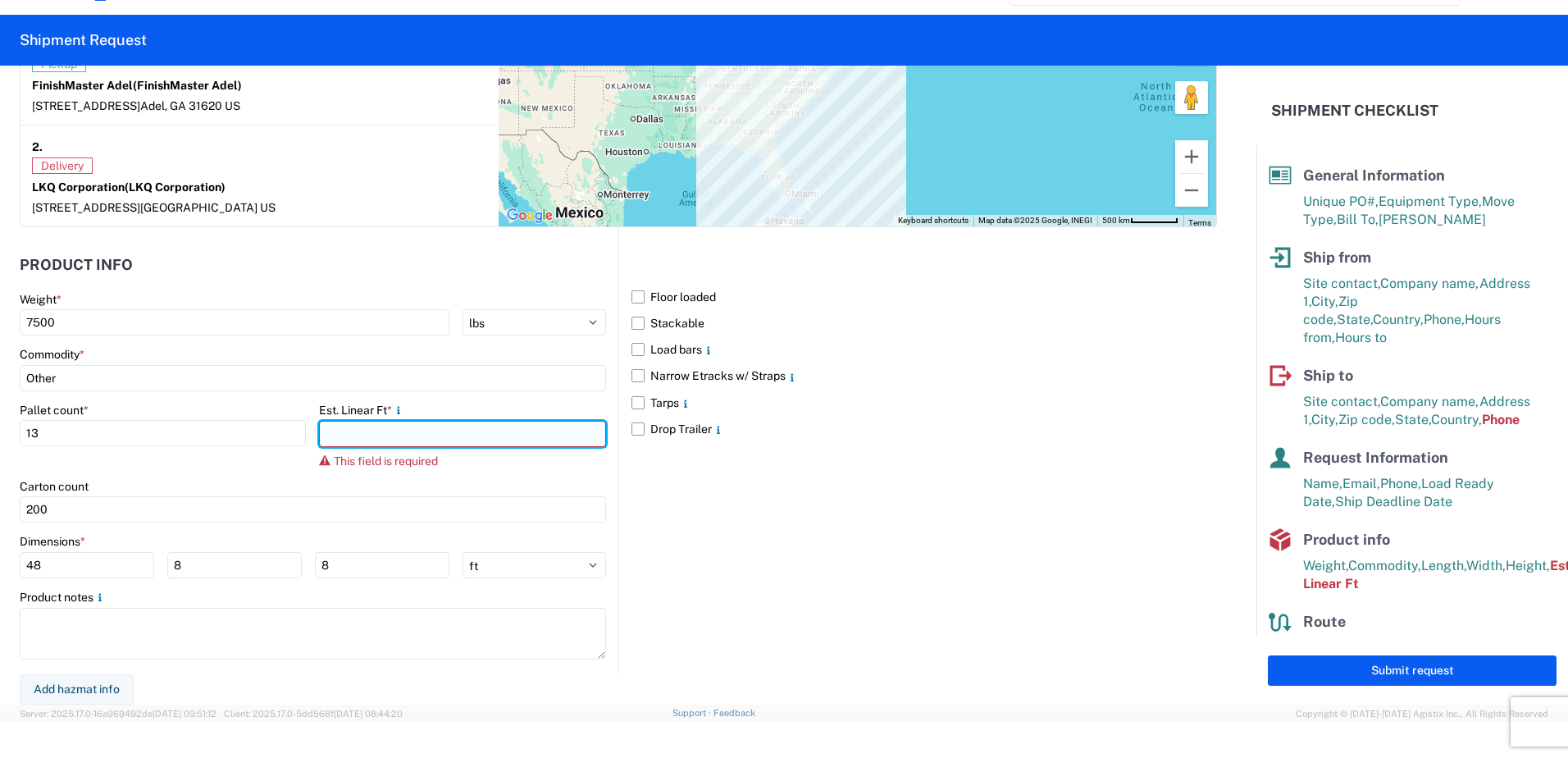
click at [359, 446] on input "number" at bounding box center [461, 434] width 286 height 26
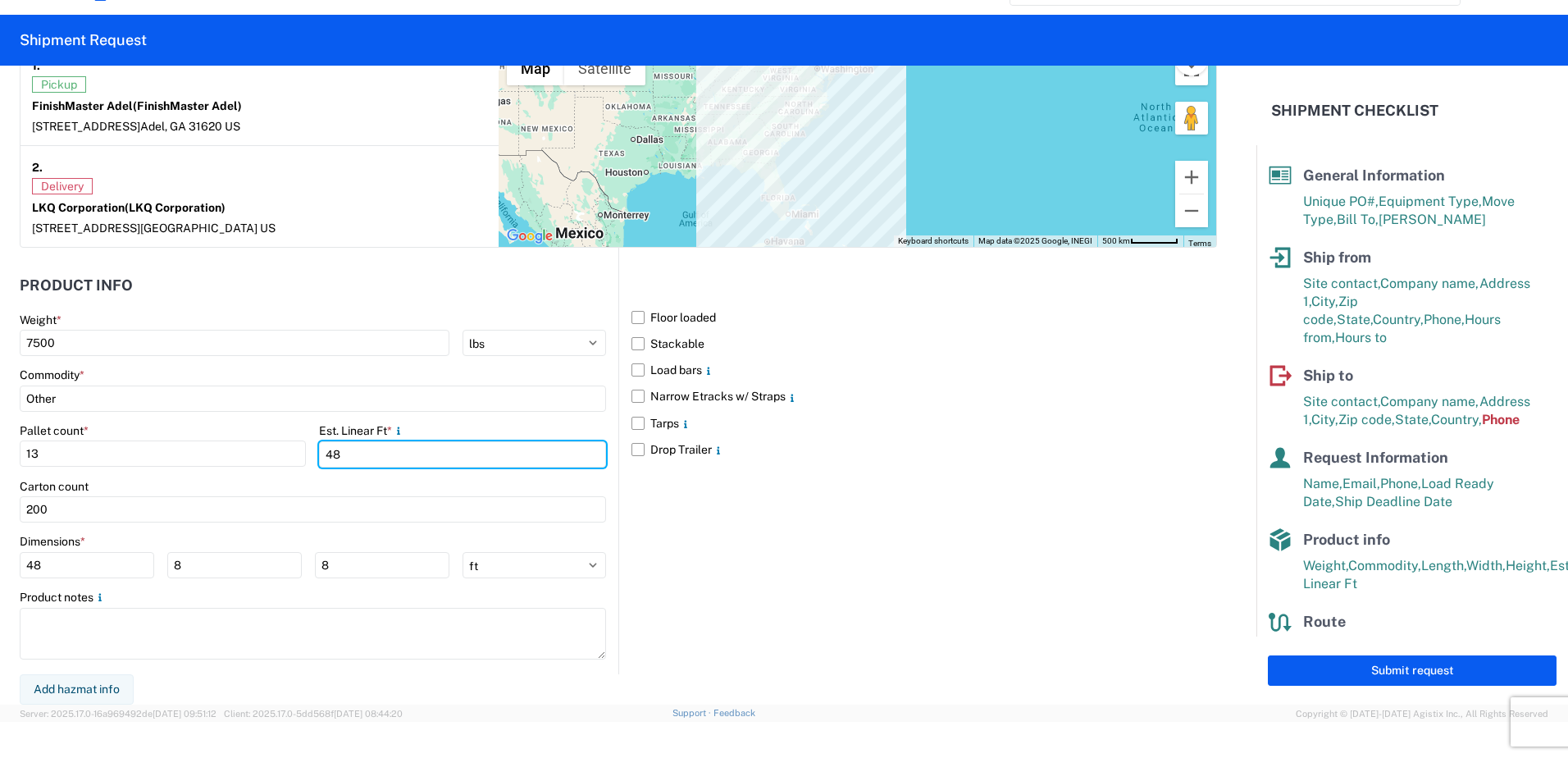
type input "48"
click at [759, 517] on div "Floor loaded Stackable Load bars Narrow Etracks w/ Straps Tarps Drop Trailer" at bounding box center [918, 462] width 599 height 427
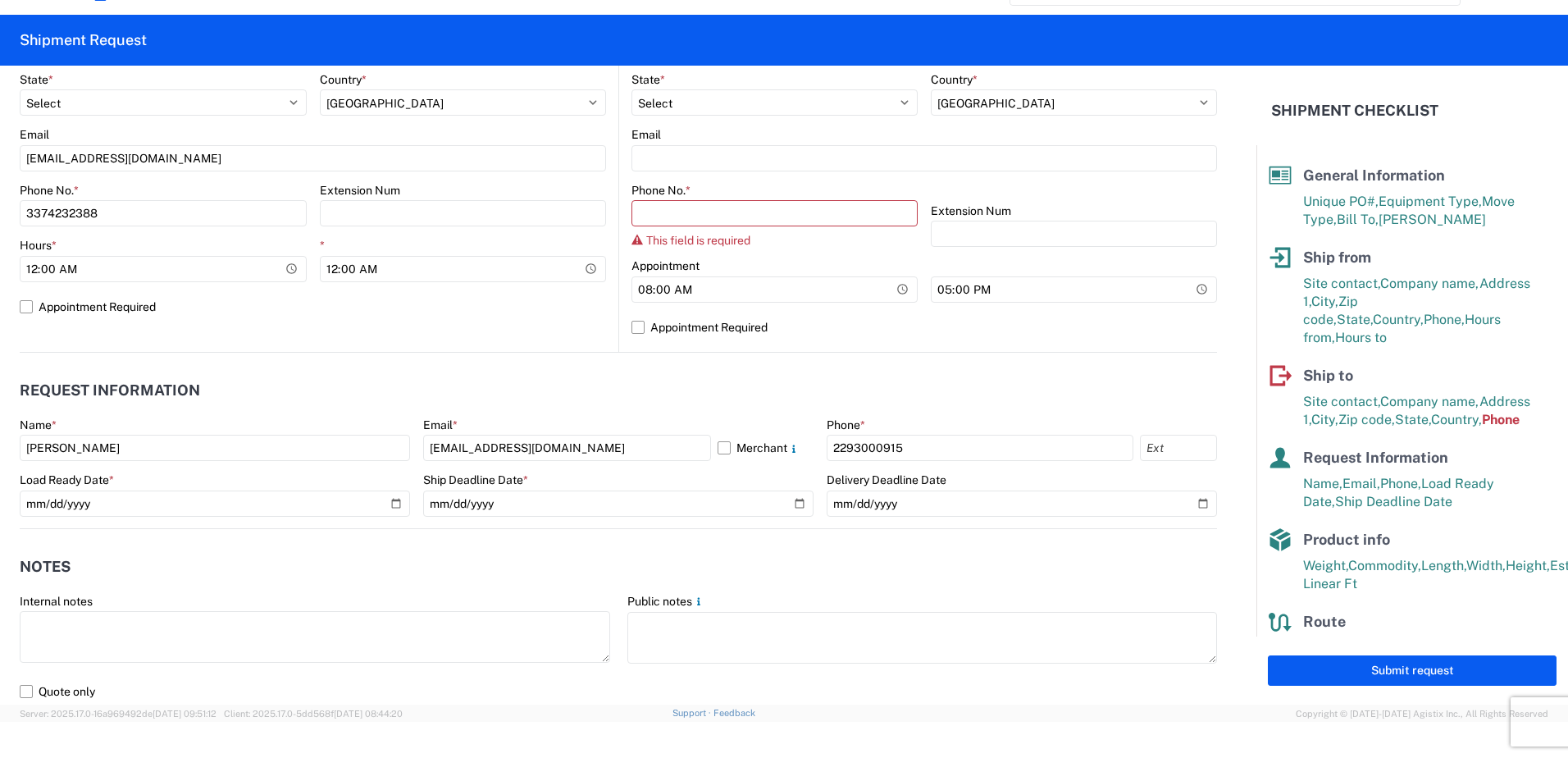
scroll to position [530, 0]
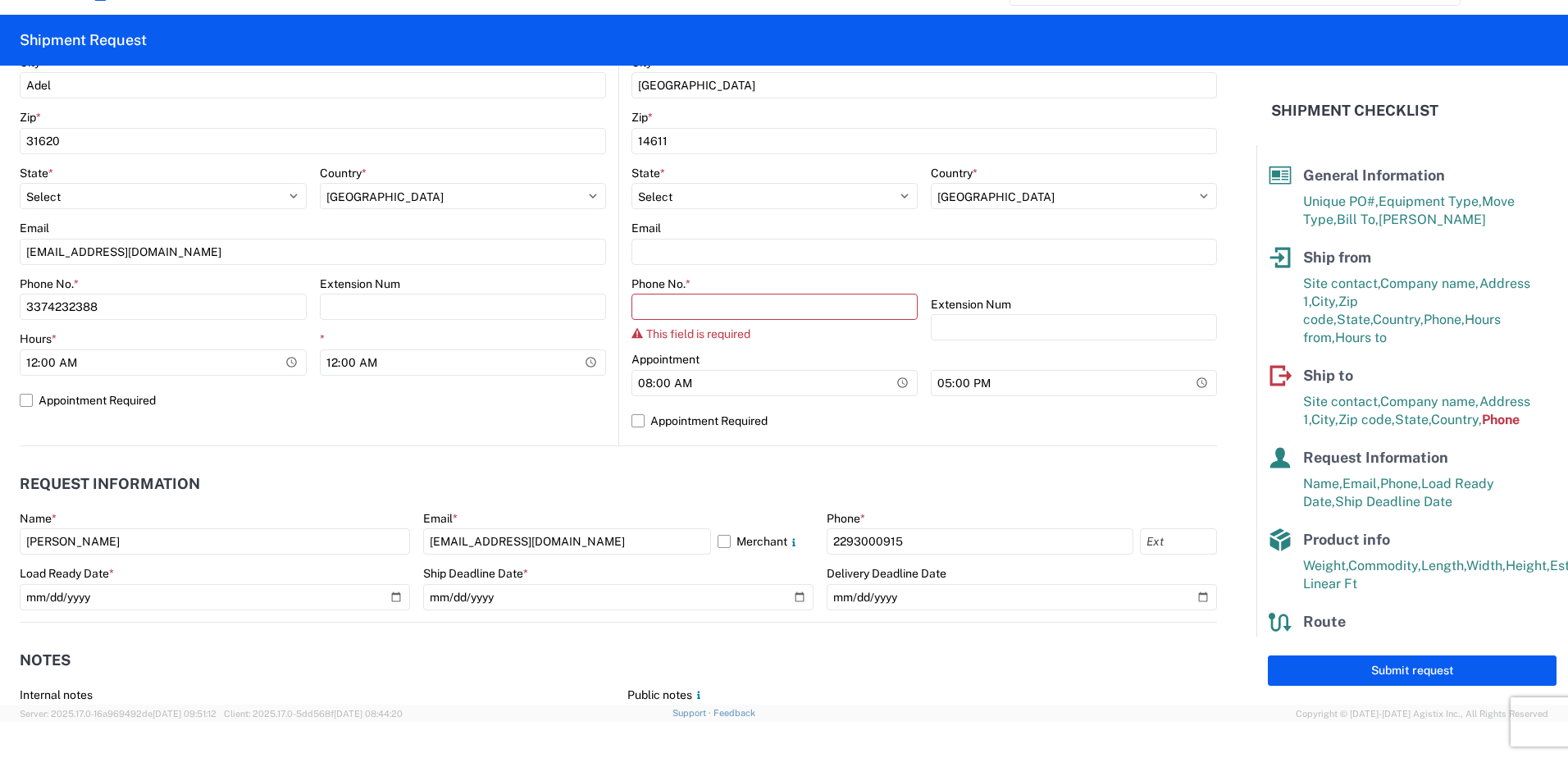
click at [714, 324] on div "Phone No. * This field is required" at bounding box center [775, 309] width 286 height 65
click at [705, 312] on input "Phone No. *" at bounding box center [775, 307] width 286 height 26
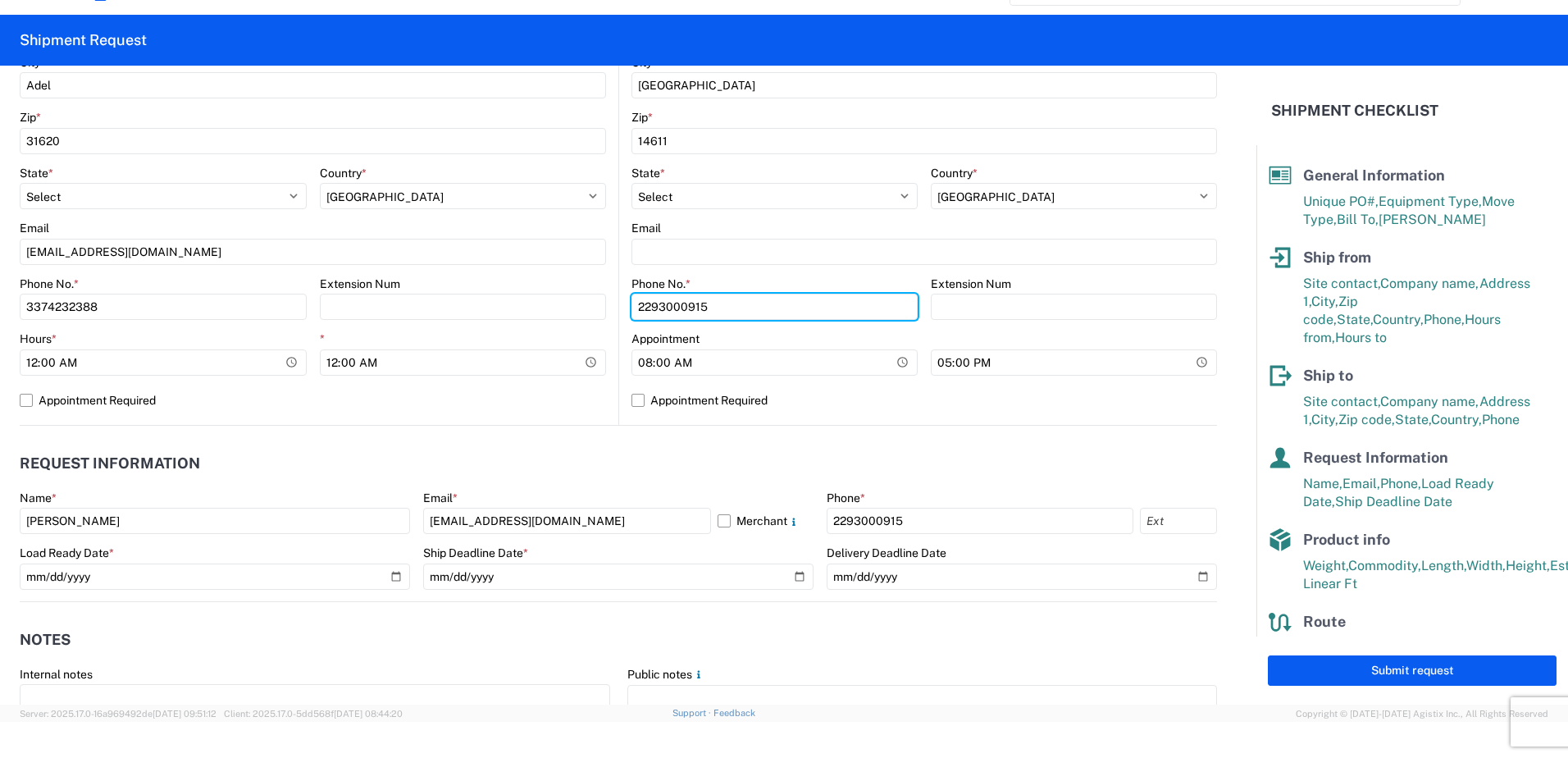
type input "2293000915"
click at [1166, 632] on header "Notes" at bounding box center [618, 640] width 1197 height 37
click at [1365, 668] on button "Submit request" at bounding box center [1412, 671] width 289 height 30
